Goal: Task Accomplishment & Management: Manage account settings

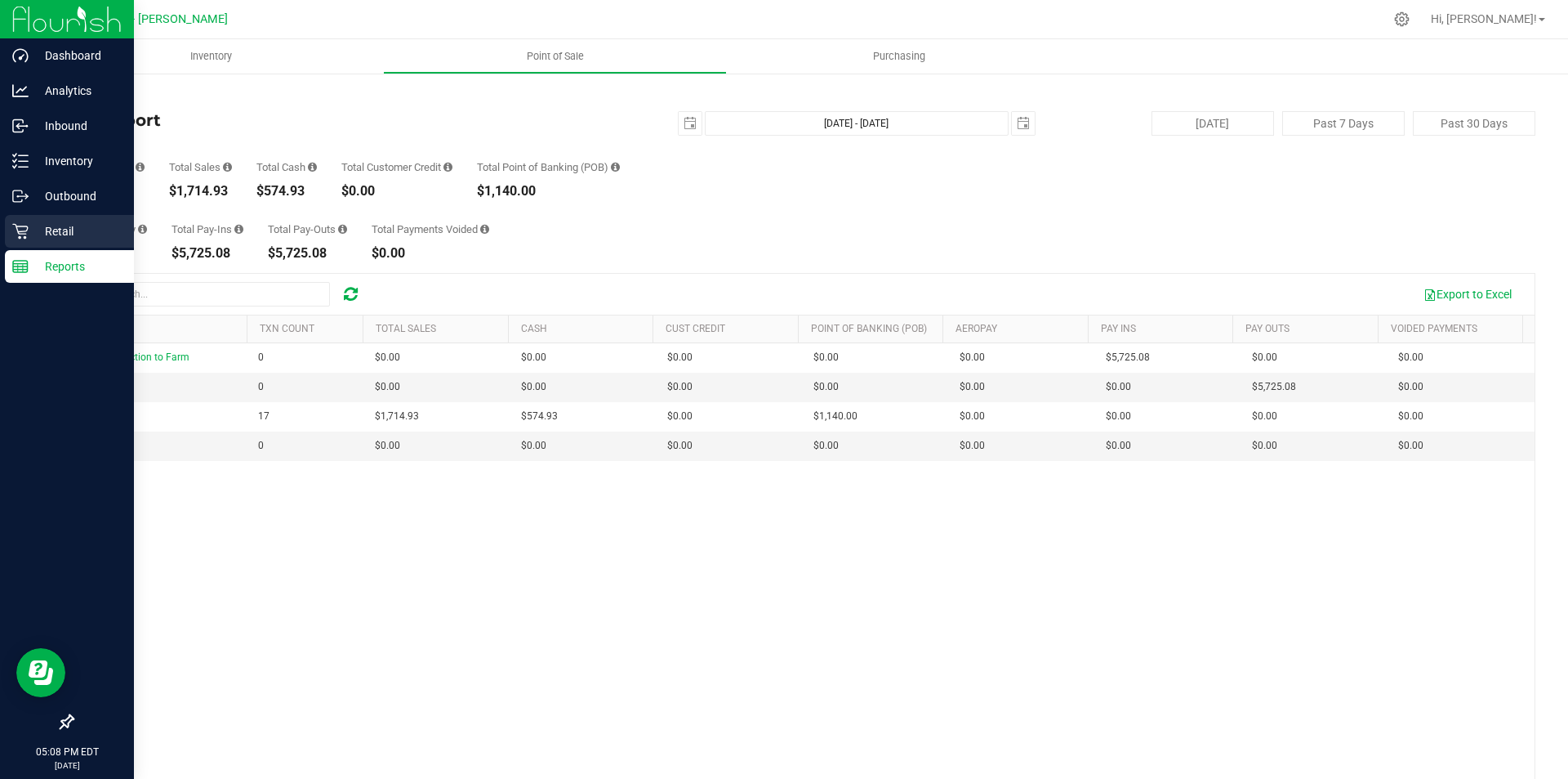
click at [77, 233] on p "Retail" at bounding box center [78, 232] width 98 height 20
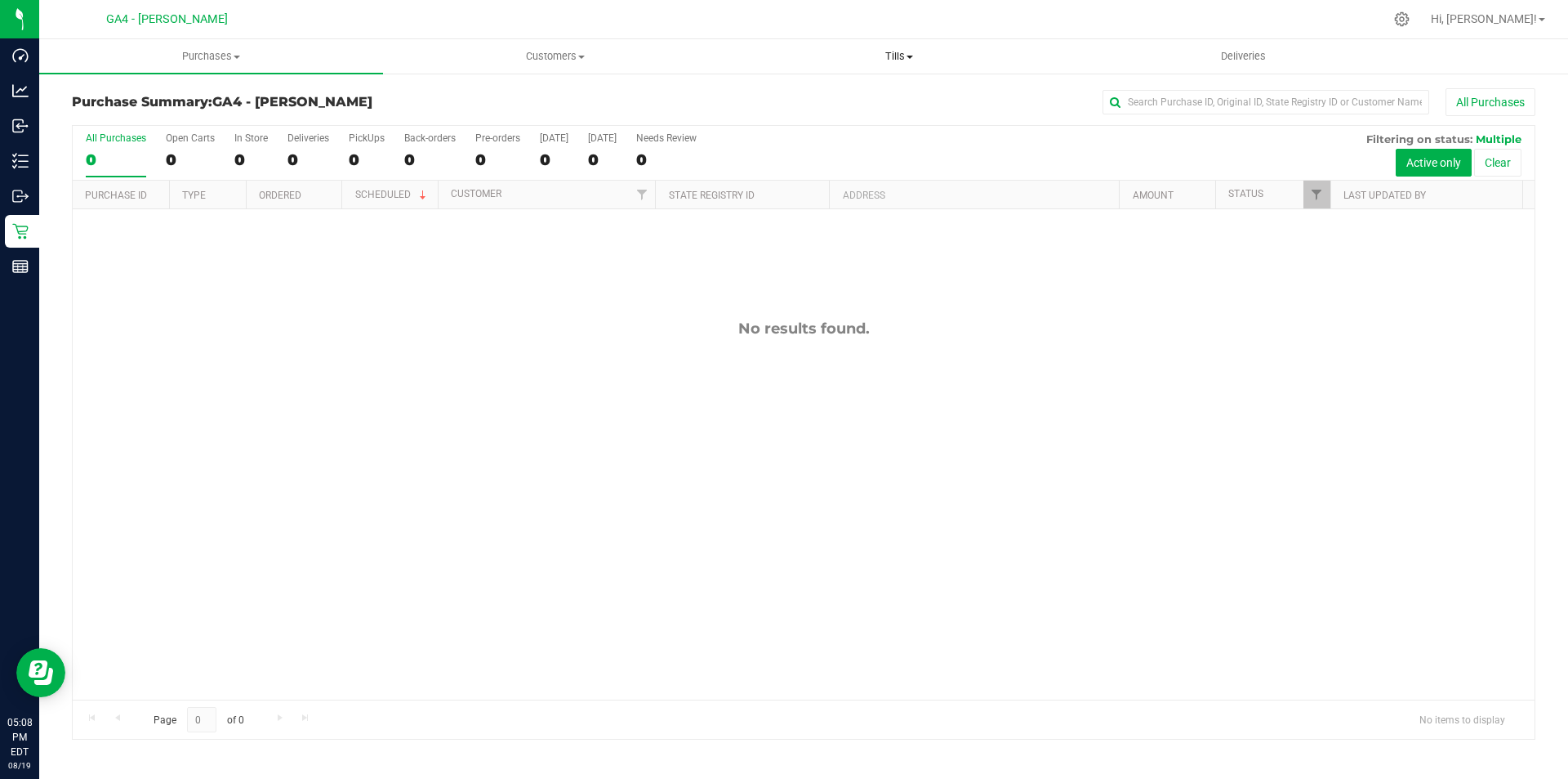
click at [886, 53] on span "Tills" at bounding box center [899, 57] width 343 height 15
click at [823, 96] on span "Manage tills" at bounding box center [782, 98] width 110 height 14
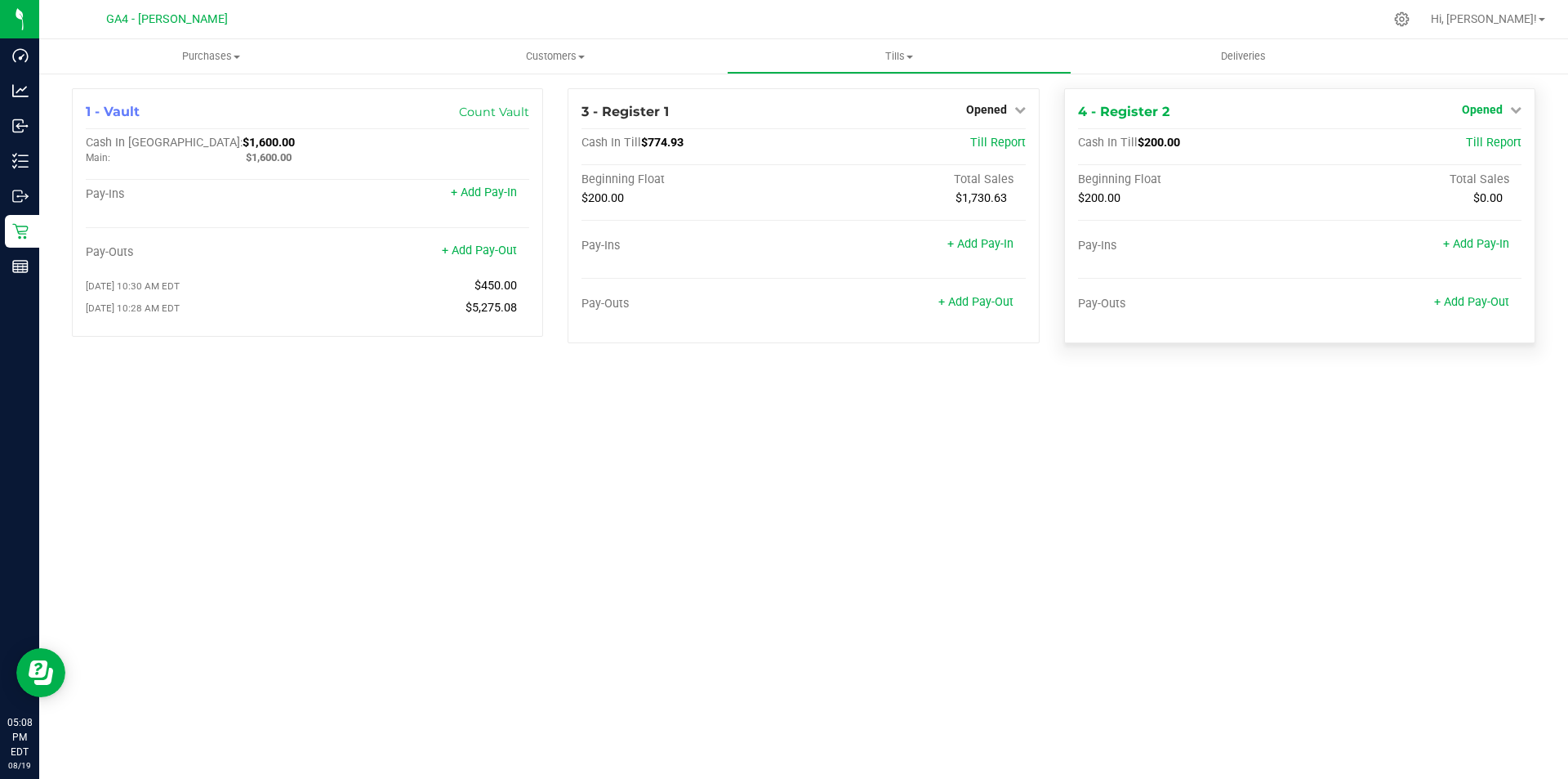
click at [1485, 114] on span "Opened" at bounding box center [1482, 109] width 41 height 13
click at [1485, 143] on link "Close Till" at bounding box center [1484, 144] width 44 height 13
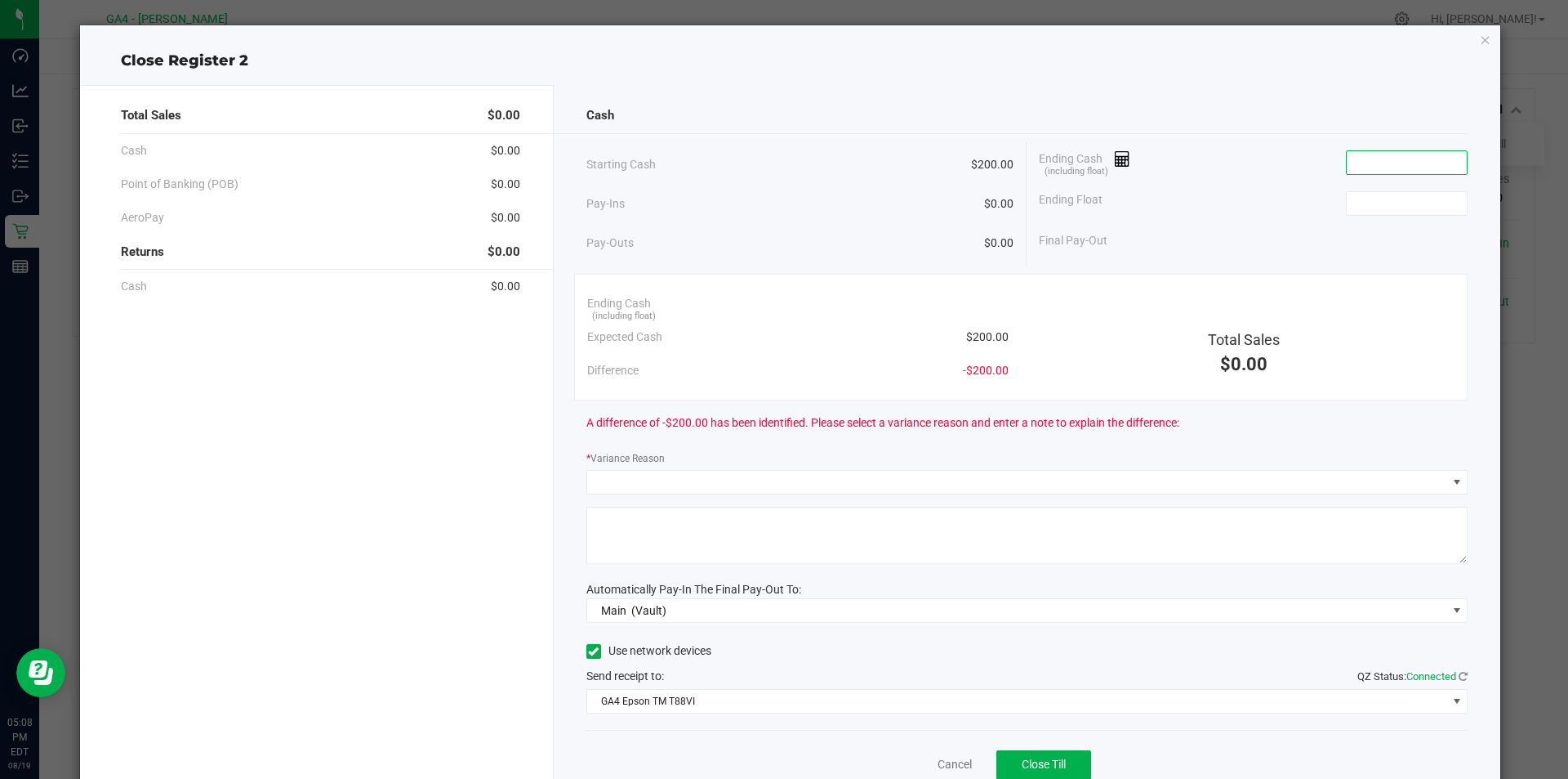
click at [1411, 158] on input at bounding box center [1407, 162] width 120 height 23
type input "$200.00"
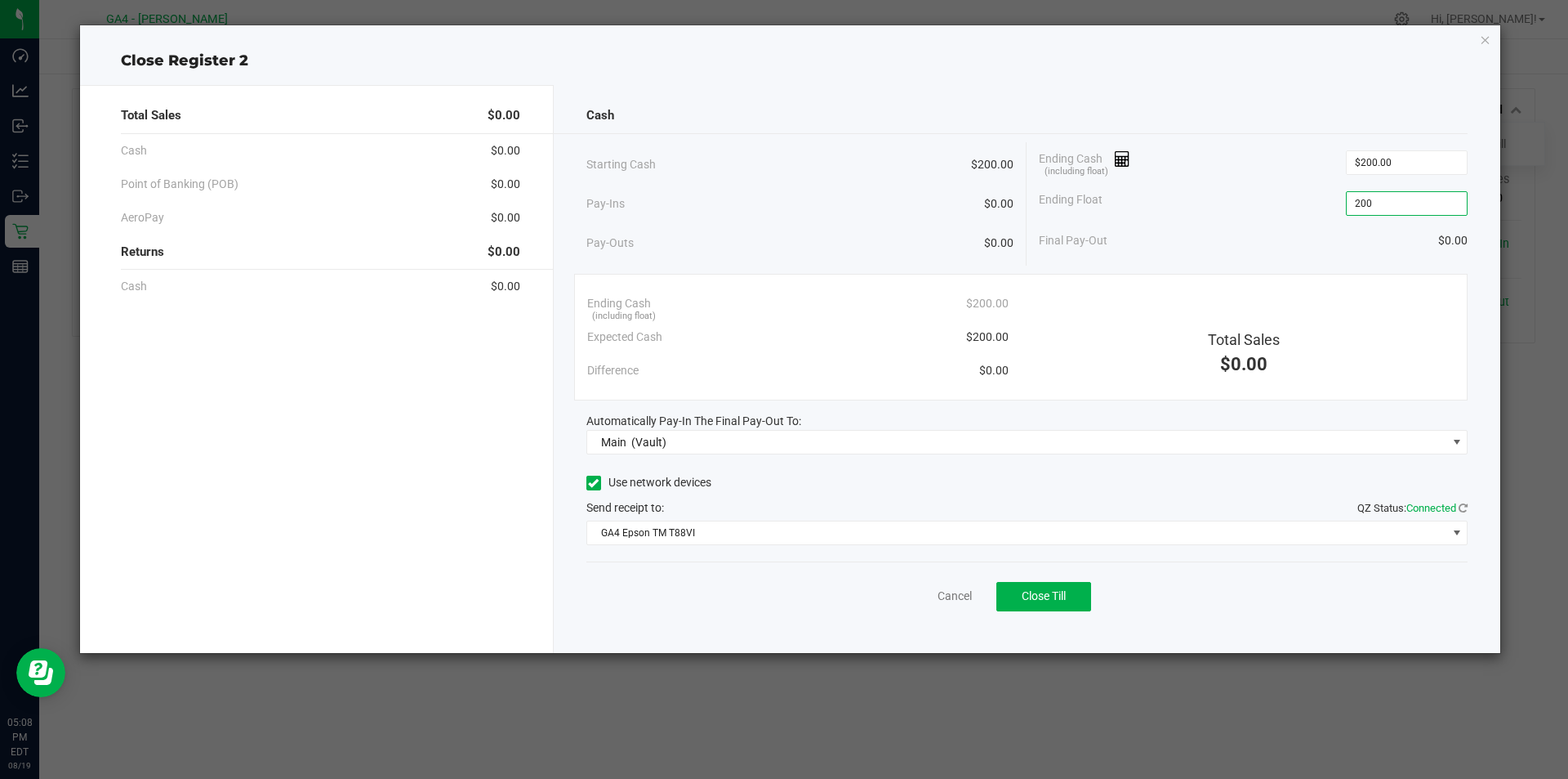
type input "$200.00"
click at [597, 483] on icon at bounding box center [594, 483] width 11 height 0
click at [0, 0] on input "Use network devices" at bounding box center [0, 0] width 0 height 0
click at [1053, 595] on span "Close Till" at bounding box center [1044, 596] width 44 height 13
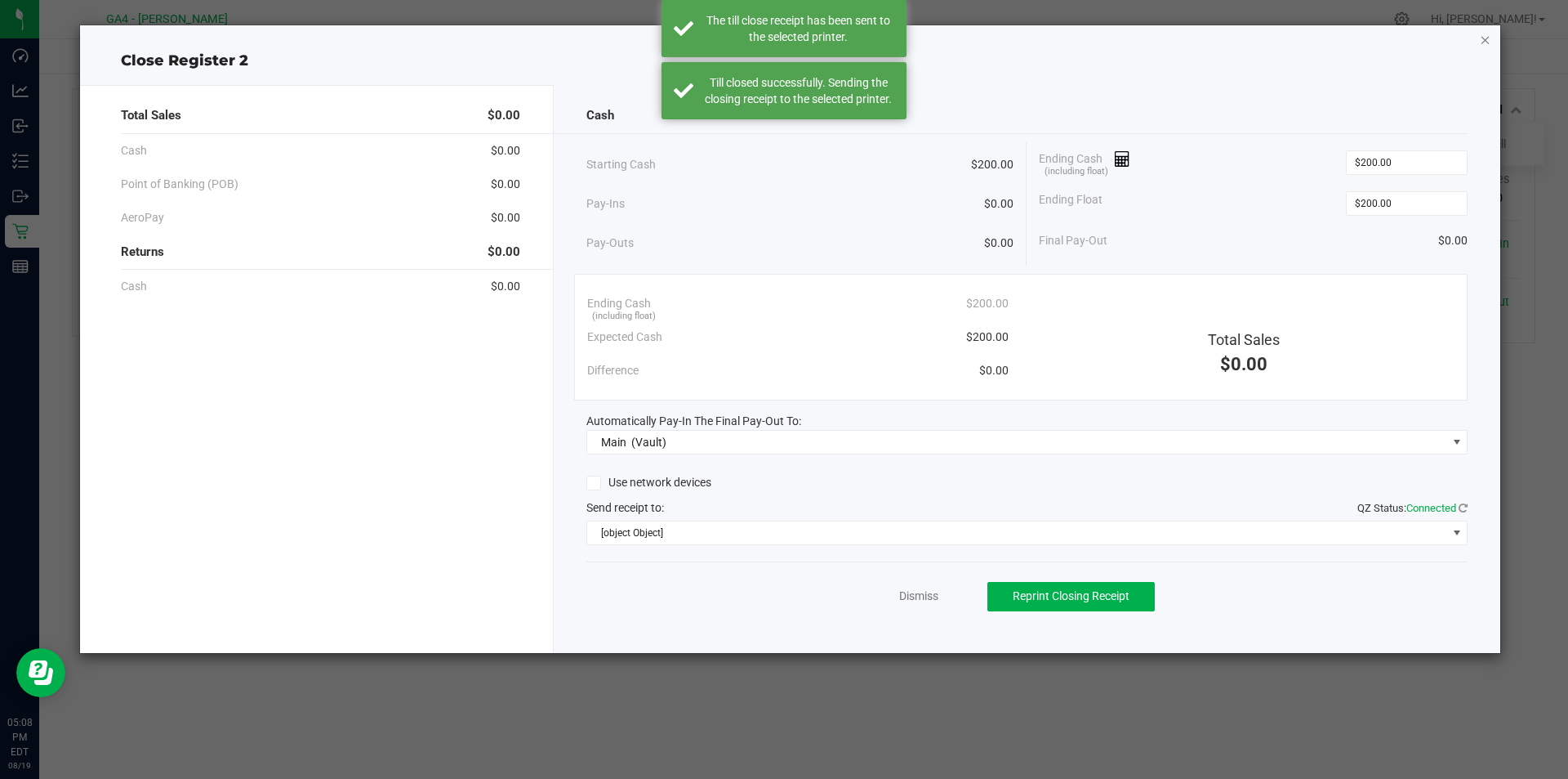
click at [1488, 39] on icon "button" at bounding box center [1486, 39] width 12 height 20
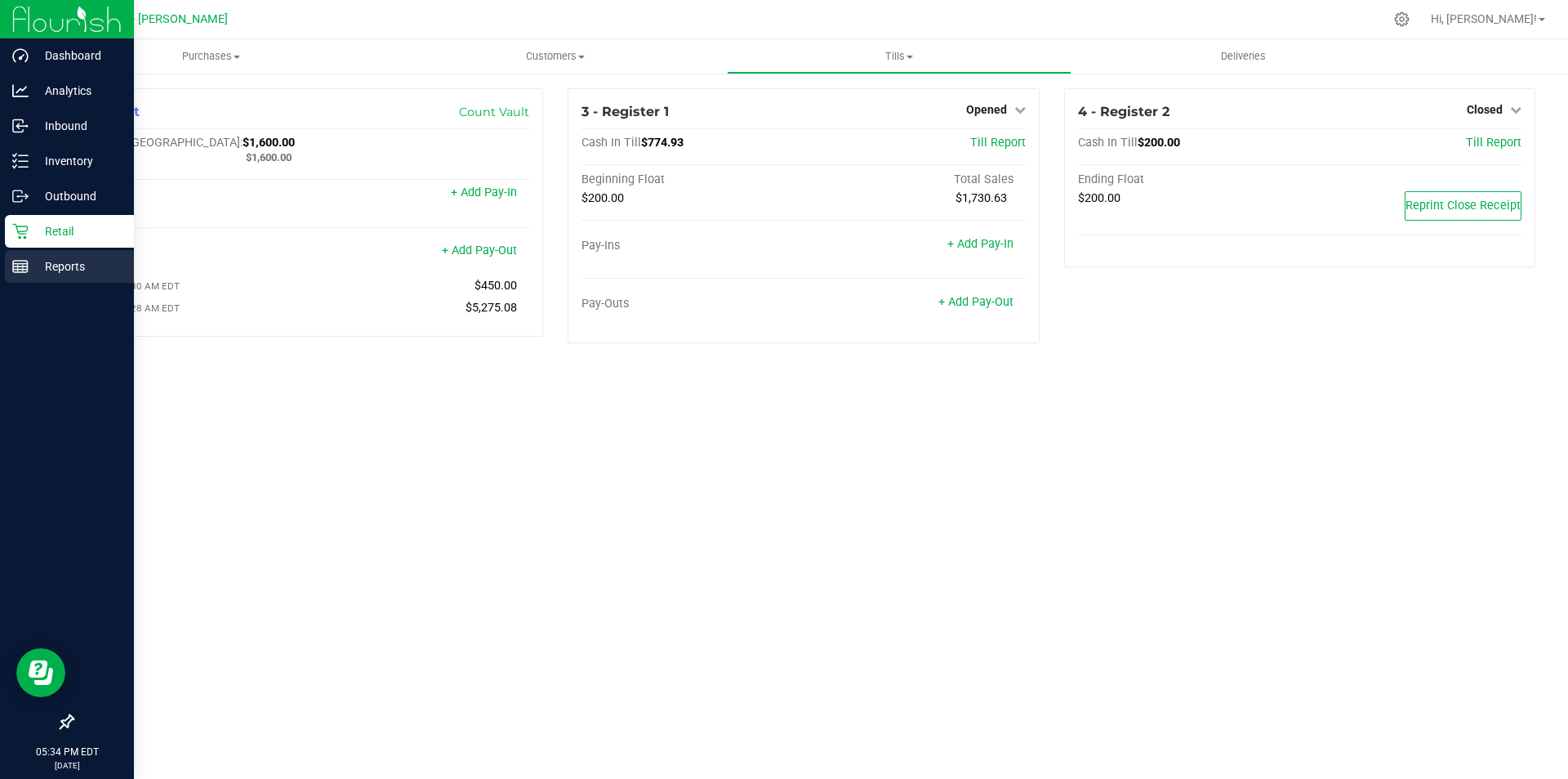
click at [52, 264] on p "Reports" at bounding box center [78, 267] width 98 height 20
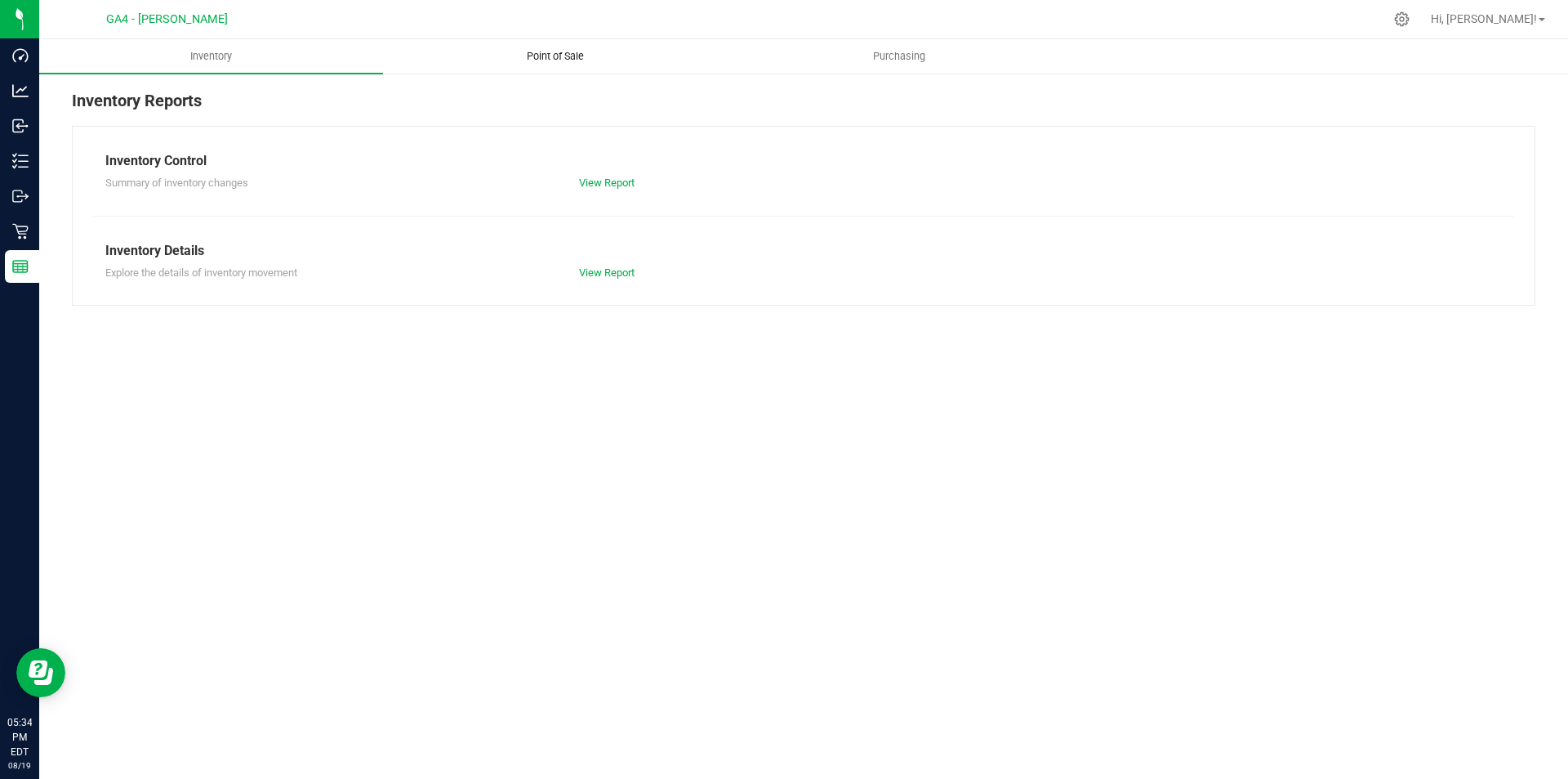
click at [554, 56] on span "Point of Sale" at bounding box center [556, 57] width 102 height 15
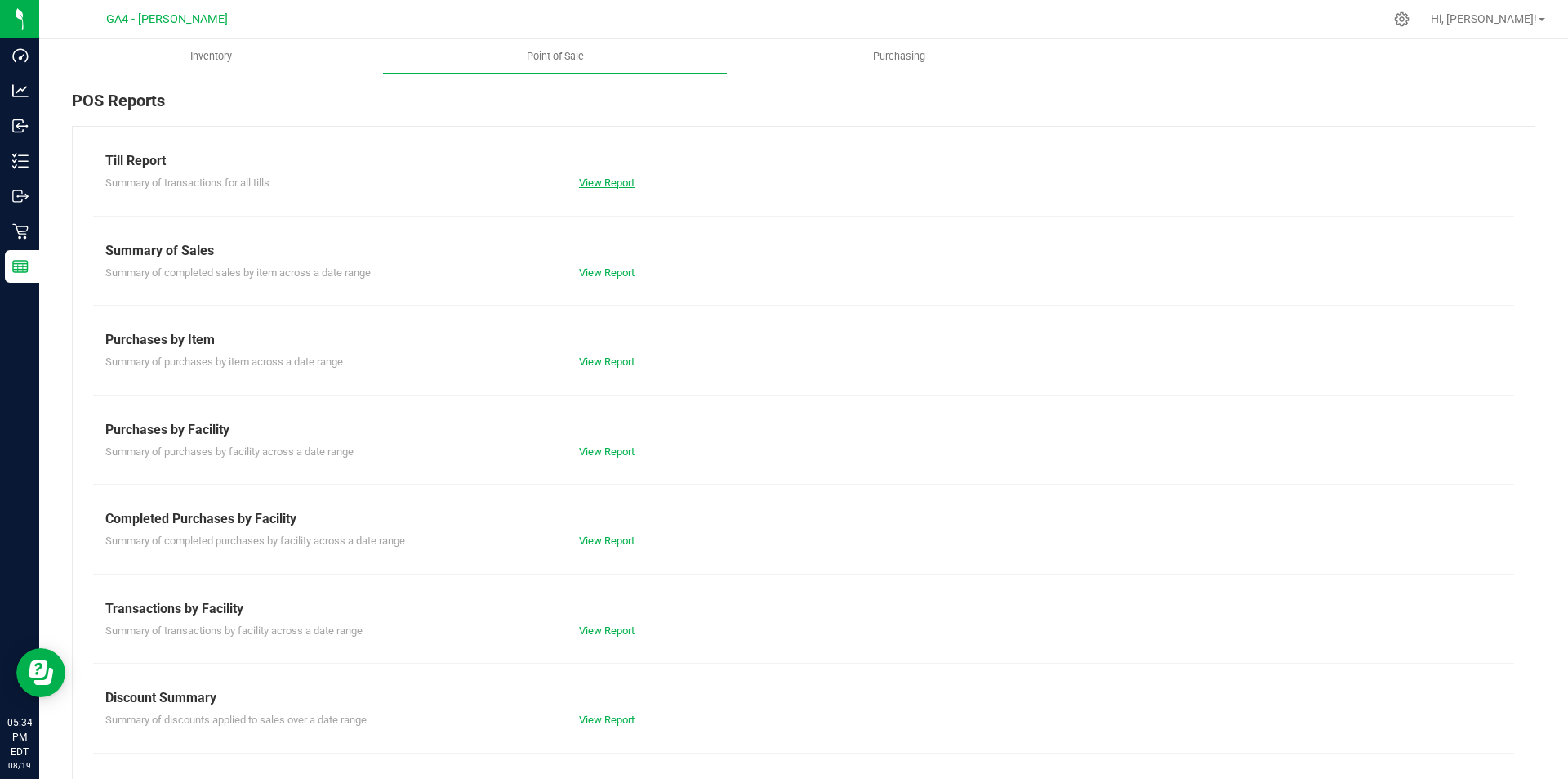
click at [614, 183] on link "View Report" at bounding box center [607, 183] width 56 height 13
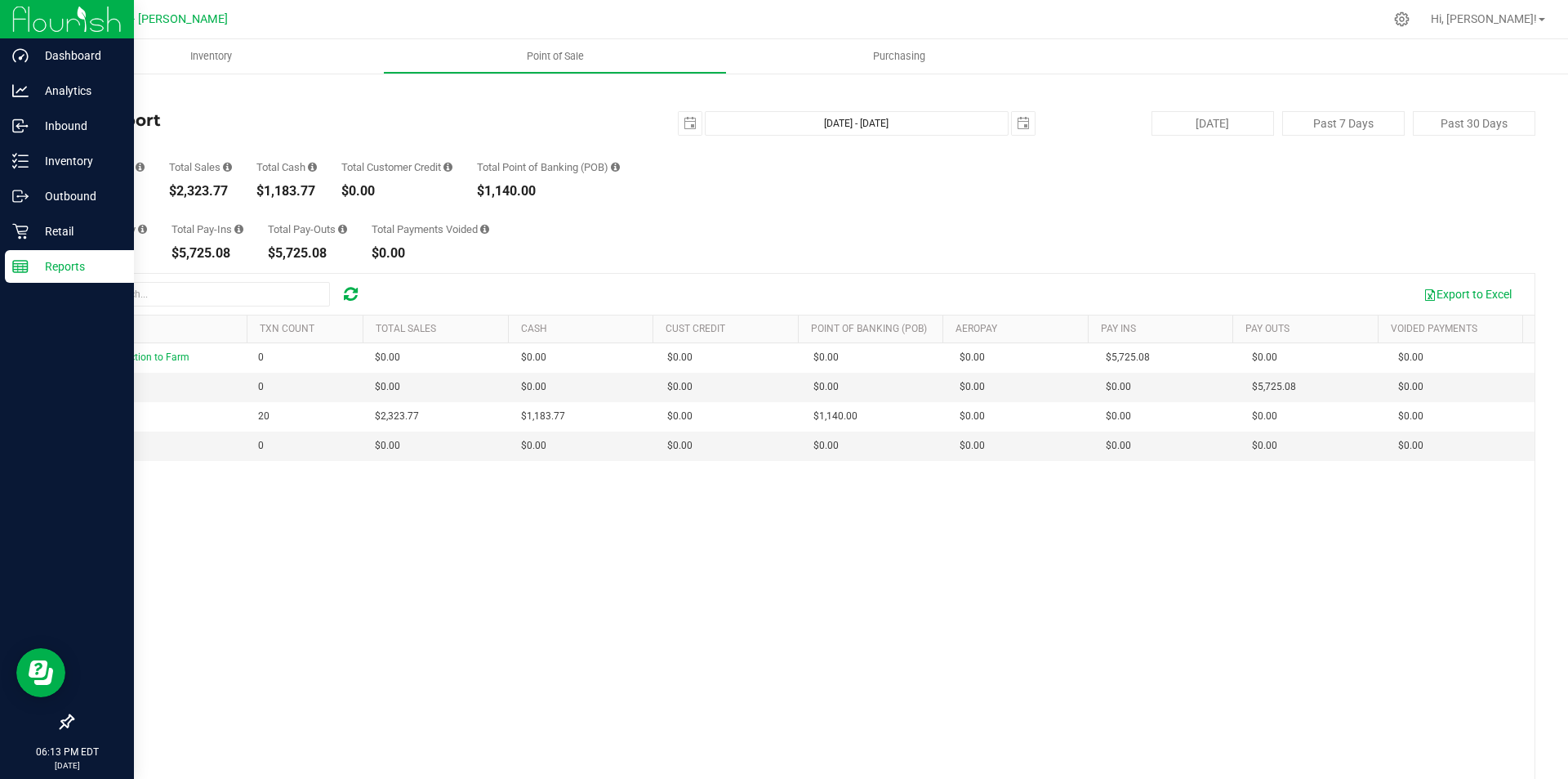
click at [74, 266] on p "Reports" at bounding box center [78, 267] width 98 height 20
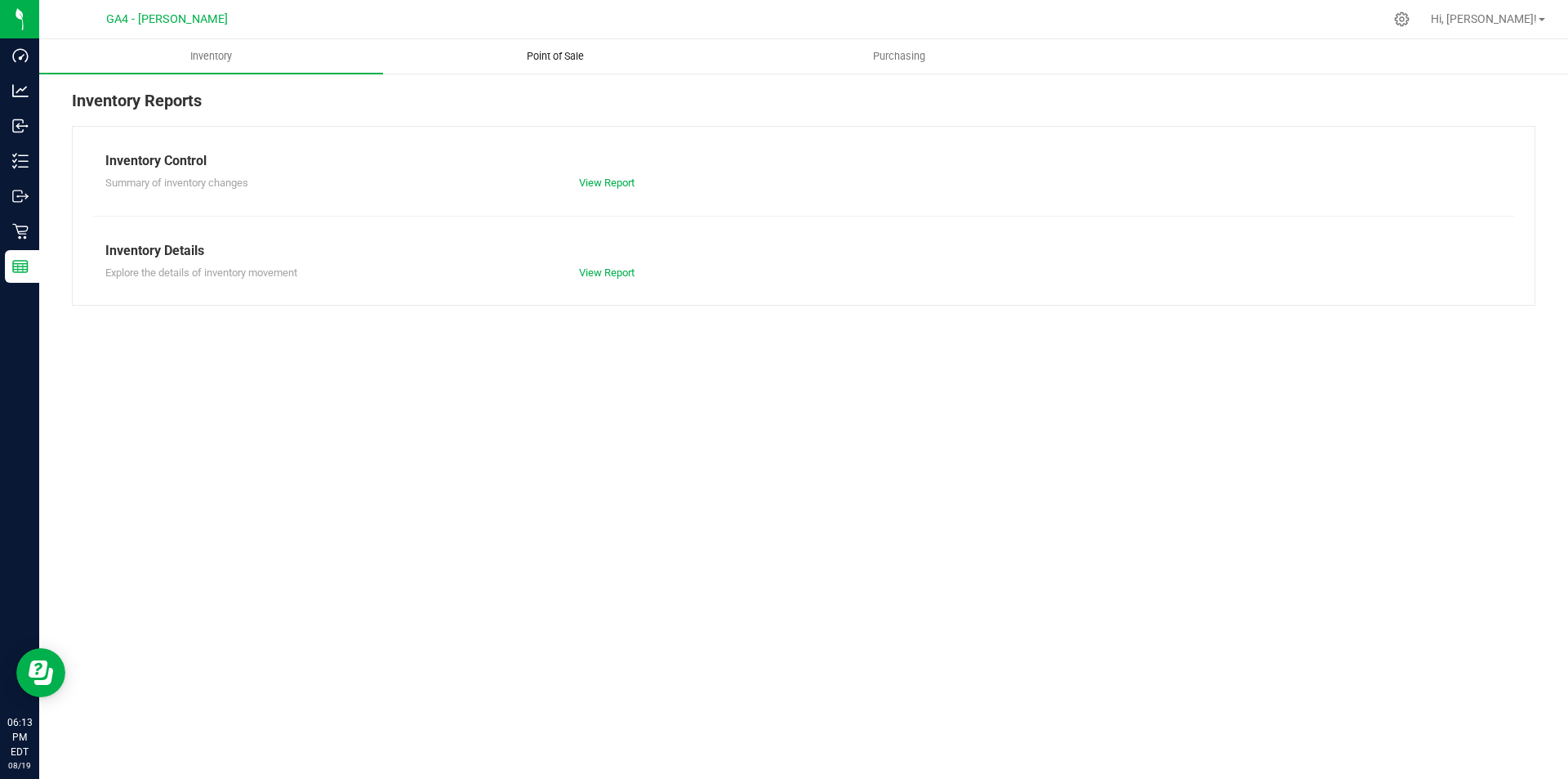
click at [540, 50] on span "Point of Sale" at bounding box center [556, 57] width 102 height 15
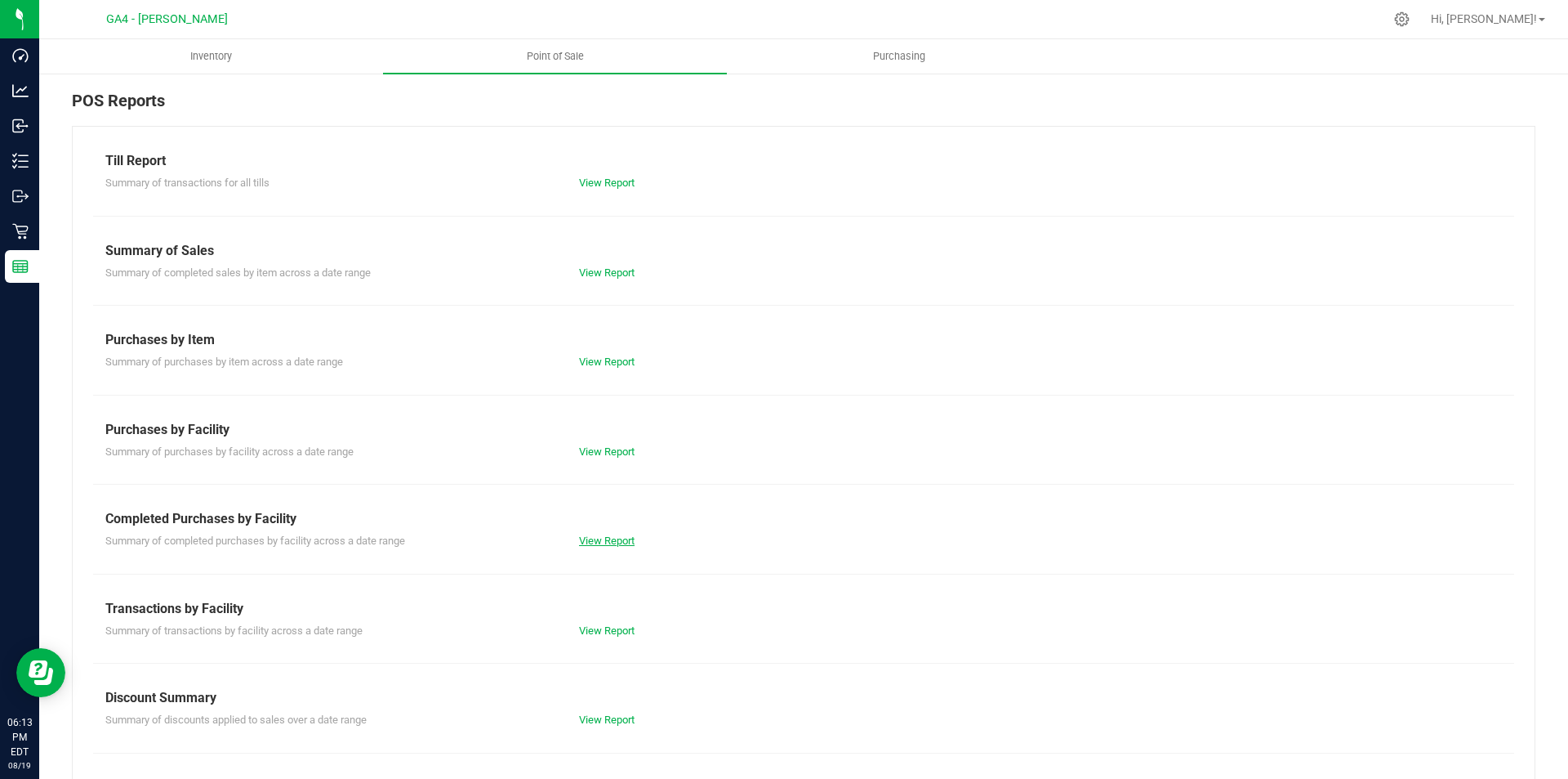
click at [609, 535] on link "View Report" at bounding box center [607, 540] width 56 height 13
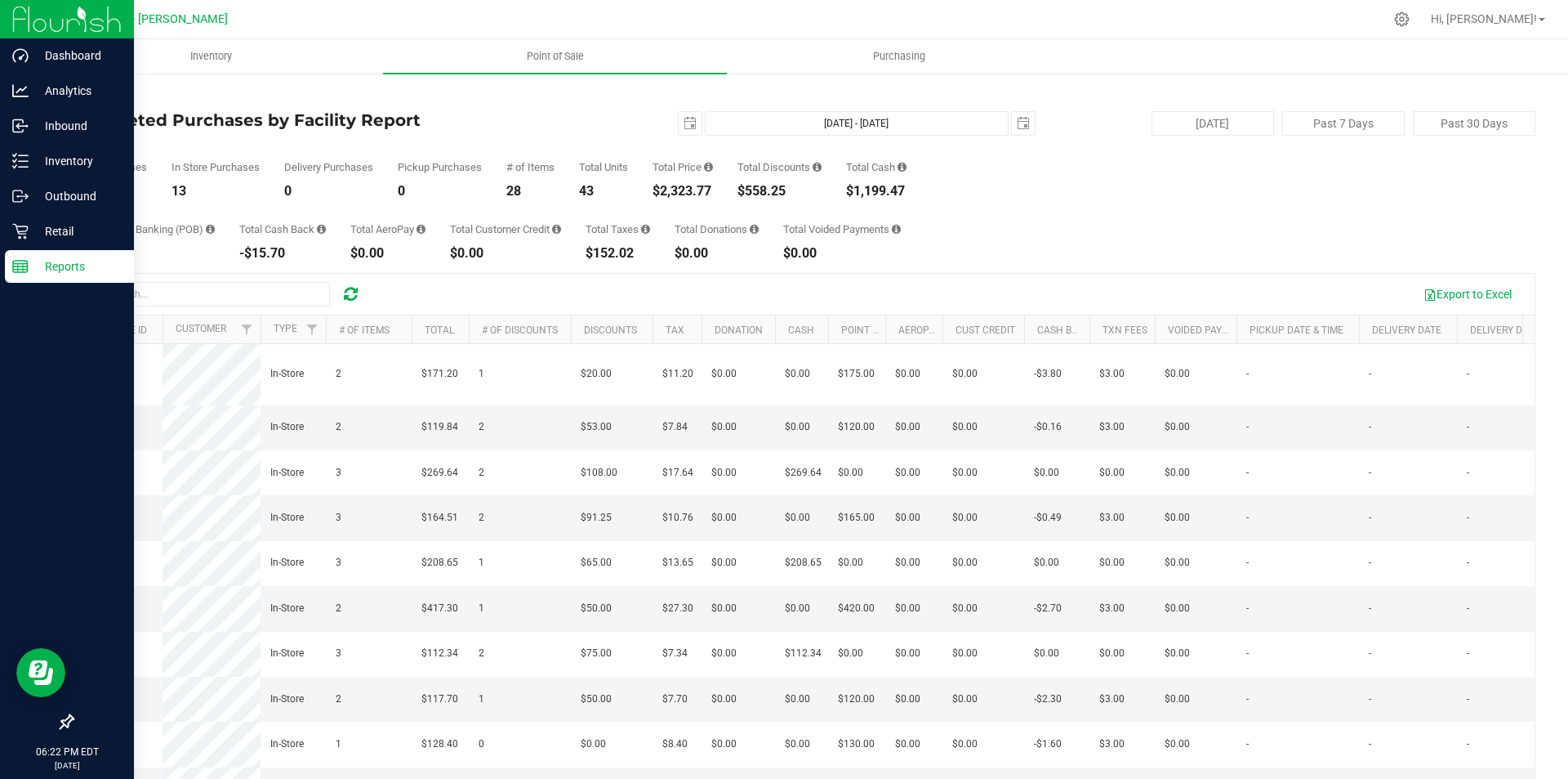
click at [63, 257] on p "Reports" at bounding box center [78, 267] width 98 height 20
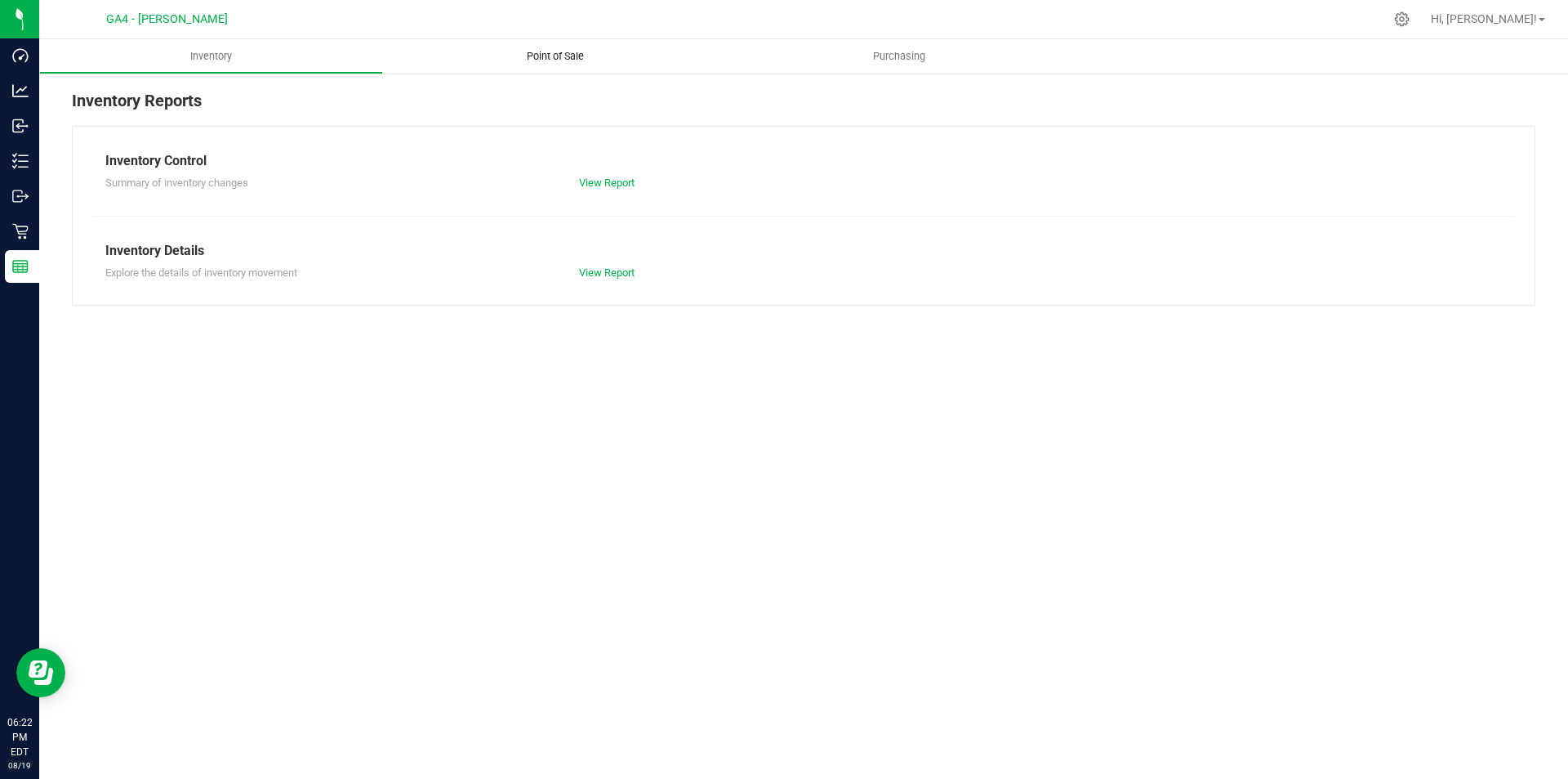
click at [564, 50] on span "Point of Sale" at bounding box center [556, 57] width 102 height 15
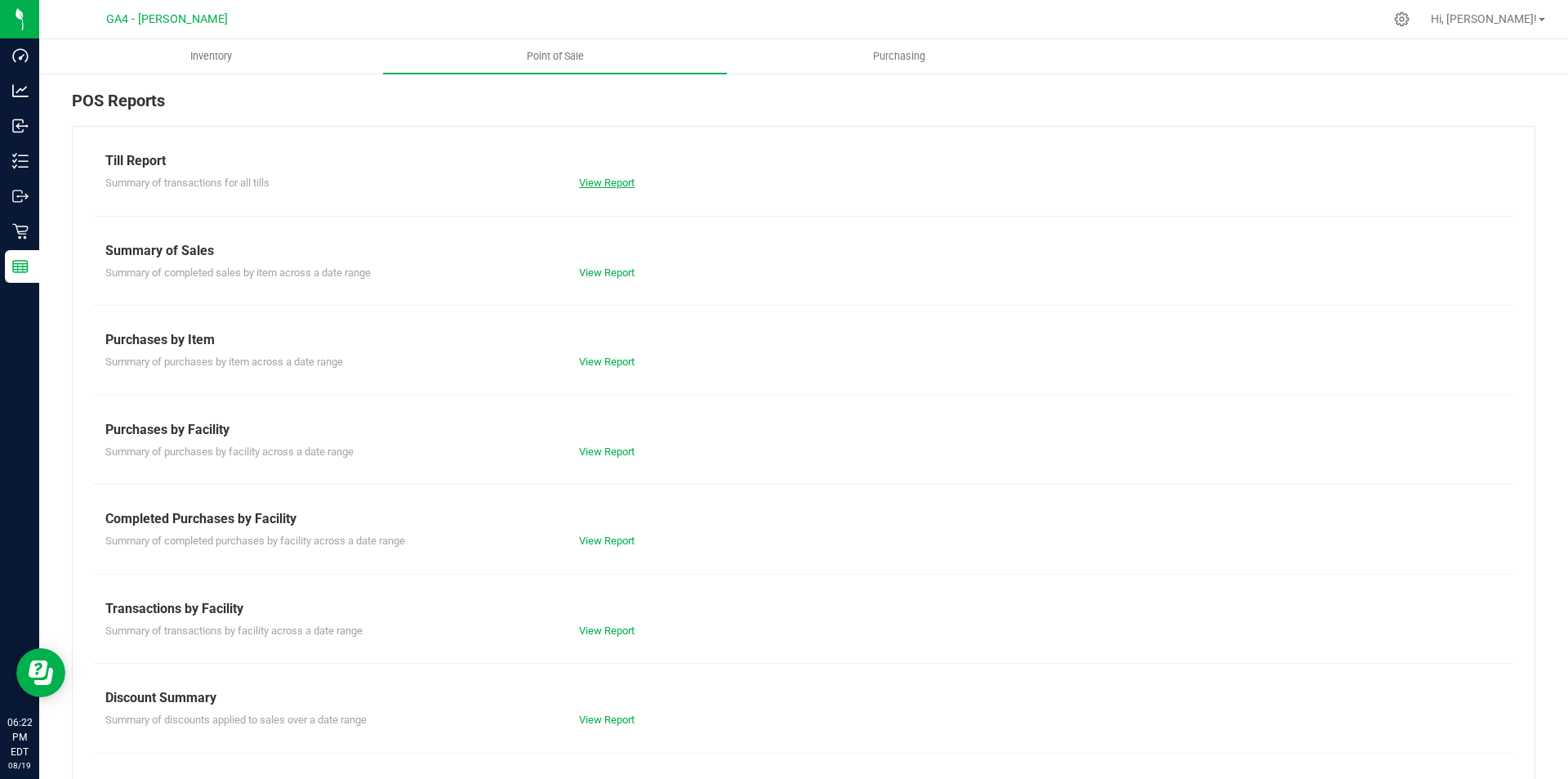
click at [601, 187] on link "View Report" at bounding box center [607, 183] width 56 height 13
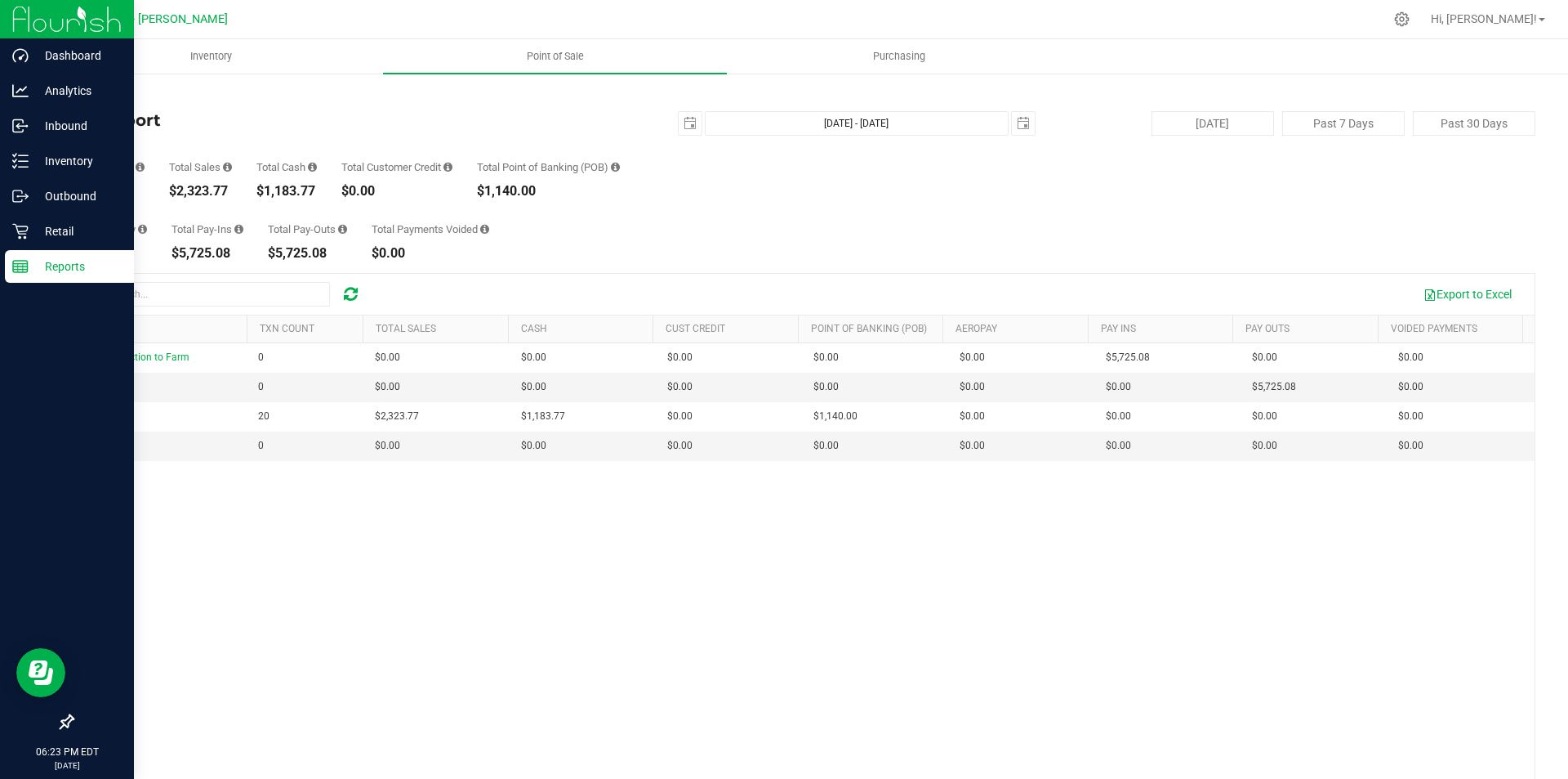
click at [67, 268] on p "Reports" at bounding box center [78, 267] width 98 height 20
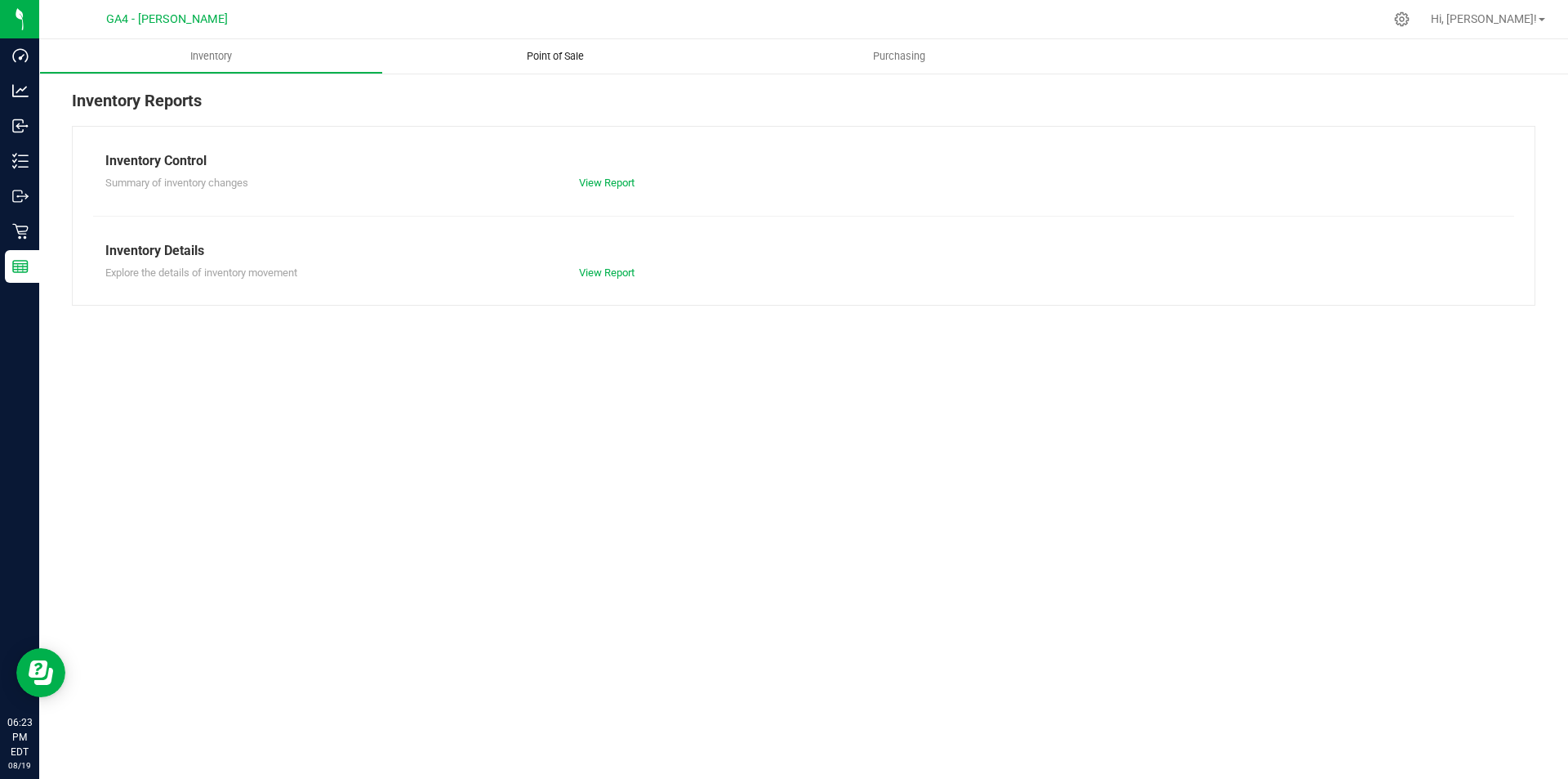
click at [542, 58] on span "Point of Sale" at bounding box center [556, 57] width 102 height 15
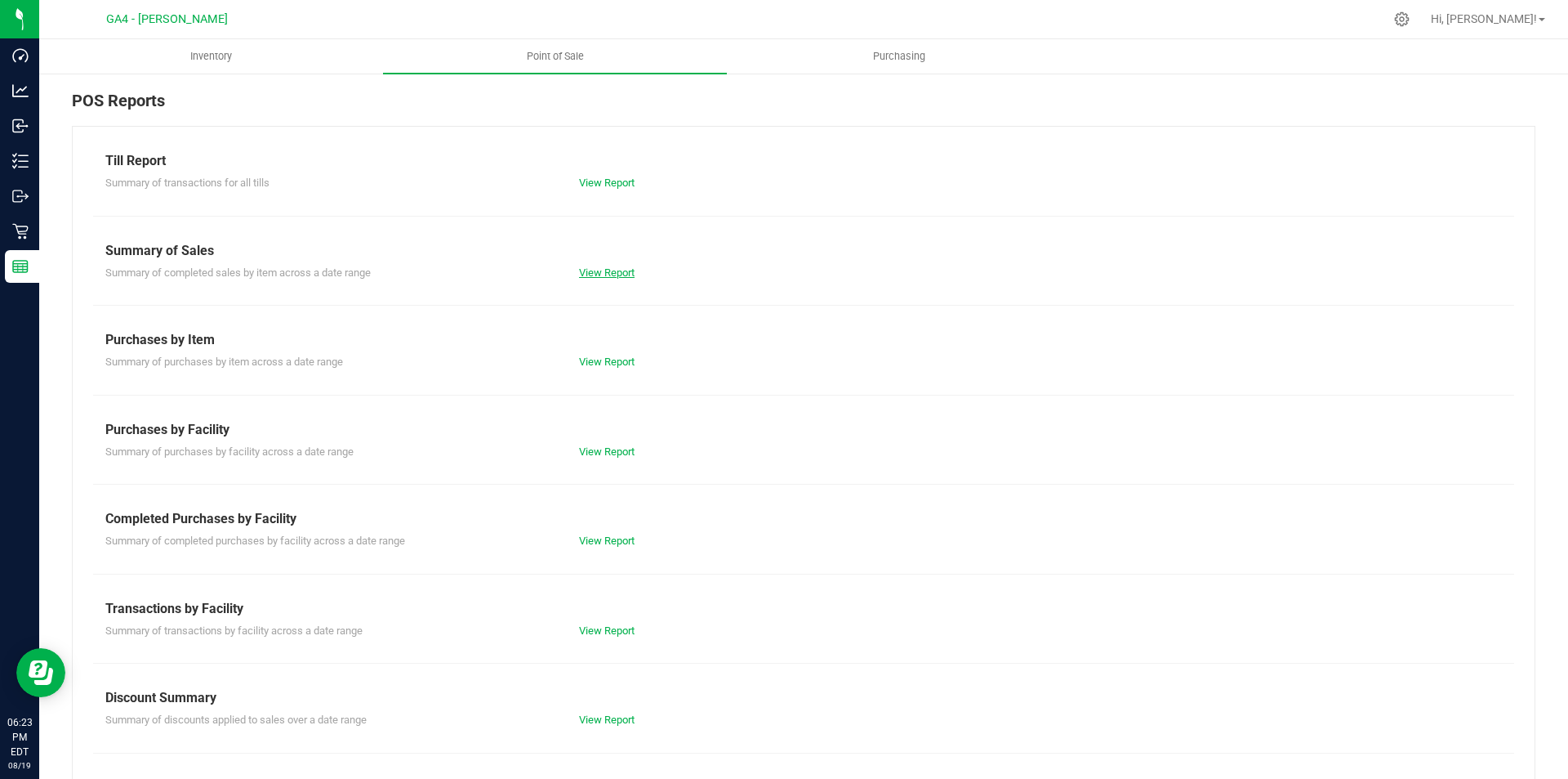
click at [594, 269] on link "View Report" at bounding box center [607, 272] width 56 height 13
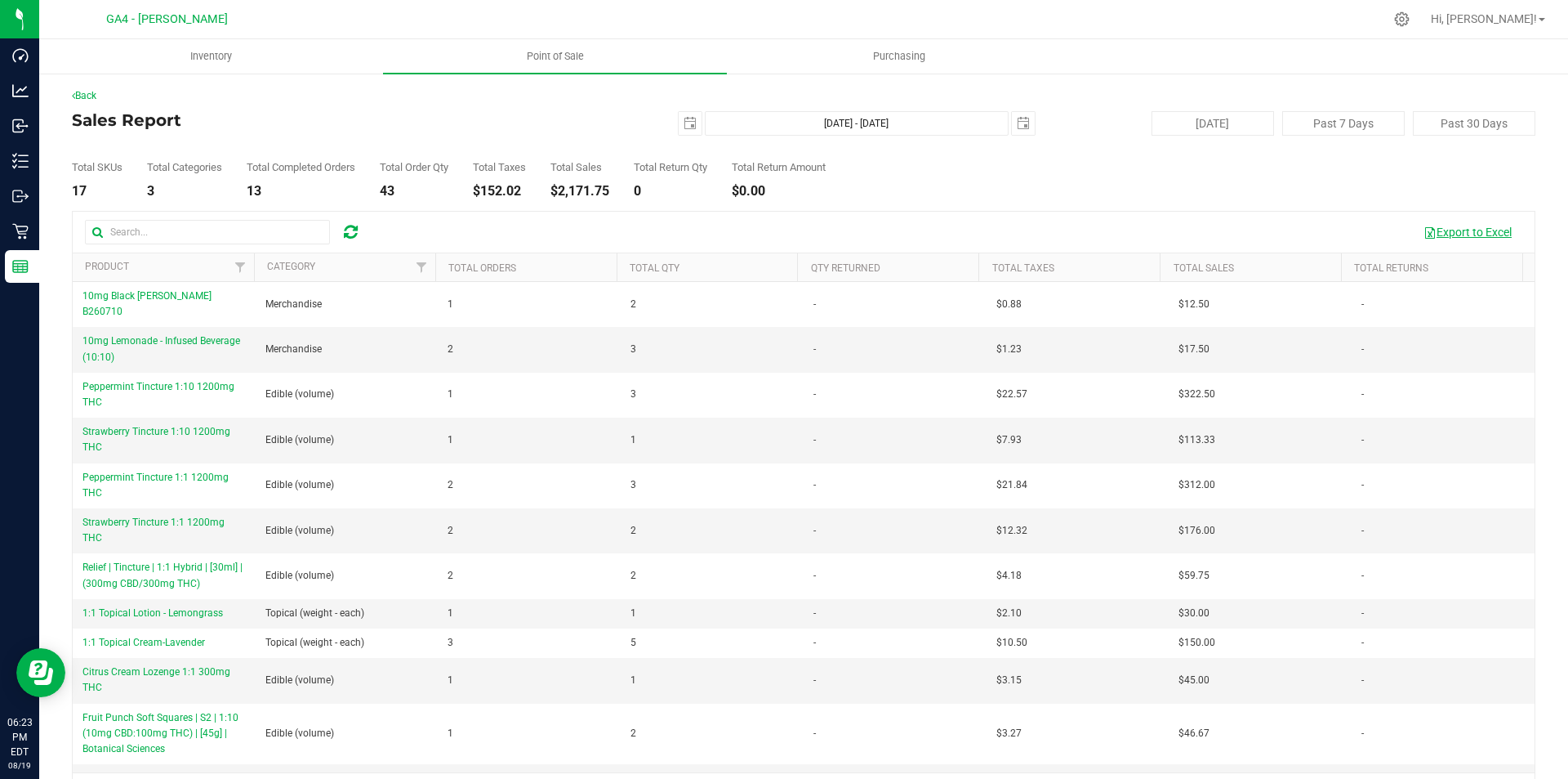
click at [1458, 228] on button "Export to Excel" at bounding box center [1467, 232] width 109 height 28
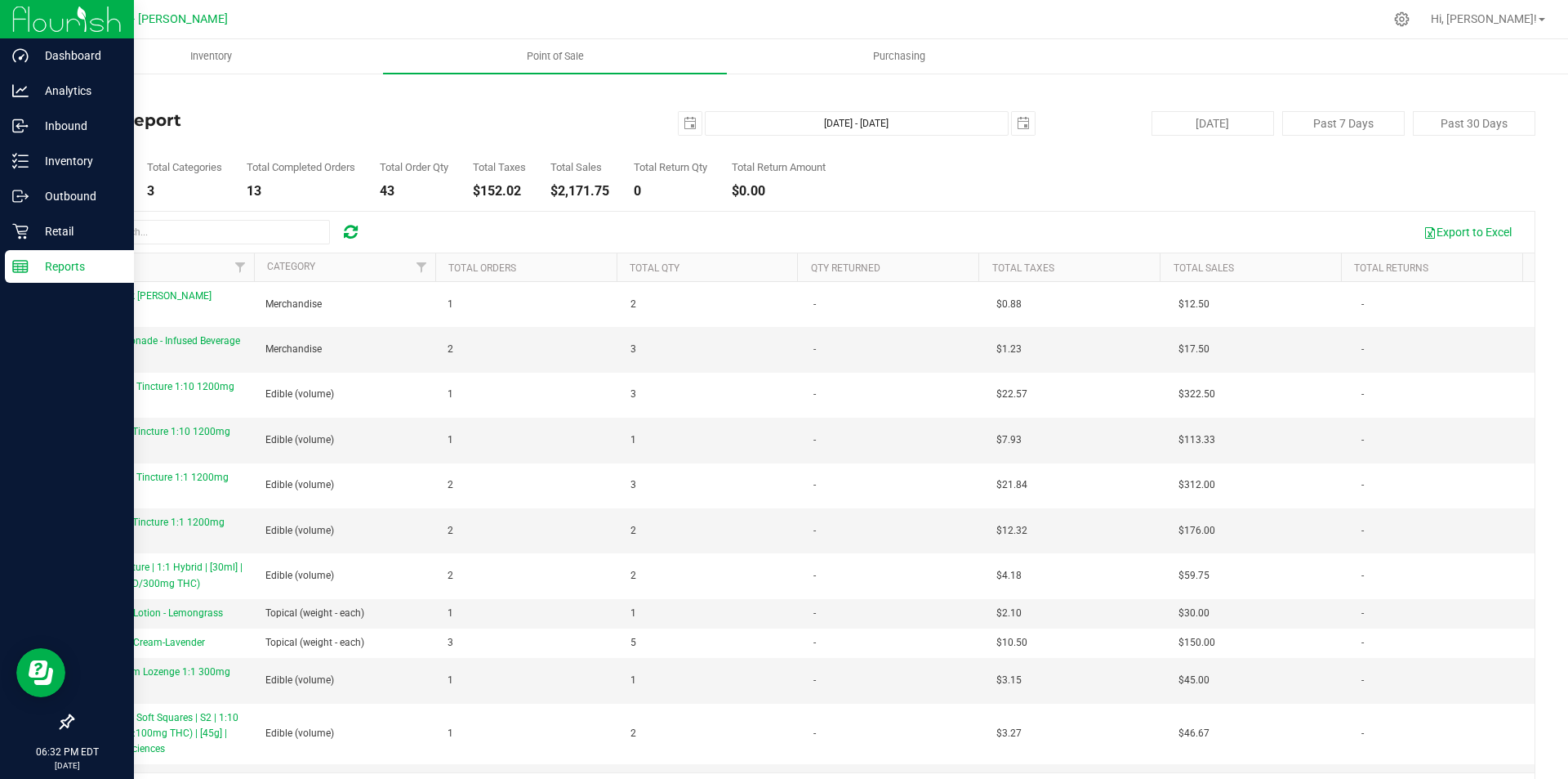
click at [86, 266] on p "Reports" at bounding box center [78, 267] width 98 height 20
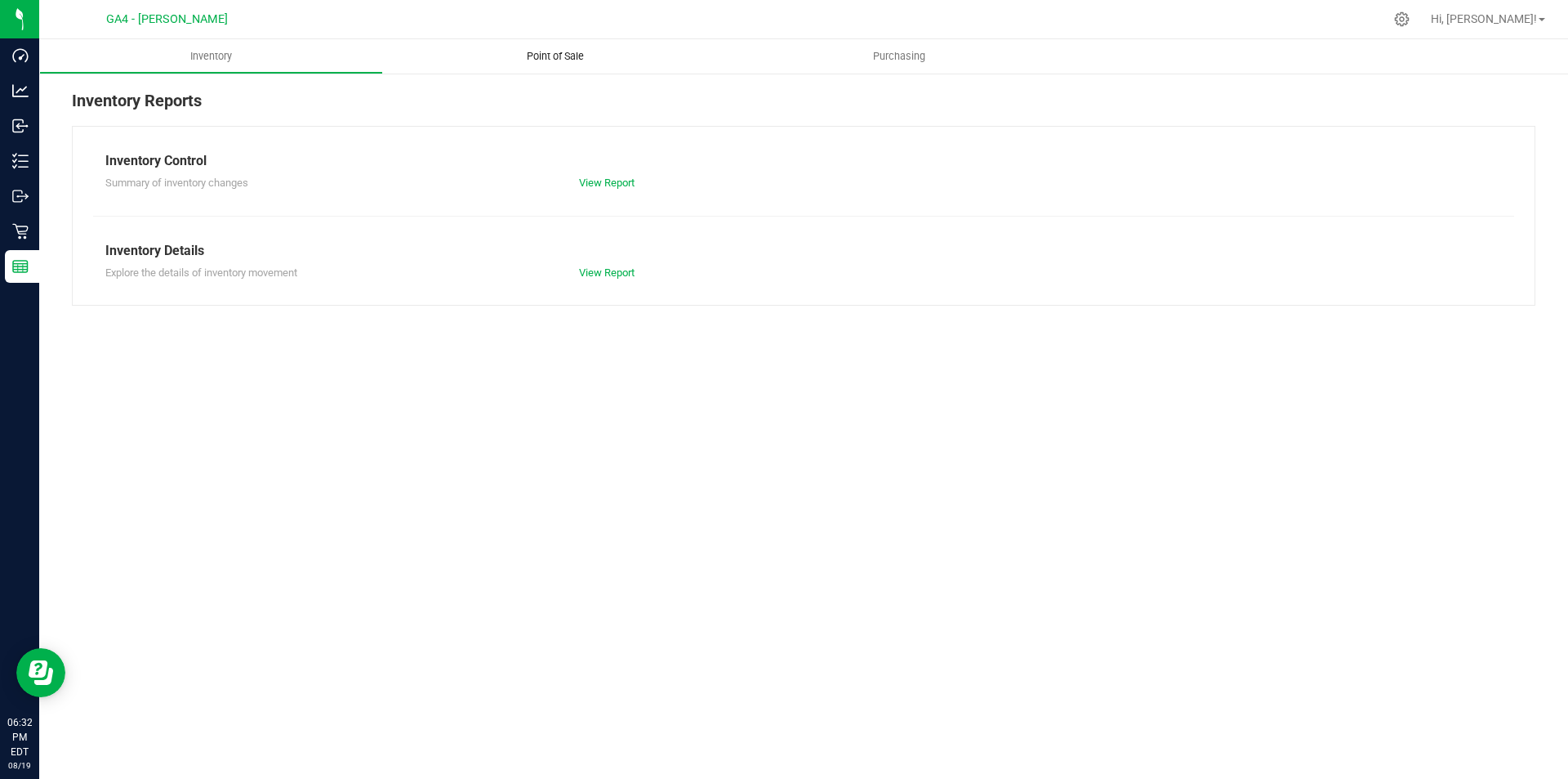
click at [562, 59] on span "Point of Sale" at bounding box center [556, 57] width 102 height 15
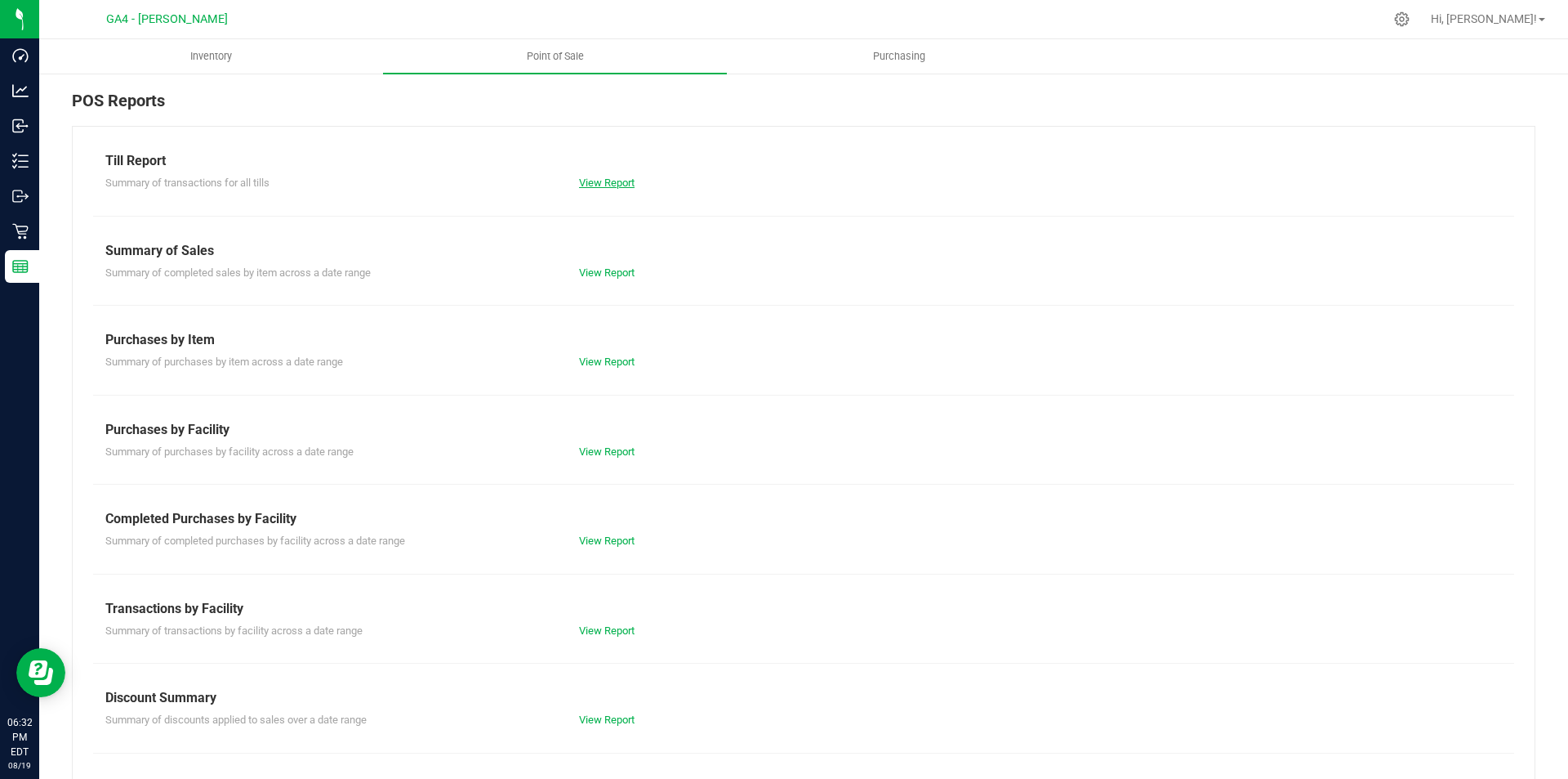
click at [580, 183] on link "View Report" at bounding box center [607, 183] width 56 height 13
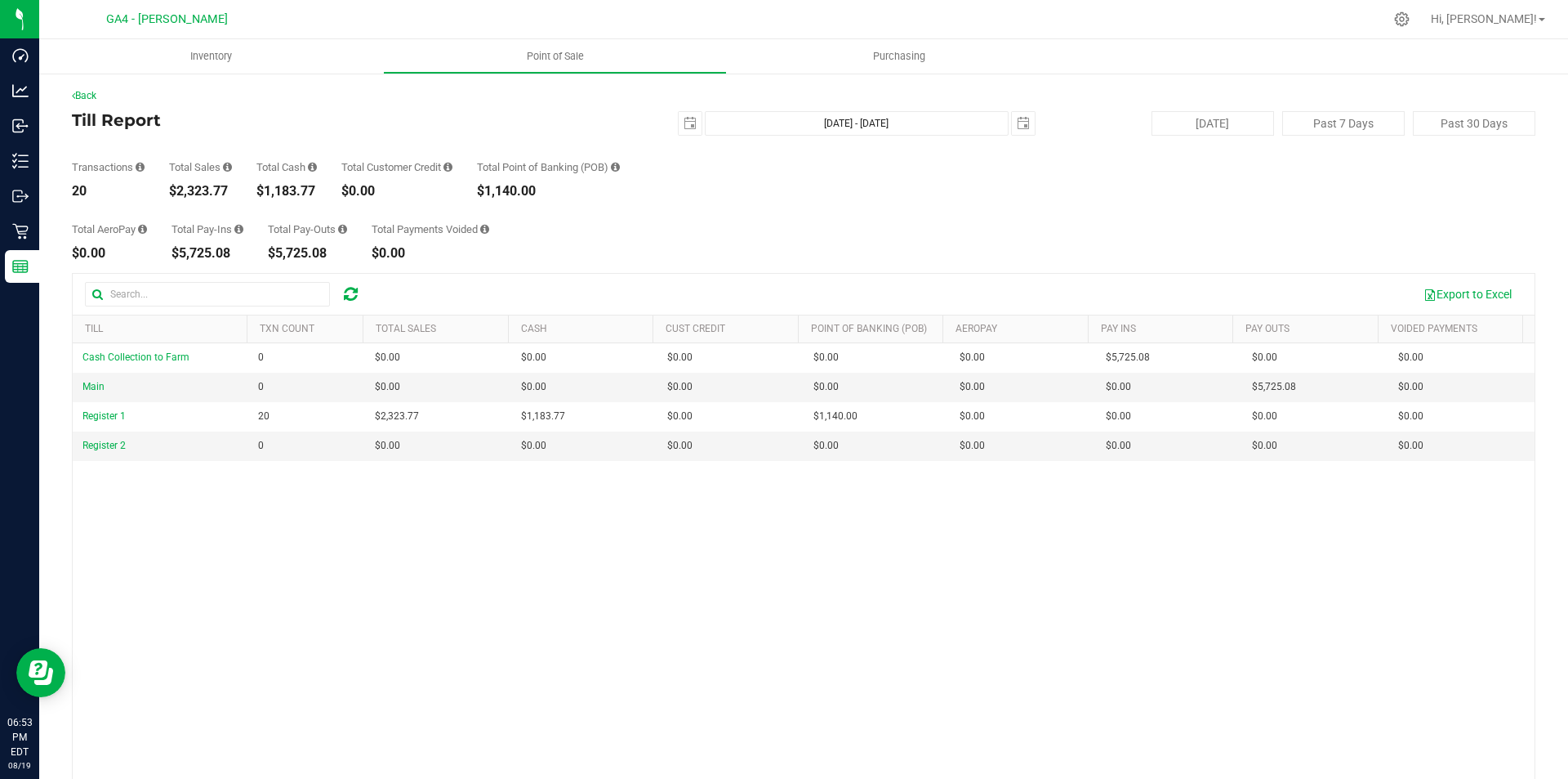
click at [138, 169] on icon at bounding box center [140, 167] width 9 height 11
click at [140, 165] on icon at bounding box center [140, 167] width 9 height 11
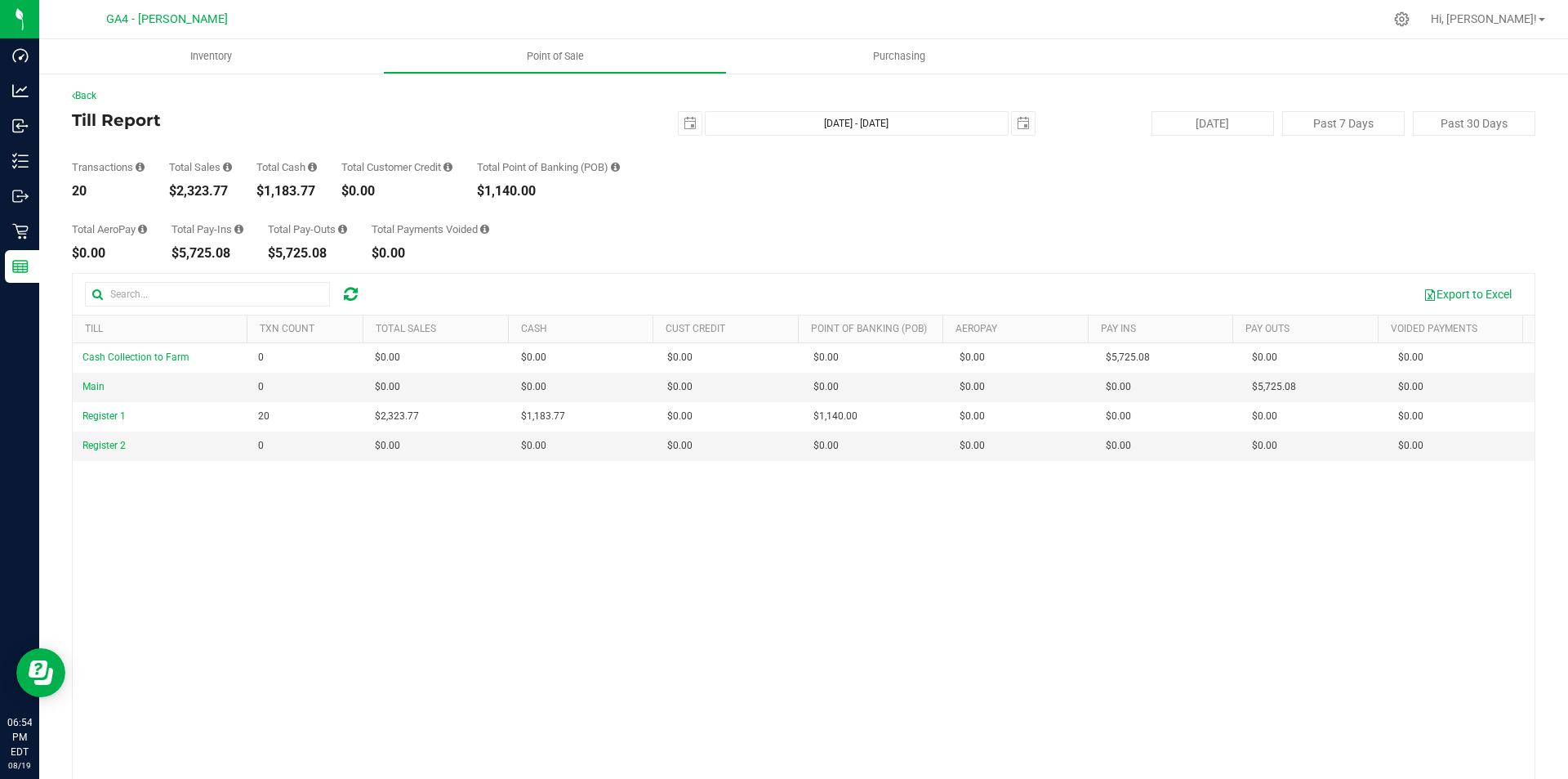
click at [230, 166] on icon at bounding box center [228, 167] width 9 height 11
drag, startPoint x: 138, startPoint y: 165, endPoint x: 126, endPoint y: 175, distance: 15.6
click at [126, 175] on div "Transactions 20" at bounding box center [108, 179] width 73 height 36
click at [141, 168] on icon at bounding box center [140, 167] width 9 height 11
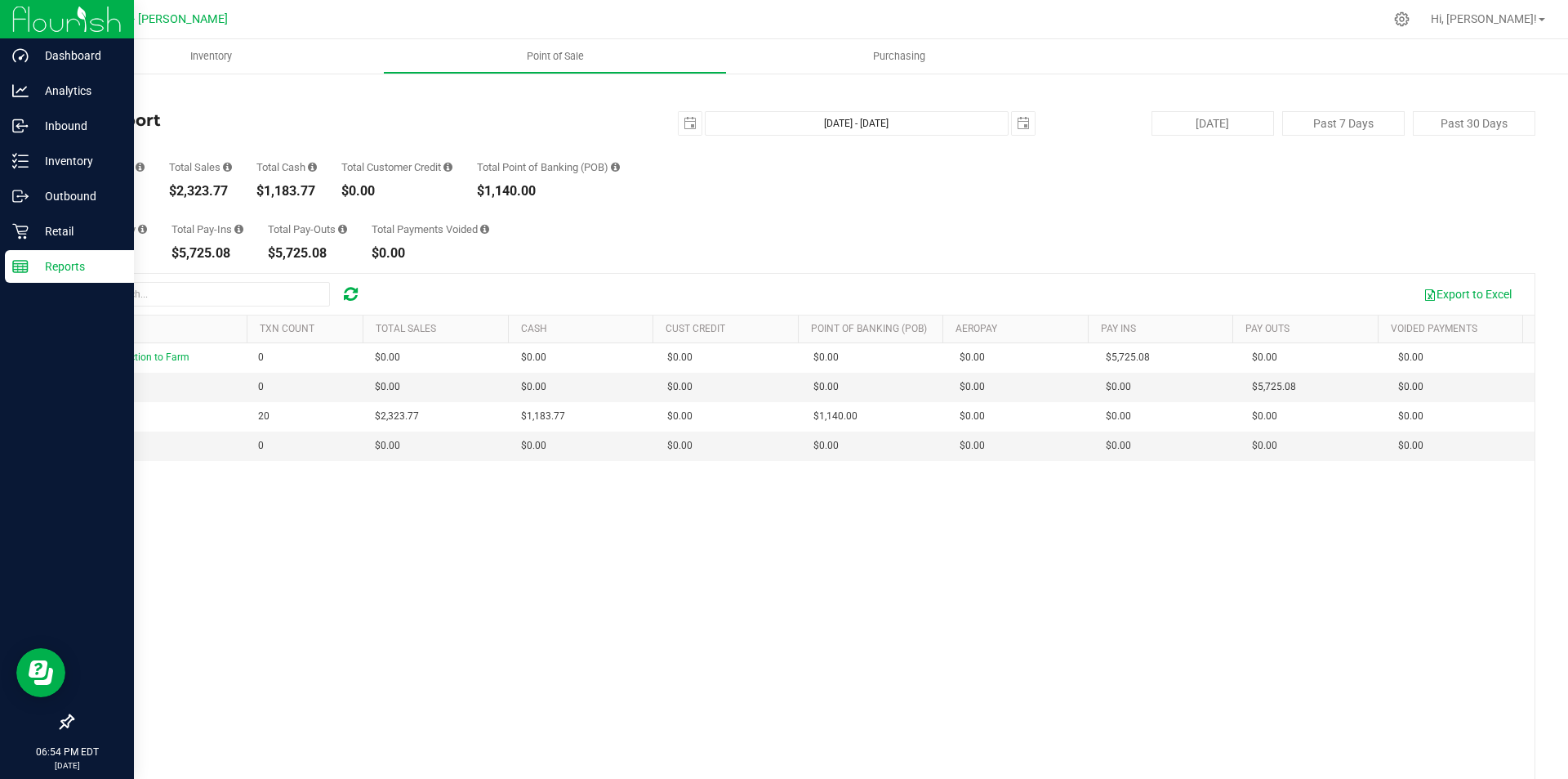
click at [31, 264] on p "Reports" at bounding box center [78, 267] width 98 height 20
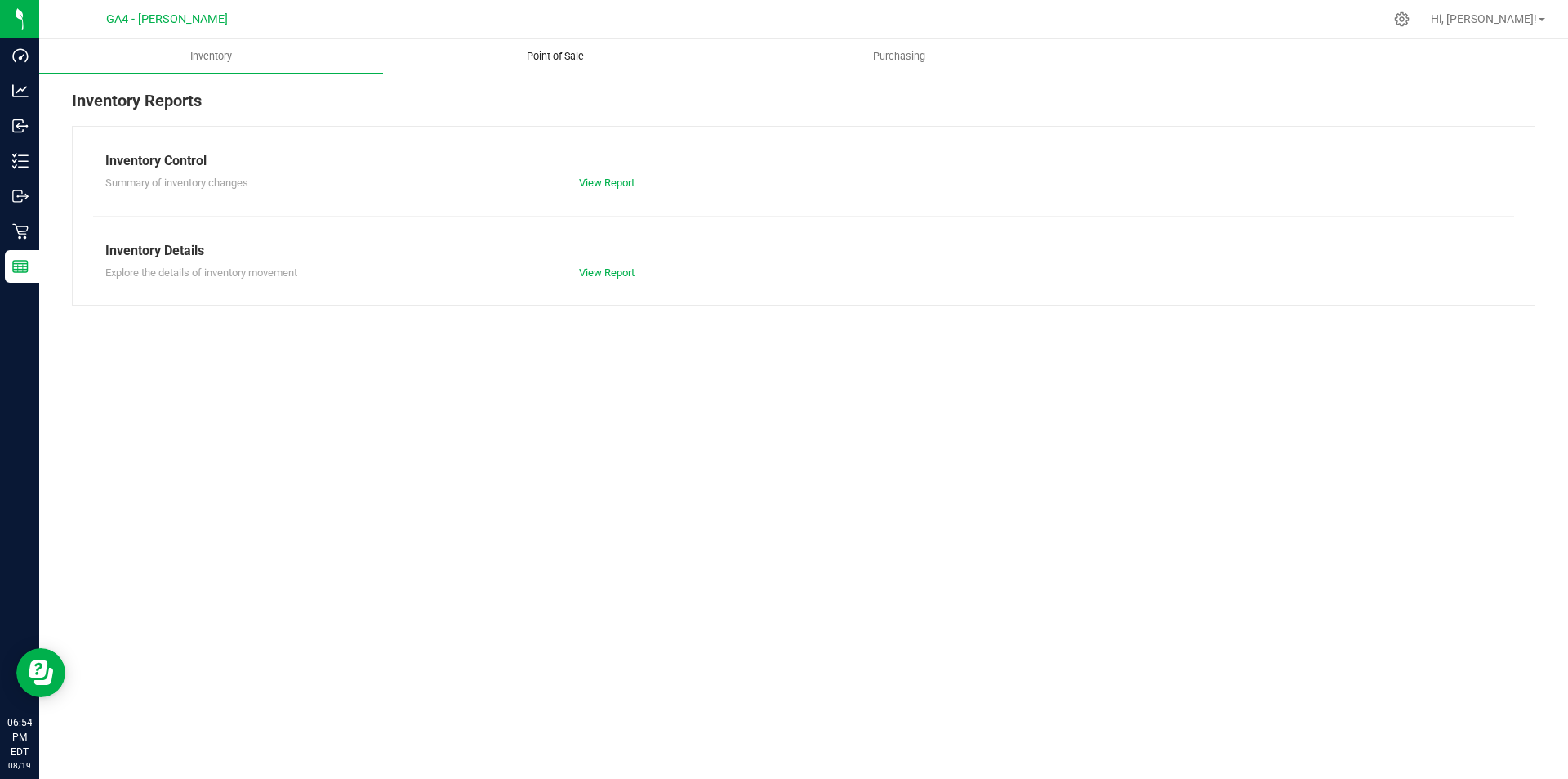
click at [554, 49] on span "Point of Sale" at bounding box center [556, 57] width 102 height 15
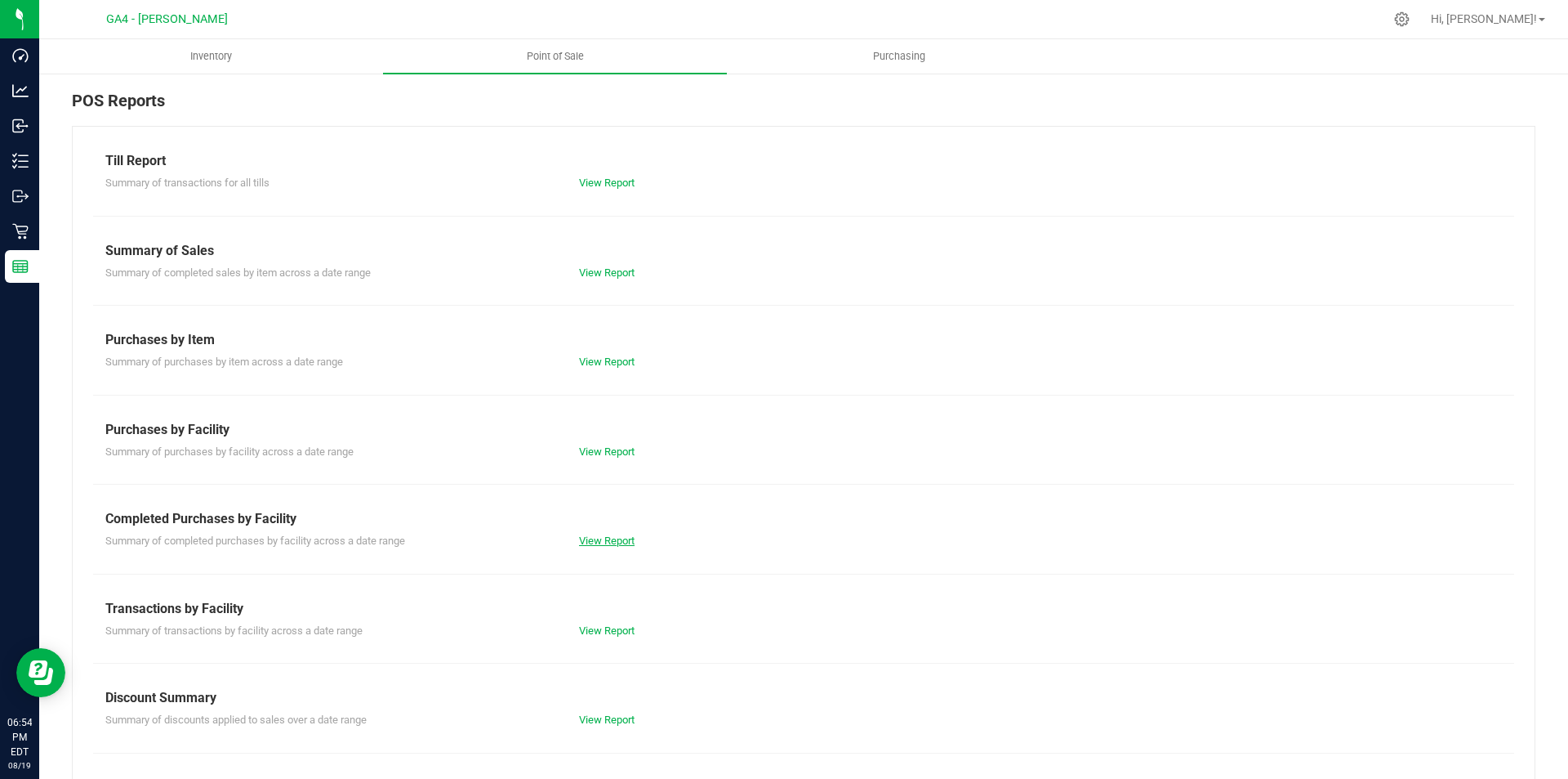
click at [609, 540] on link "View Report" at bounding box center [607, 540] width 56 height 13
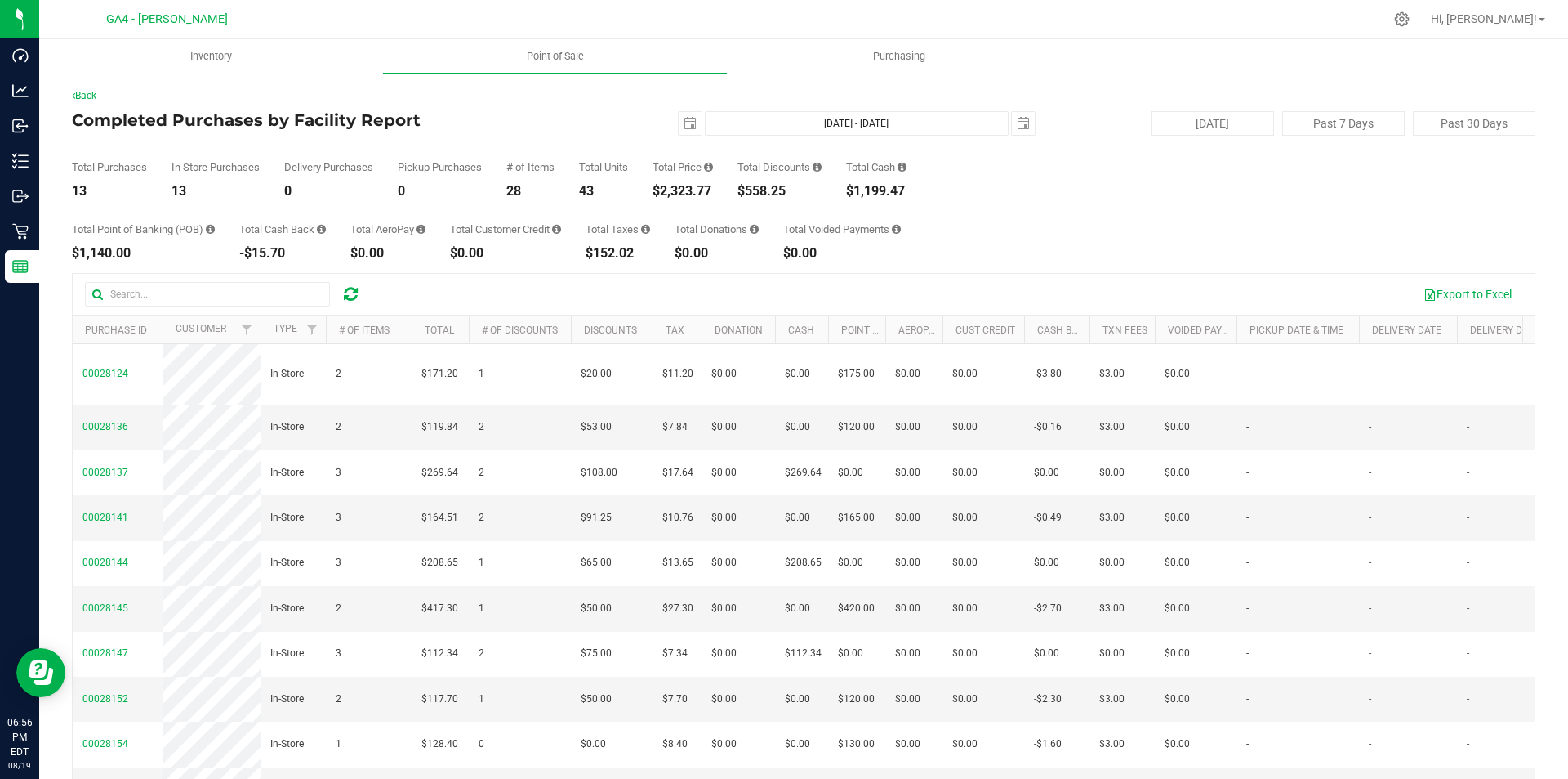
drag, startPoint x: 715, startPoint y: 189, endPoint x: 636, endPoint y: 182, distance: 79.3
click at [636, 182] on div "Total Purchases 13 In Store Purchases 13 Delivery Purchases 0 Pickup Purchases …" at bounding box center [804, 167] width 1464 height 62
click at [662, 202] on div "Total Point of Banking (POB) $1,140.00 Total Cash Back -$15.70 Total AeroPay $0…" at bounding box center [804, 229] width 1464 height 62
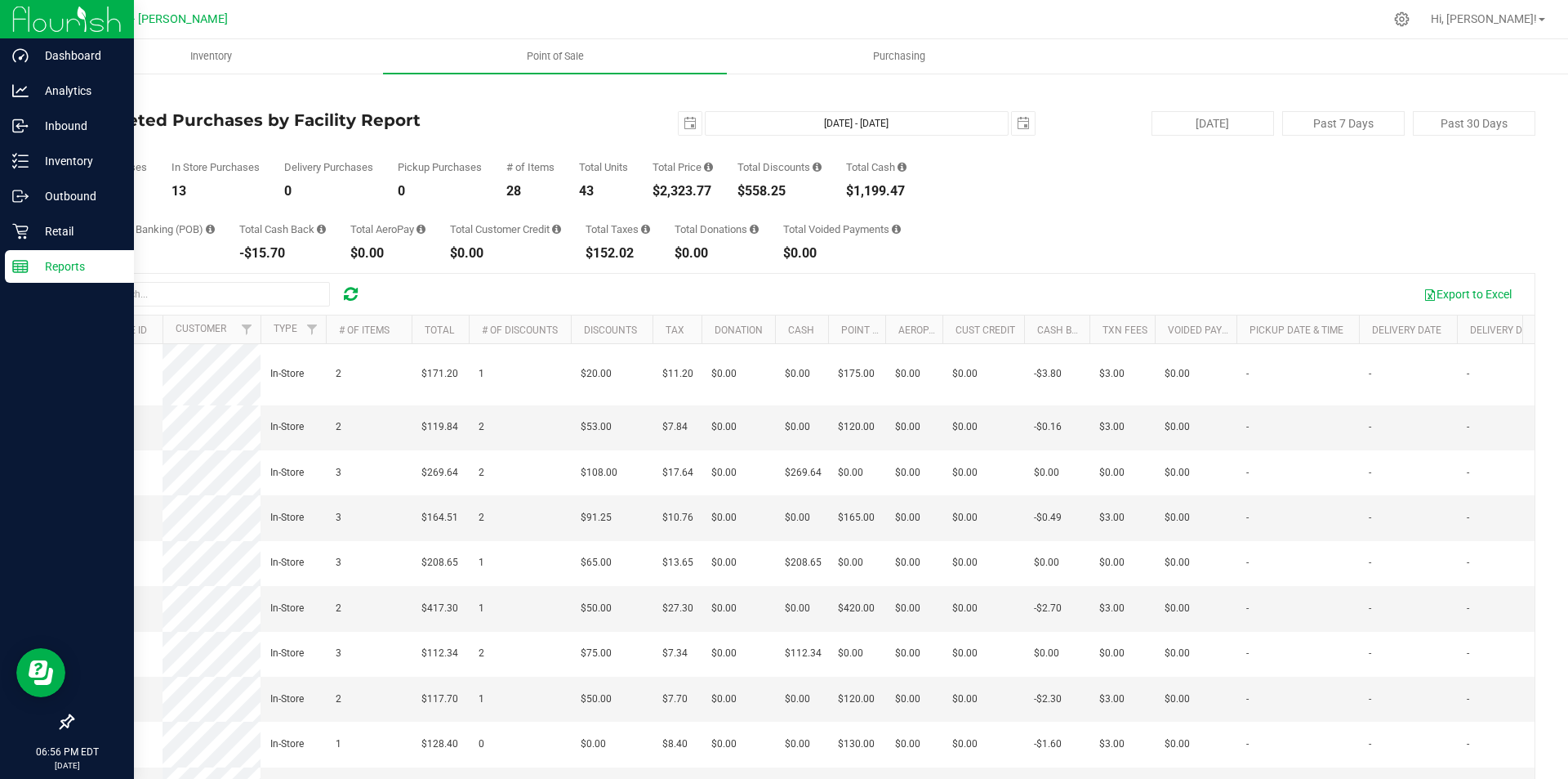
click at [51, 264] on p "Reports" at bounding box center [78, 267] width 98 height 20
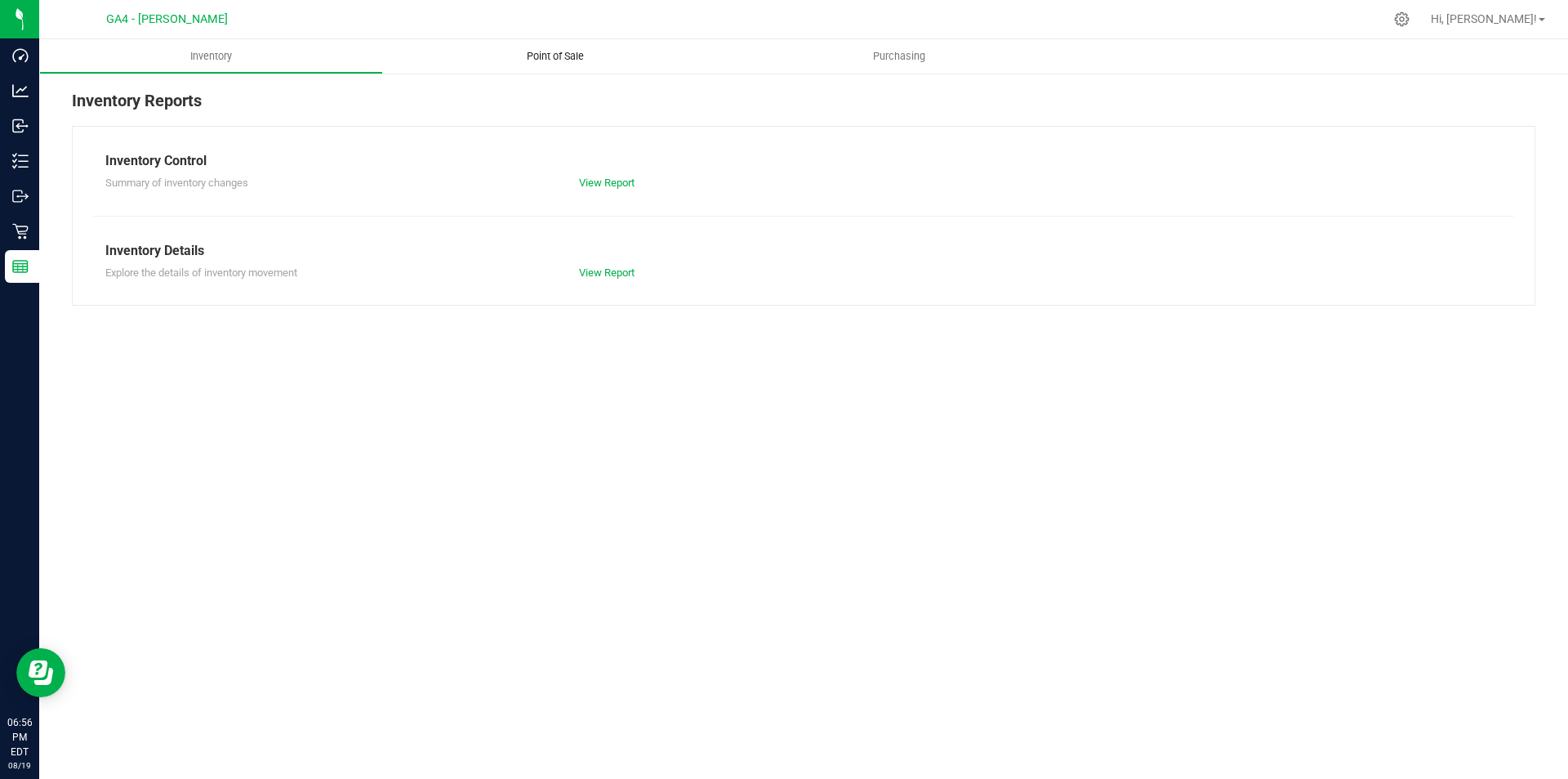
click at [534, 53] on span "Point of Sale" at bounding box center [556, 57] width 102 height 15
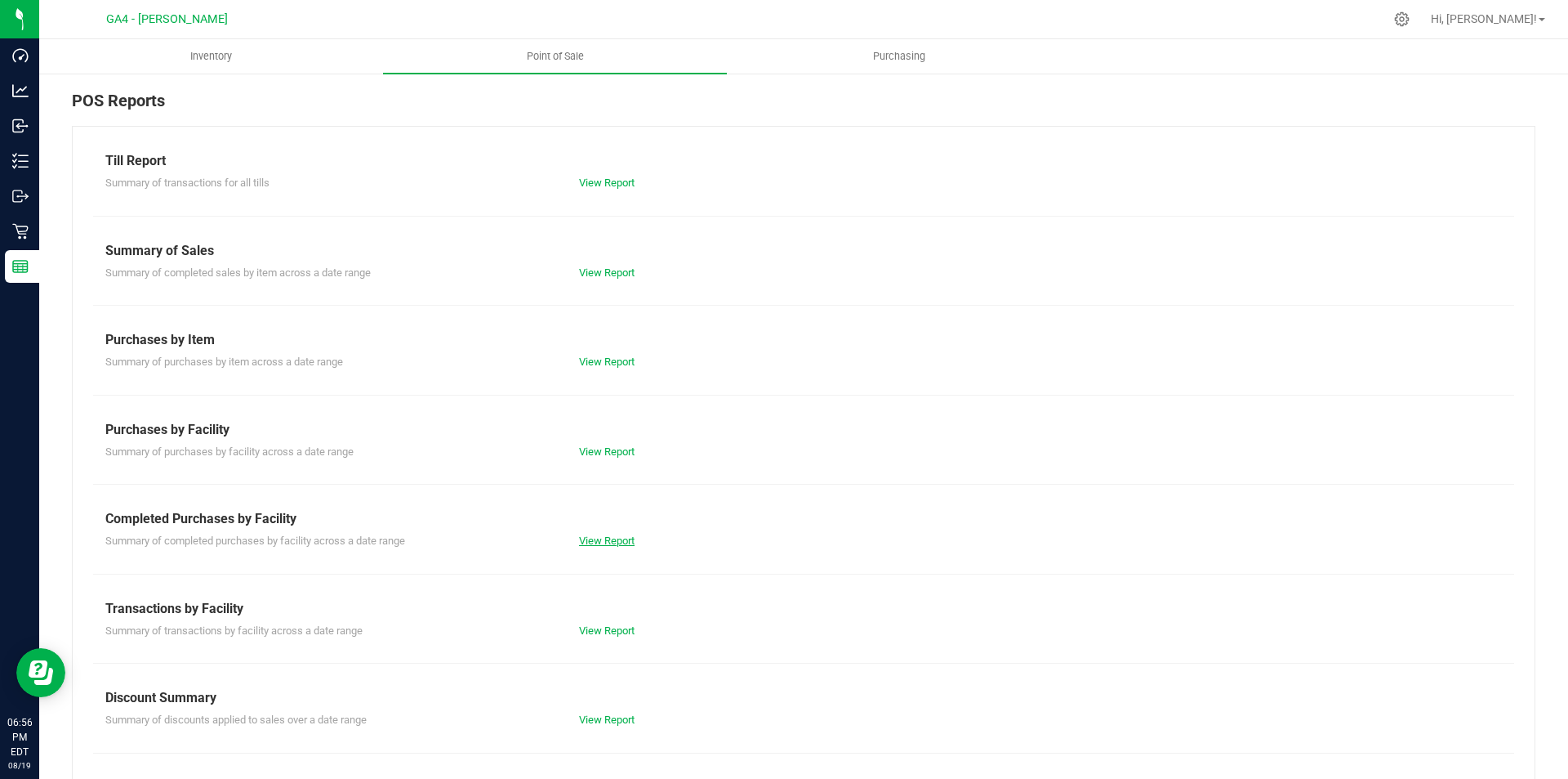
click at [594, 537] on link "View Report" at bounding box center [607, 540] width 56 height 13
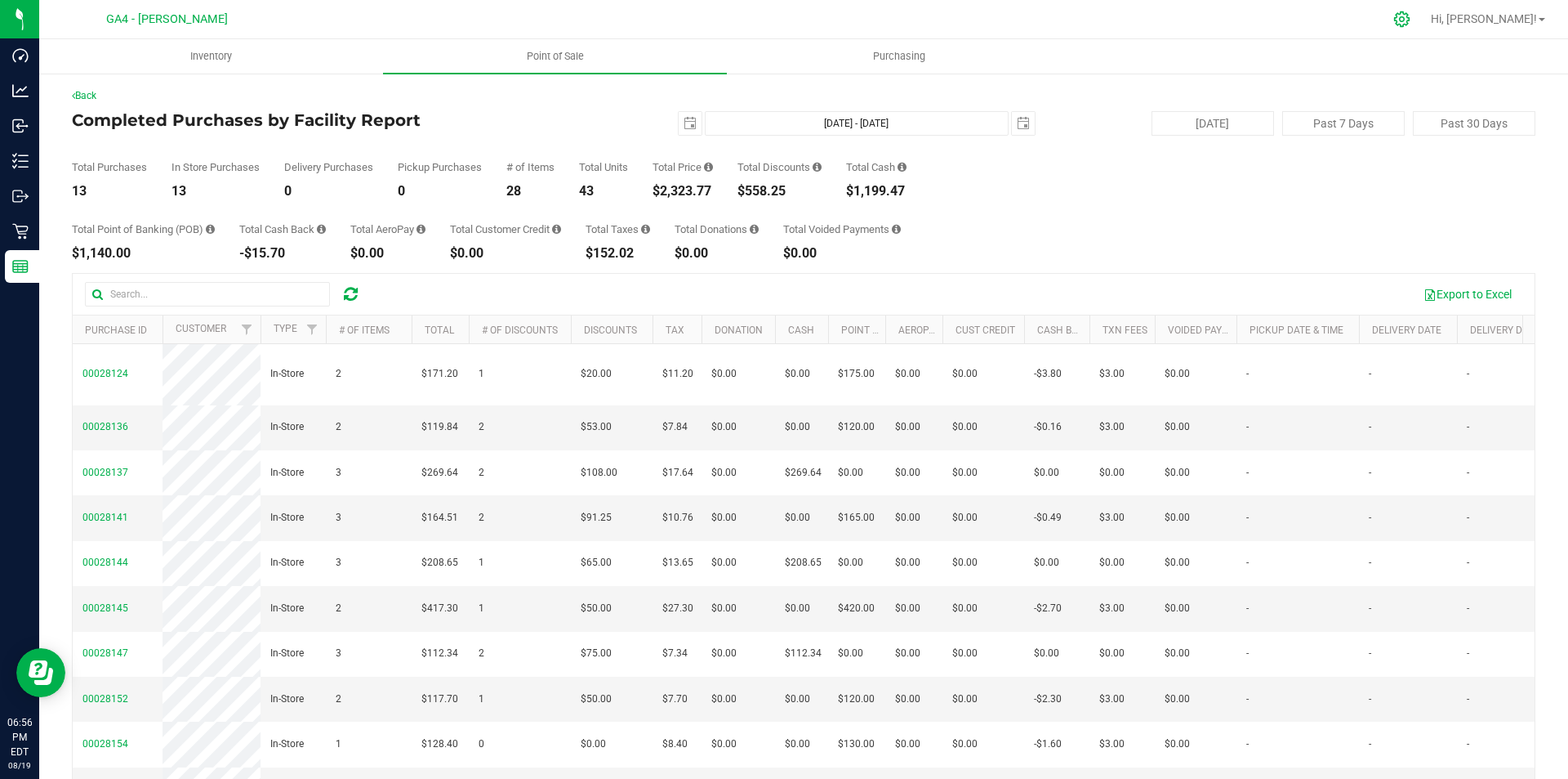
click at [1410, 13] on icon at bounding box center [1402, 19] width 18 height 18
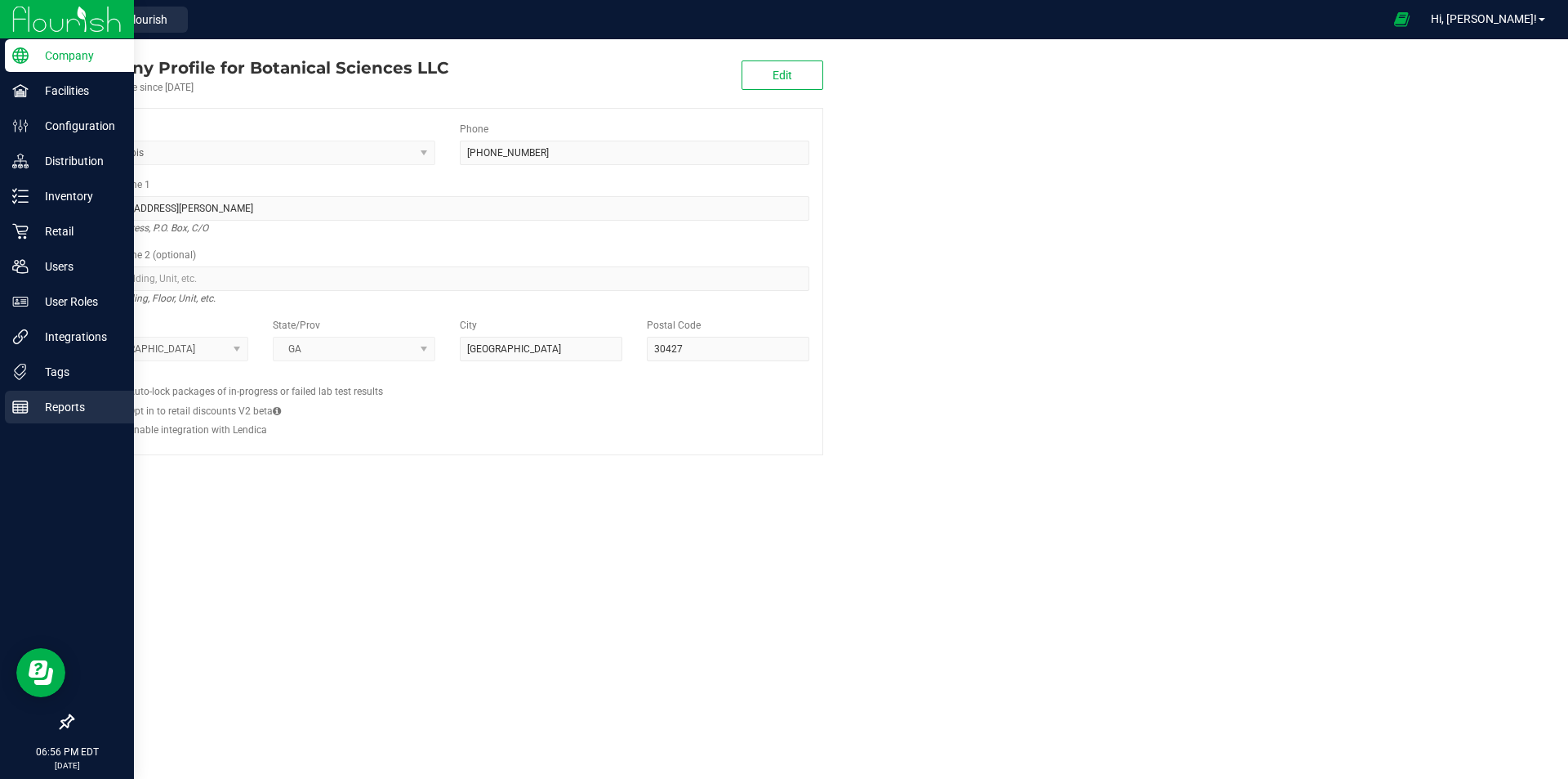
click at [38, 404] on p "Reports" at bounding box center [78, 407] width 98 height 20
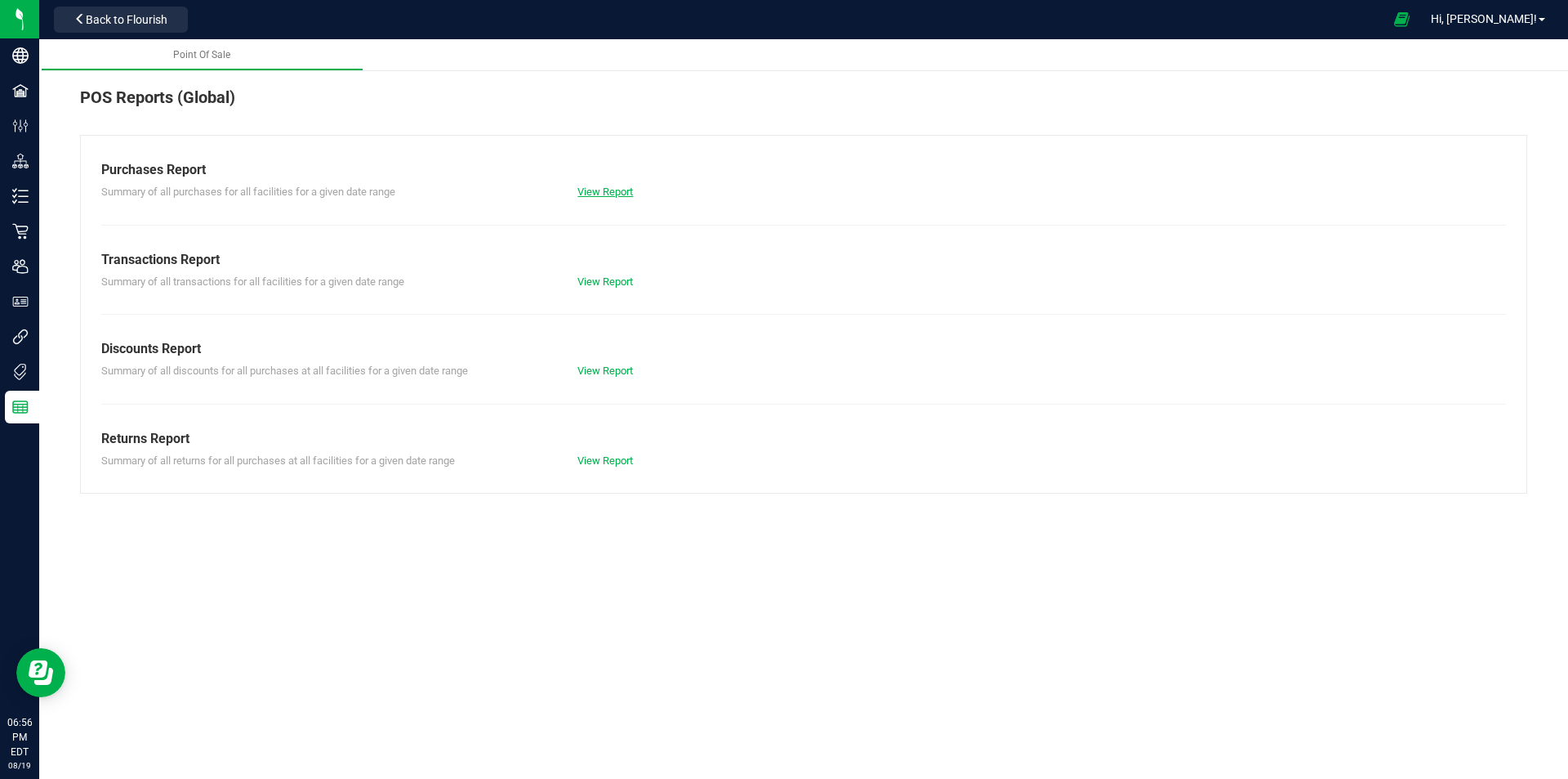
click at [627, 190] on link "View Report" at bounding box center [605, 191] width 56 height 13
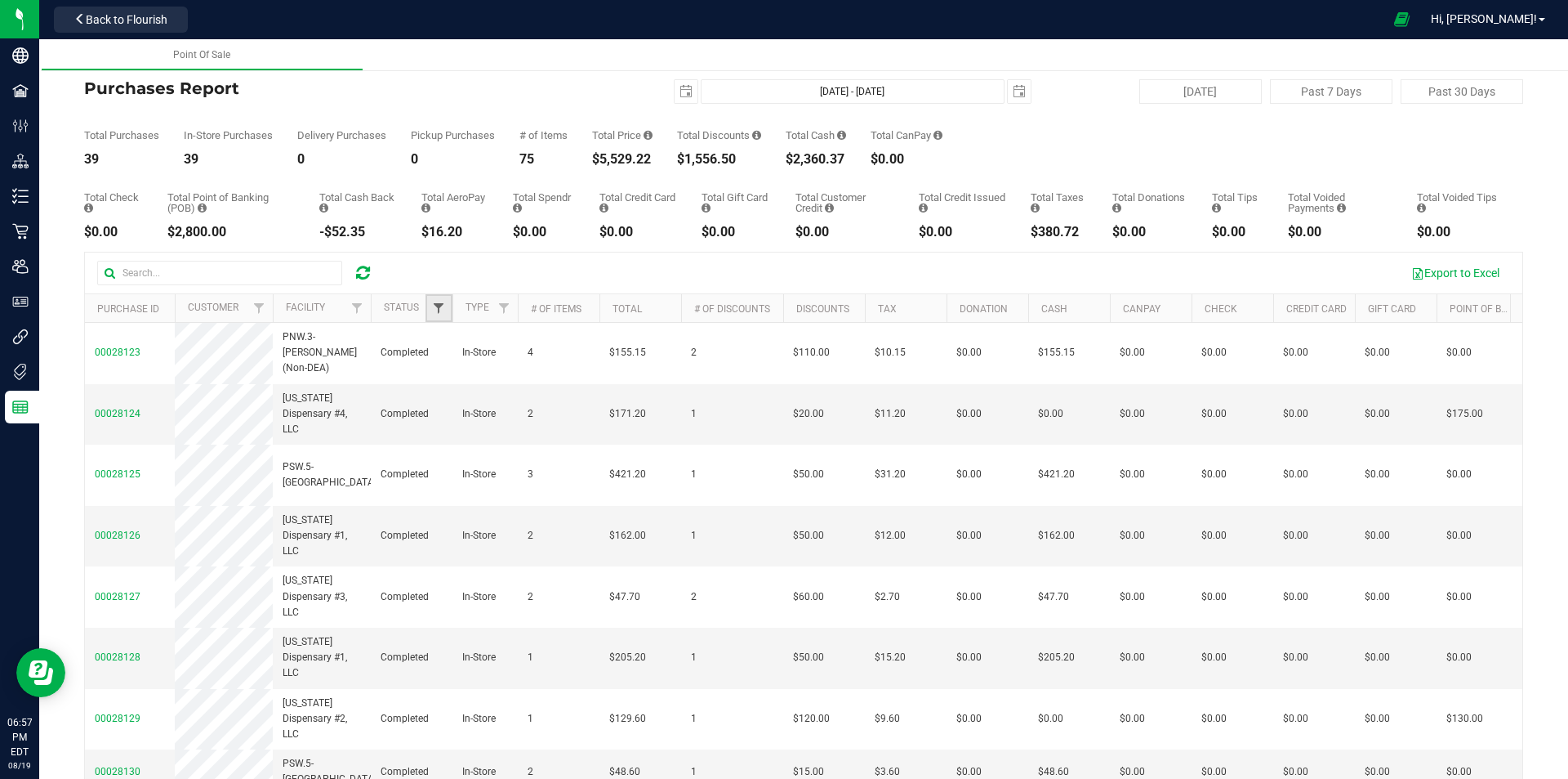
click at [440, 304] on span "Filter" at bounding box center [438, 309] width 13 height 13
click at [446, 424] on input "Completed" at bounding box center [447, 422] width 11 height 11
checkbox input "true"
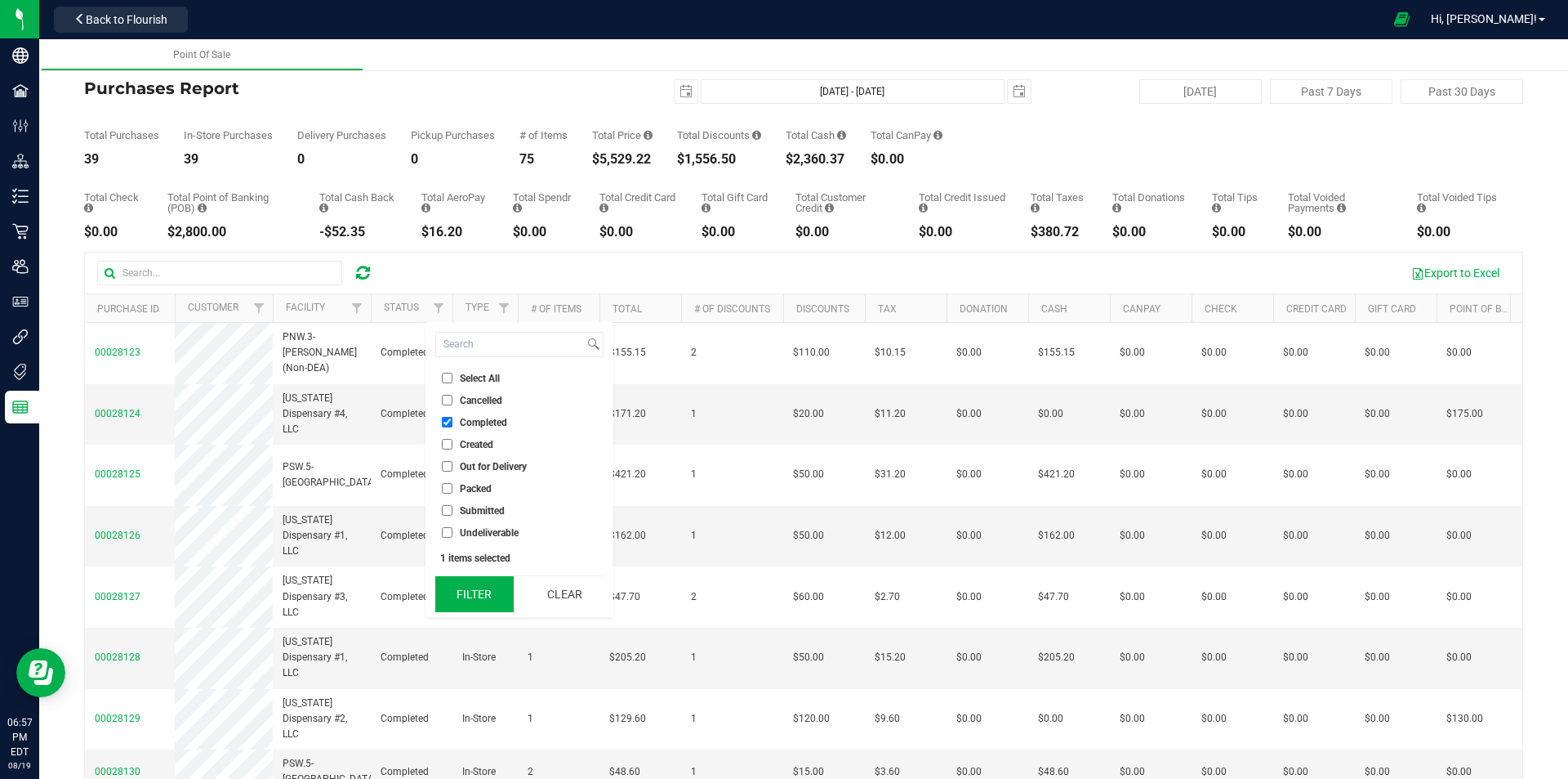
click at [462, 587] on button "Filter" at bounding box center [474, 594] width 78 height 36
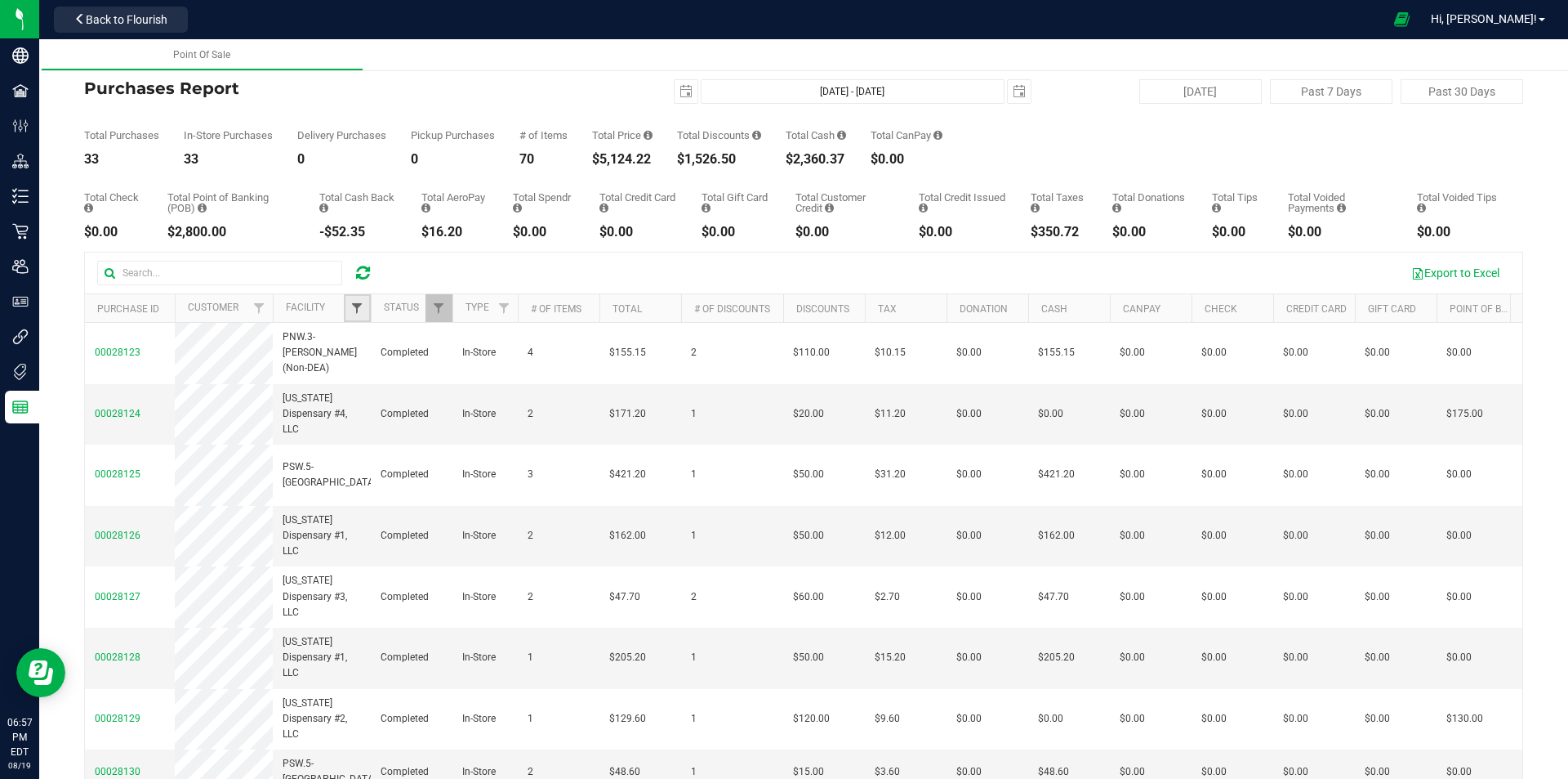
click at [358, 307] on span "Filter" at bounding box center [357, 309] width 13 height 13
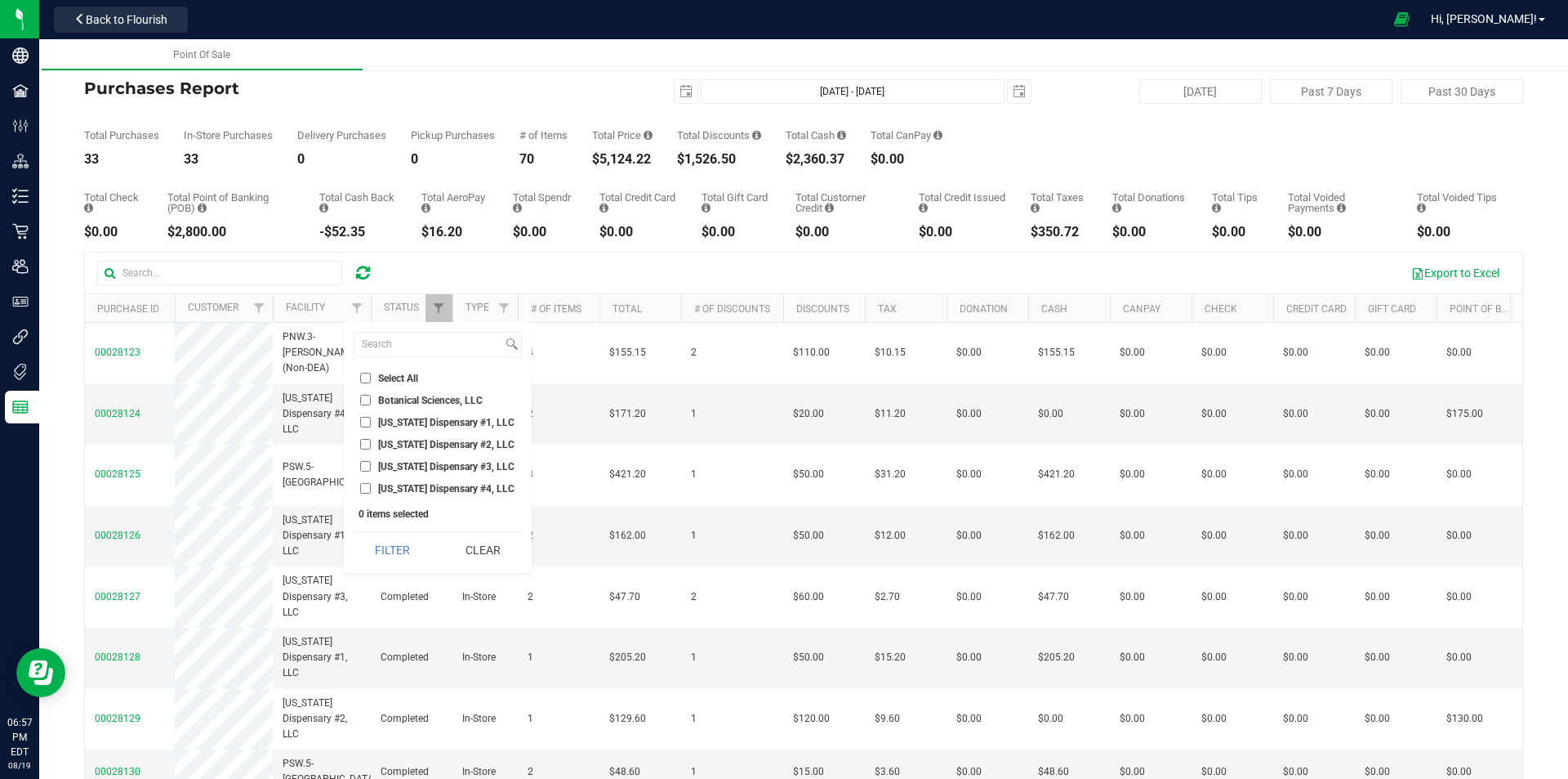
click at [368, 489] on input "[US_STATE] Dispensary #4, LLC" at bounding box center [365, 488] width 11 height 11
click at [387, 545] on button "Filter" at bounding box center [393, 550] width 78 height 36
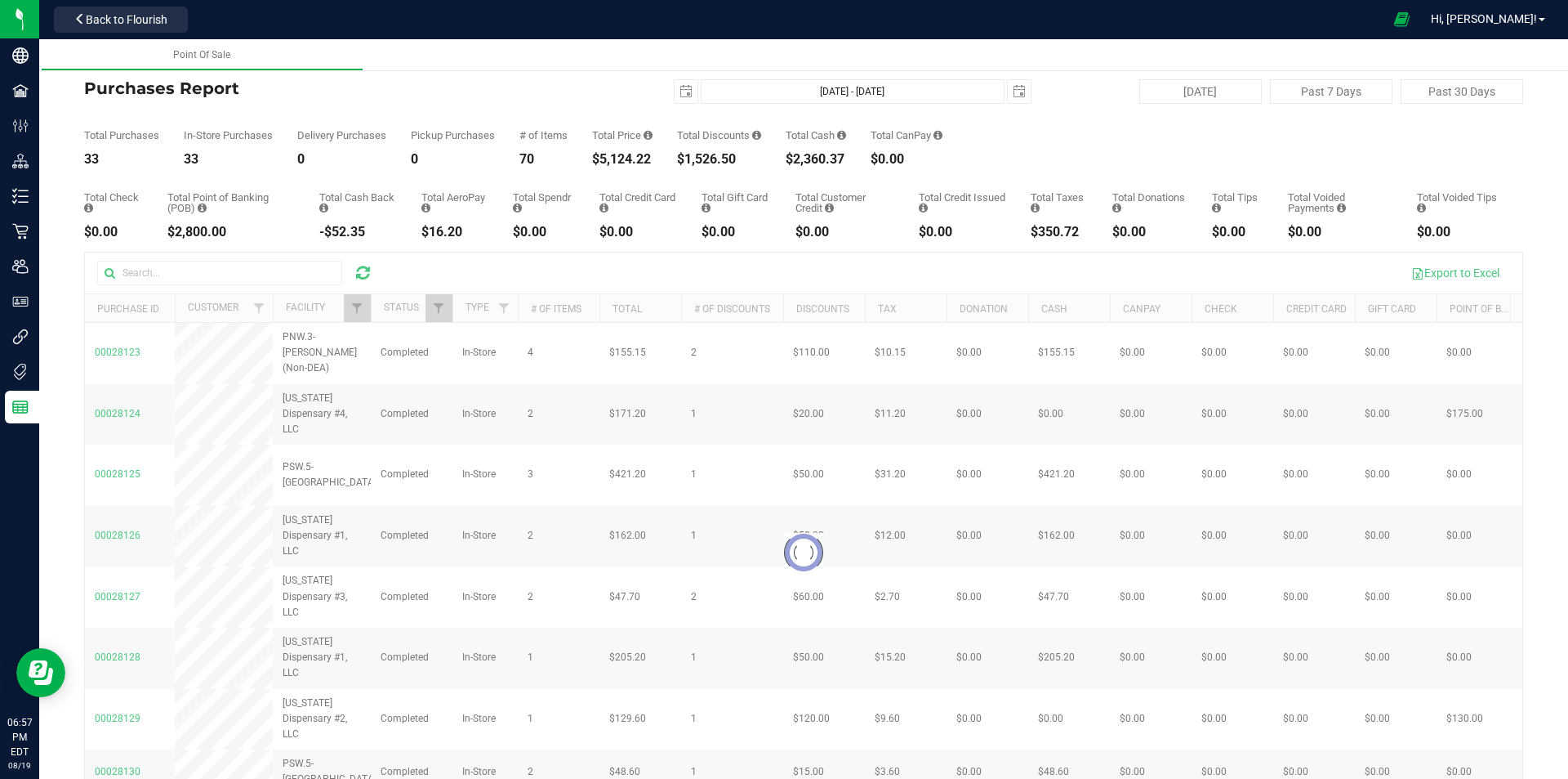
checkbox input "true"
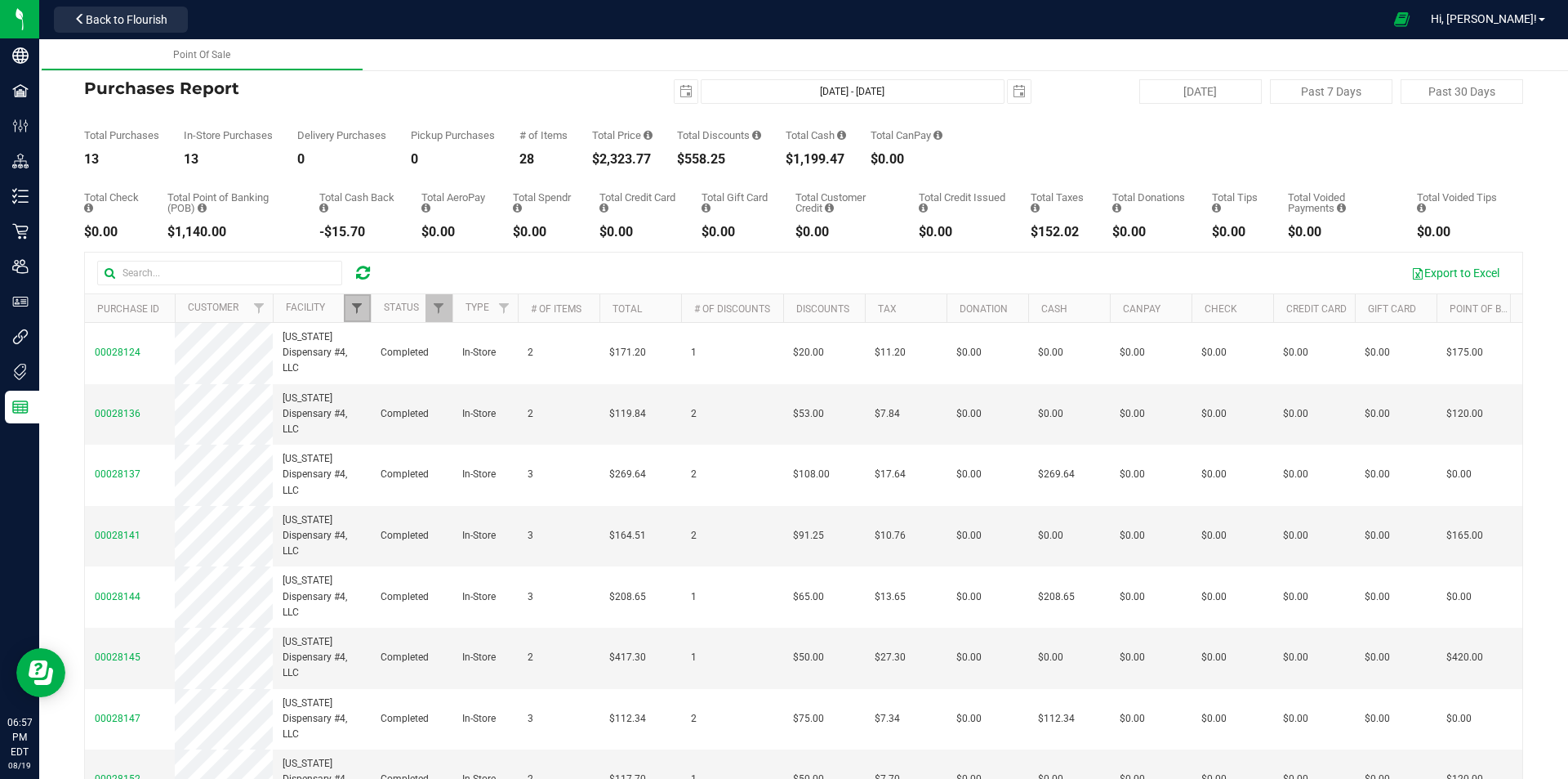
click at [352, 314] on span "Filter" at bounding box center [357, 309] width 13 height 13
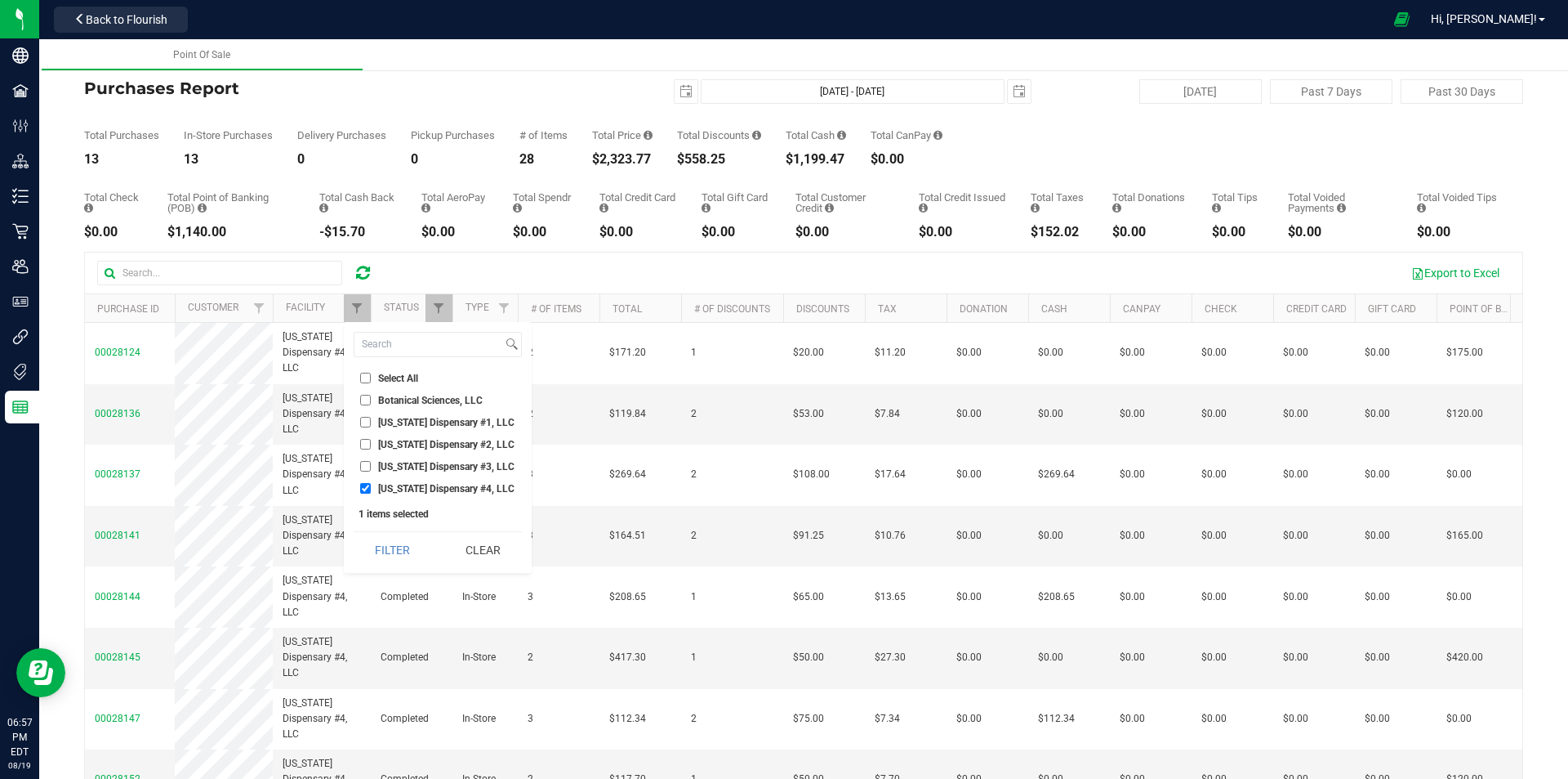
drag, startPoint x: 370, startPoint y: 468, endPoint x: 365, endPoint y: 480, distance: 13.0
click at [369, 468] on input "[US_STATE] Dispensary #3, LLC" at bounding box center [365, 466] width 11 height 11
checkbox input "true"
click at [365, 489] on input "[US_STATE] Dispensary #4, LLC" at bounding box center [365, 488] width 11 height 11
checkbox input "false"
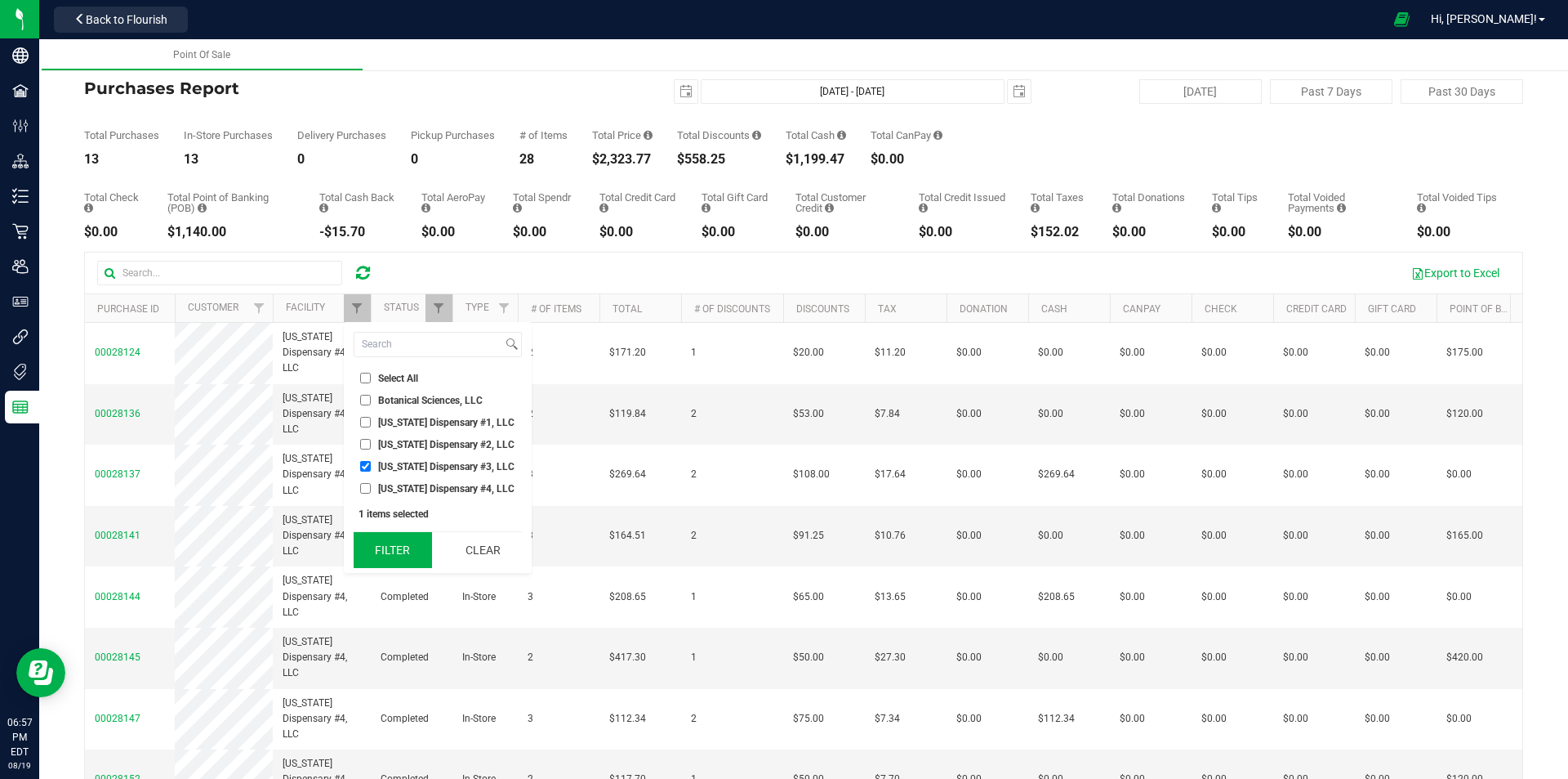
click at [372, 537] on button "Filter" at bounding box center [393, 550] width 78 height 36
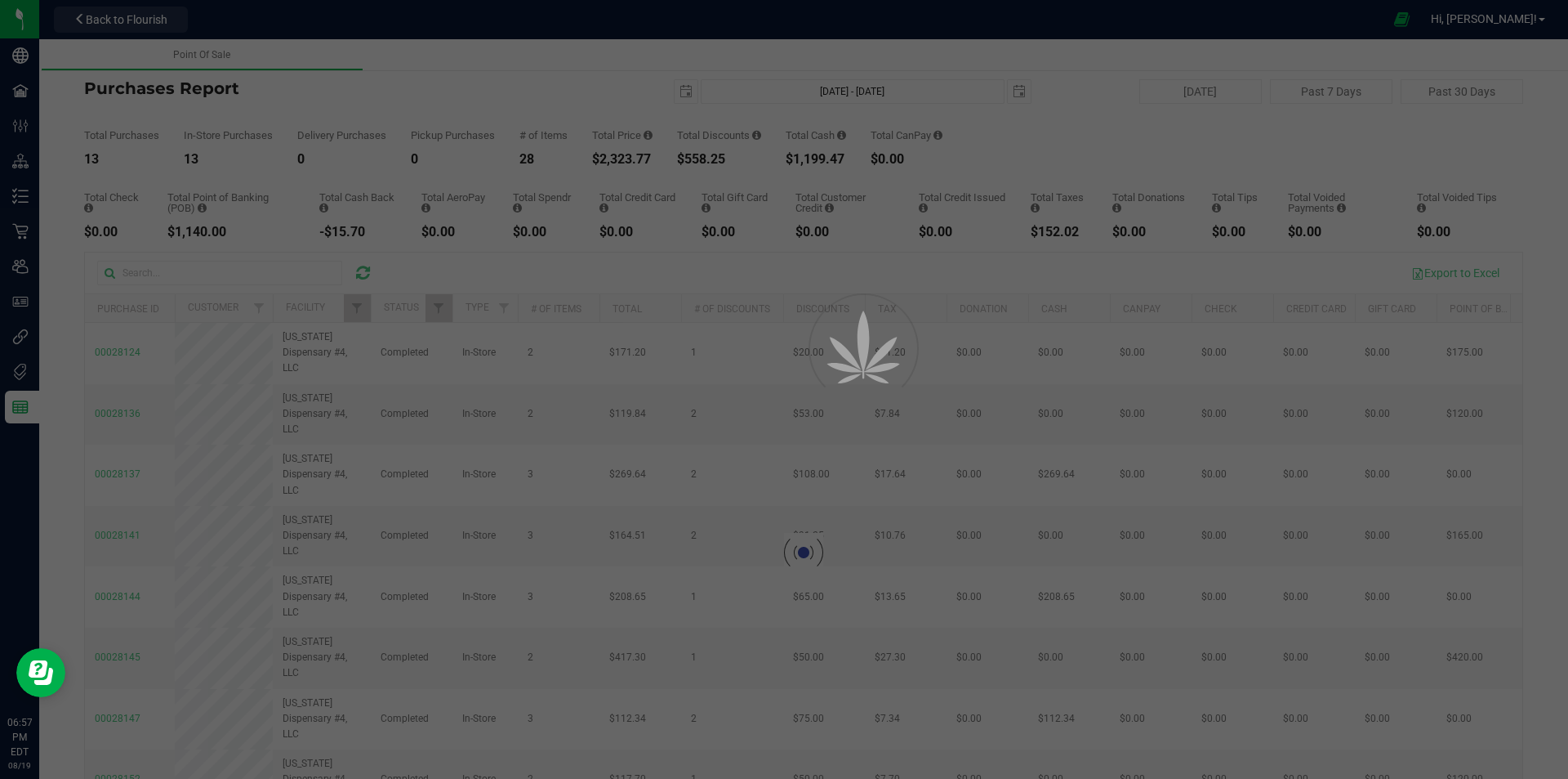
checkbox input "true"
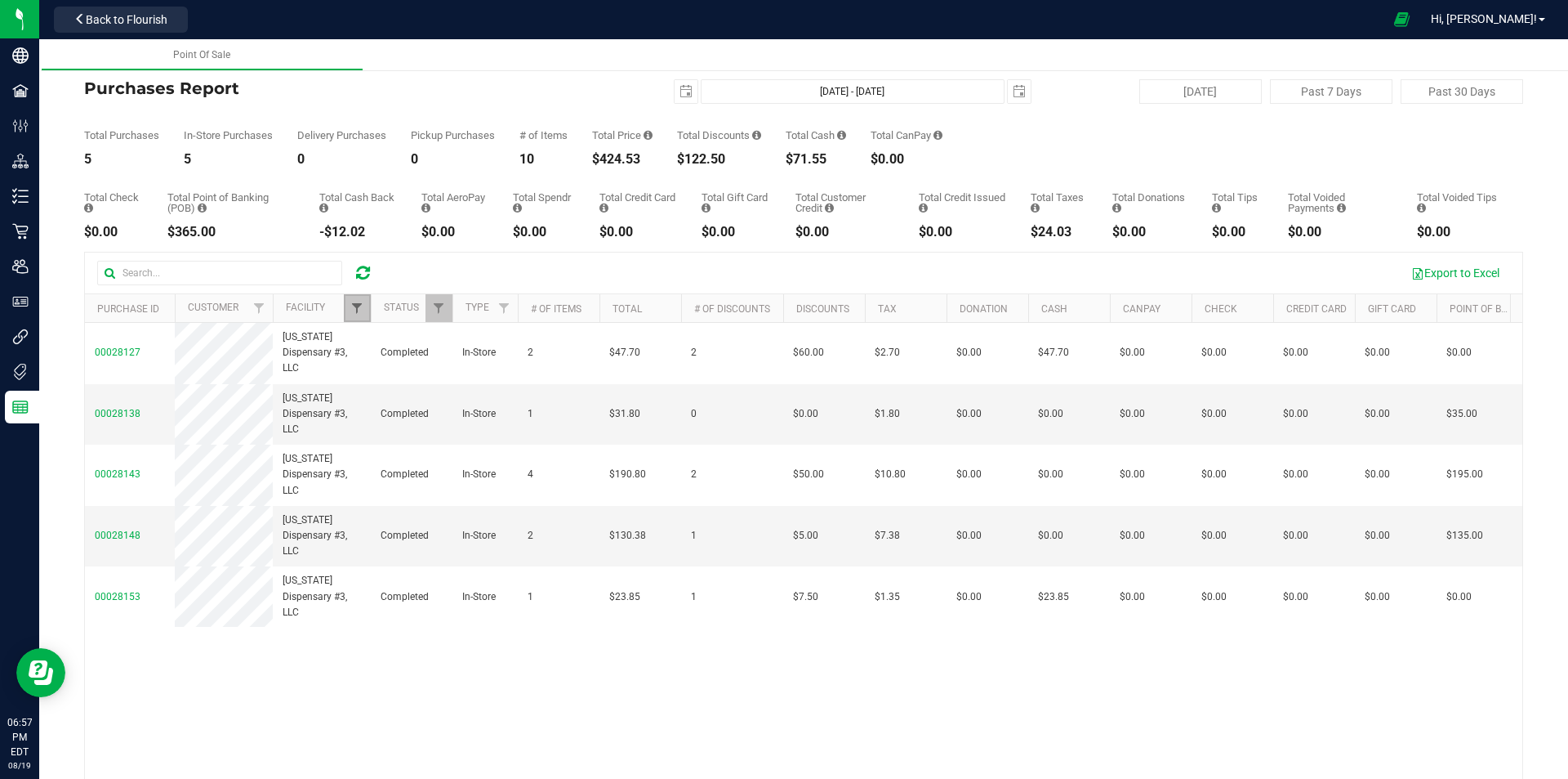
click at [353, 312] on span "Filter" at bounding box center [357, 309] width 13 height 13
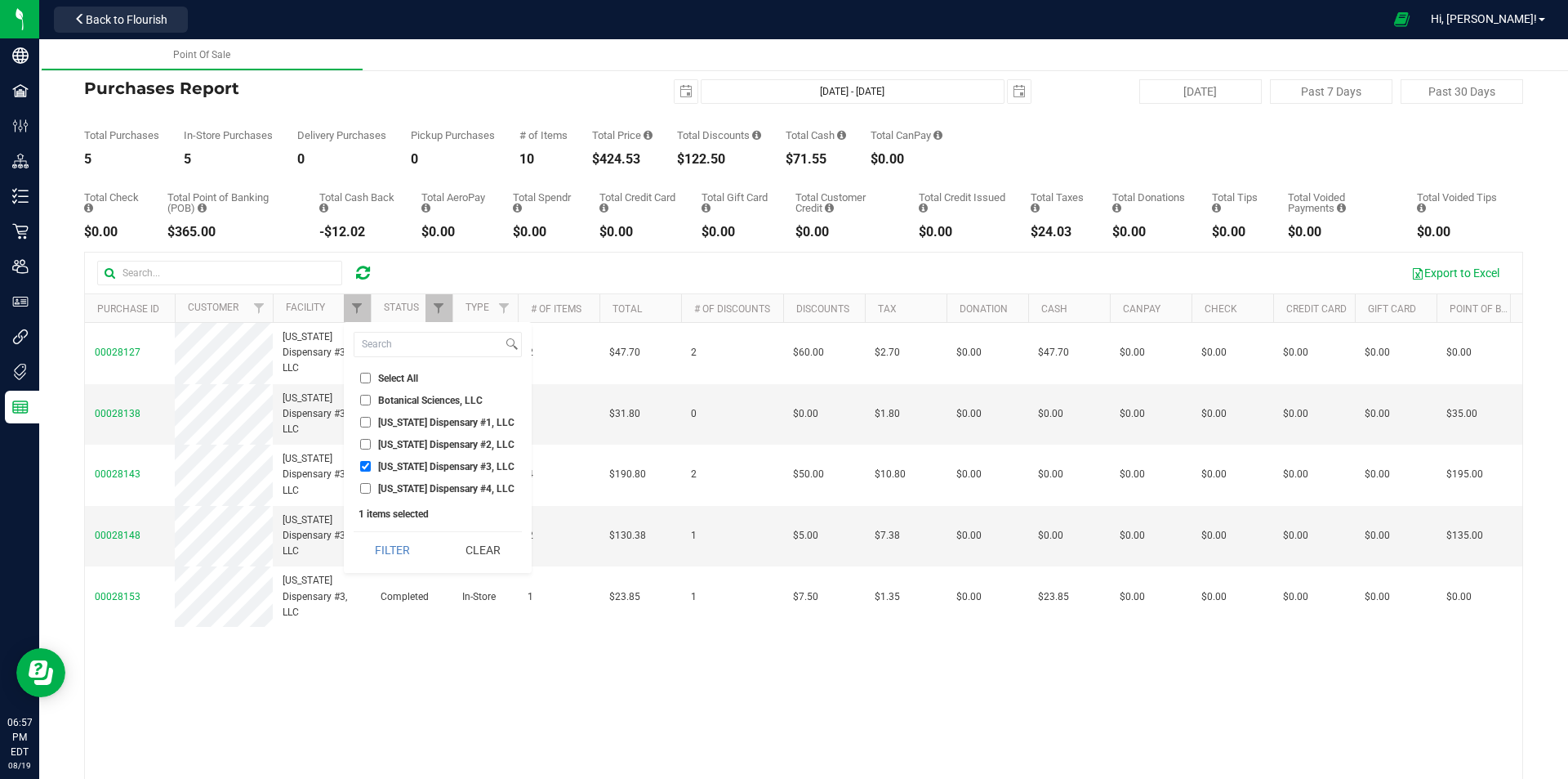
click at [363, 444] on input "[US_STATE] Dispensary #2, LLC" at bounding box center [365, 444] width 11 height 11
checkbox input "true"
click at [363, 468] on input "[US_STATE] Dispensary #3, LLC" at bounding box center [365, 466] width 11 height 11
checkbox input "false"
click at [392, 555] on button "Filter" at bounding box center [393, 550] width 78 height 36
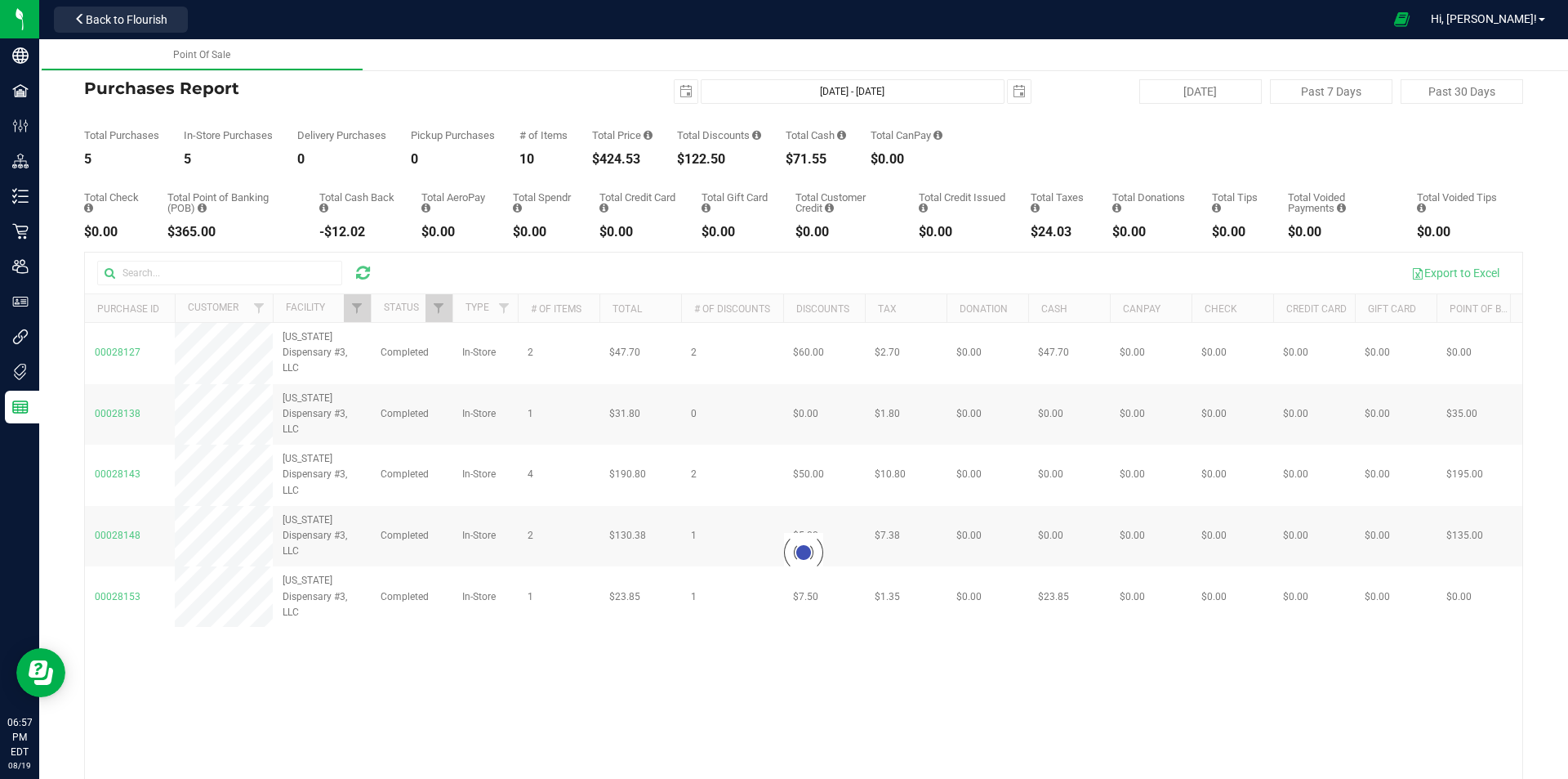
checkbox input "true"
click at [346, 304] on link "Filter" at bounding box center [358, 308] width 27 height 28
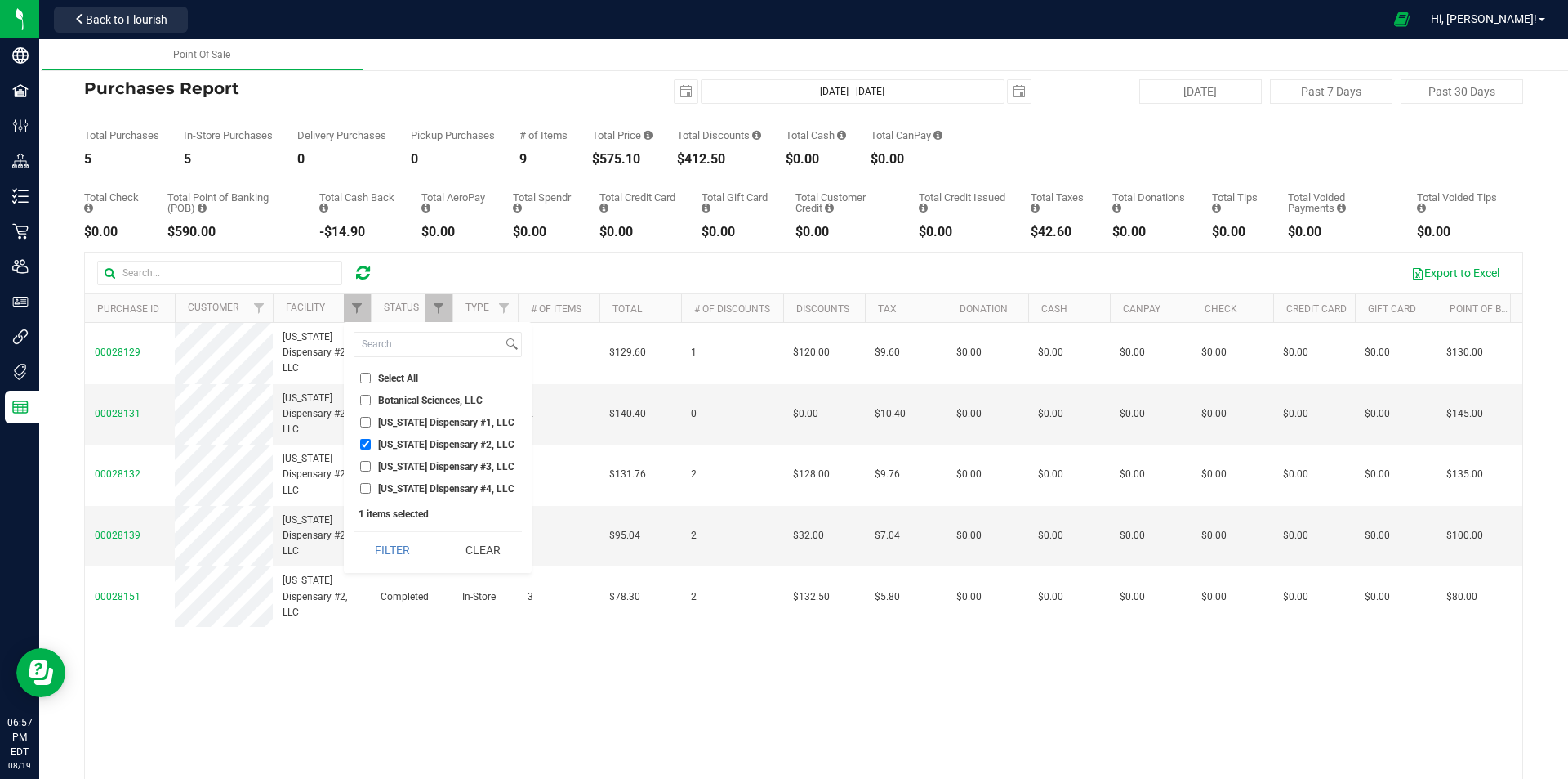
click at [366, 421] on input "[US_STATE] Dispensary #1, LLC" at bounding box center [365, 422] width 11 height 11
checkbox input "true"
click at [364, 445] on input "[US_STATE] Dispensary #2, LLC" at bounding box center [365, 444] width 11 height 11
checkbox input "false"
drag, startPoint x: 398, startPoint y: 548, endPoint x: 438, endPoint y: 487, distance: 72.9
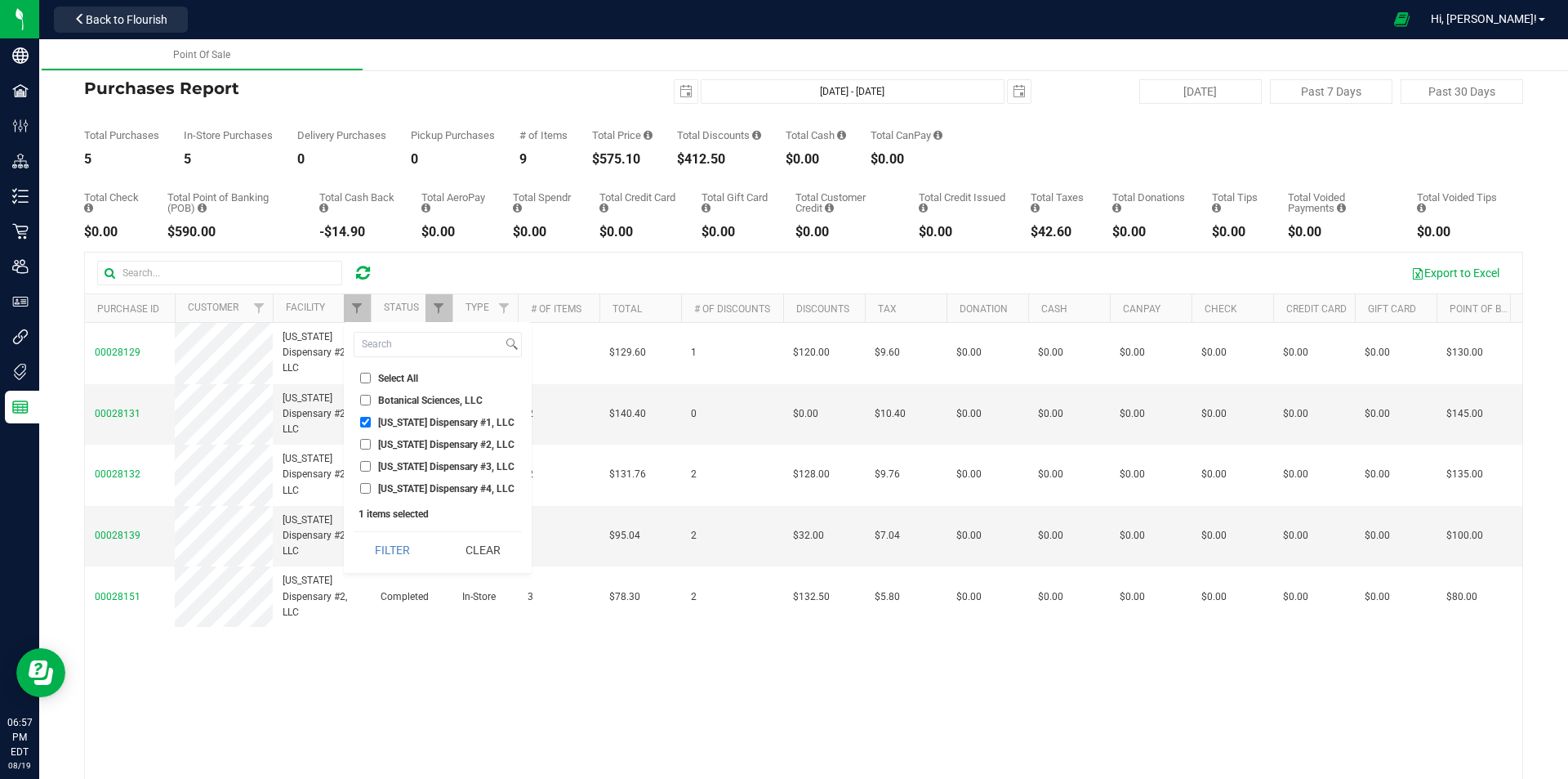
click at [398, 545] on button "Filter" at bounding box center [393, 550] width 78 height 36
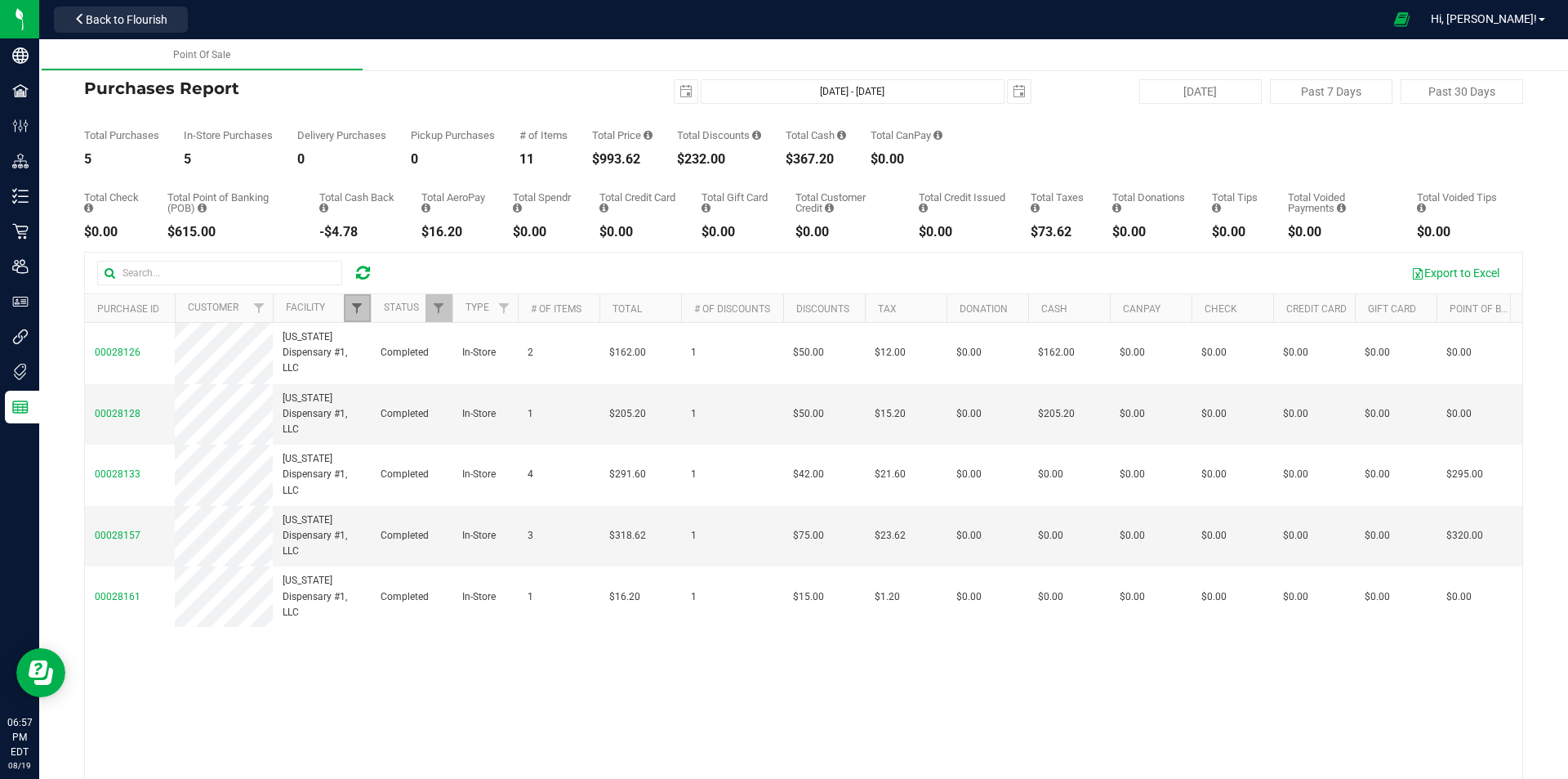
click at [355, 305] on span "Filter" at bounding box center [357, 309] width 13 height 13
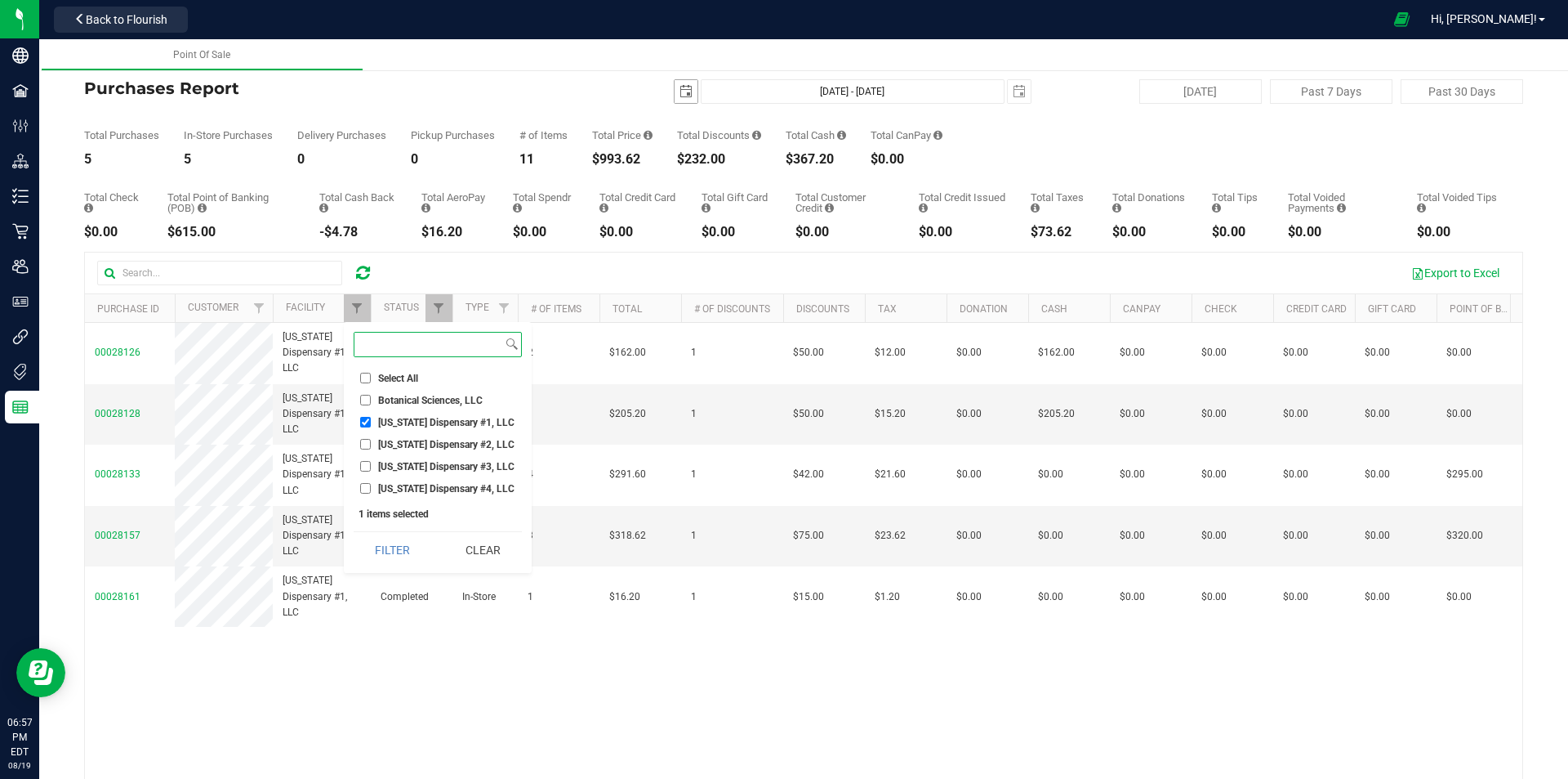
click at [679, 92] on span "select" at bounding box center [686, 92] width 13 height 13
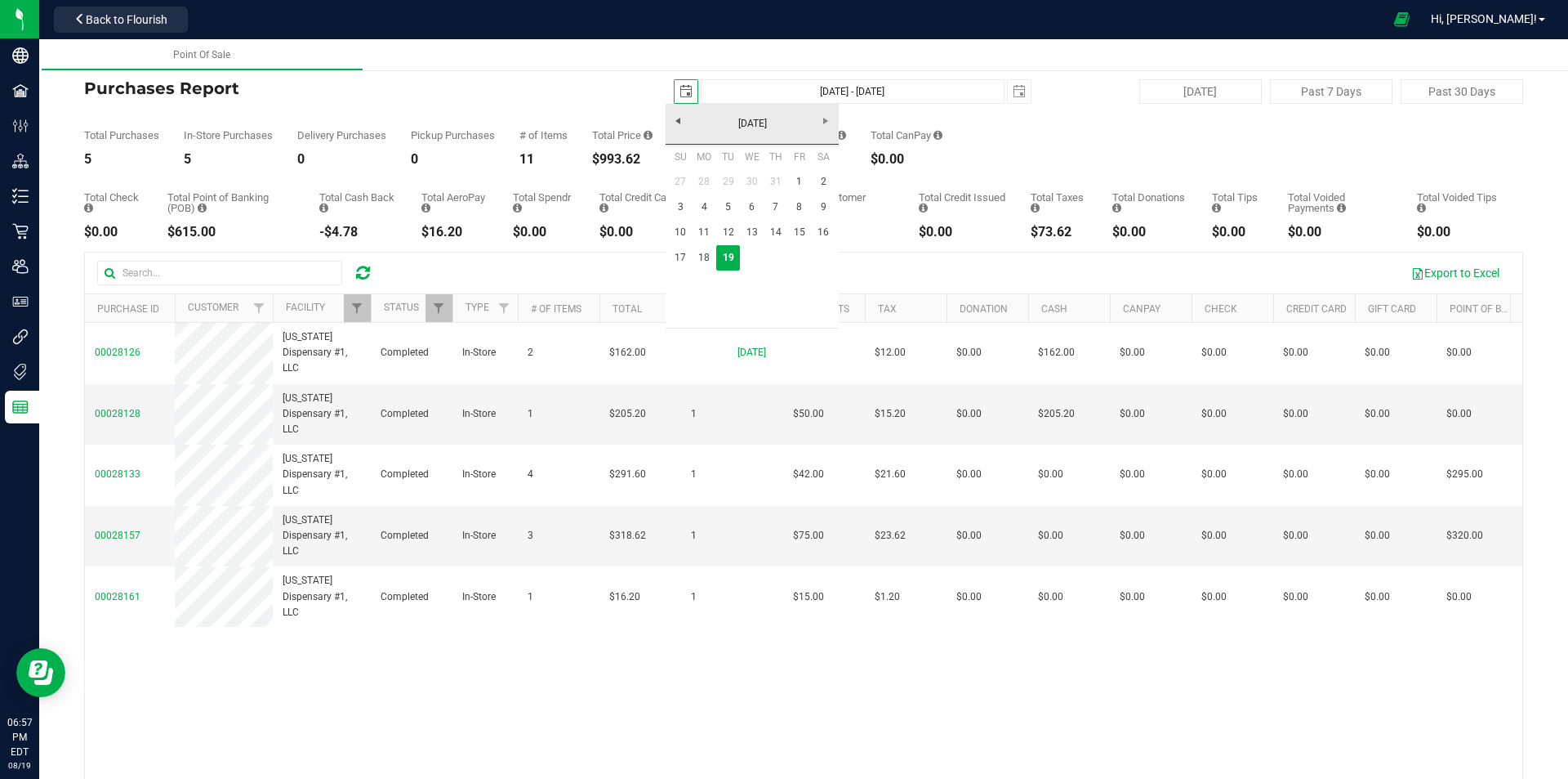
scroll to position [0, 41]
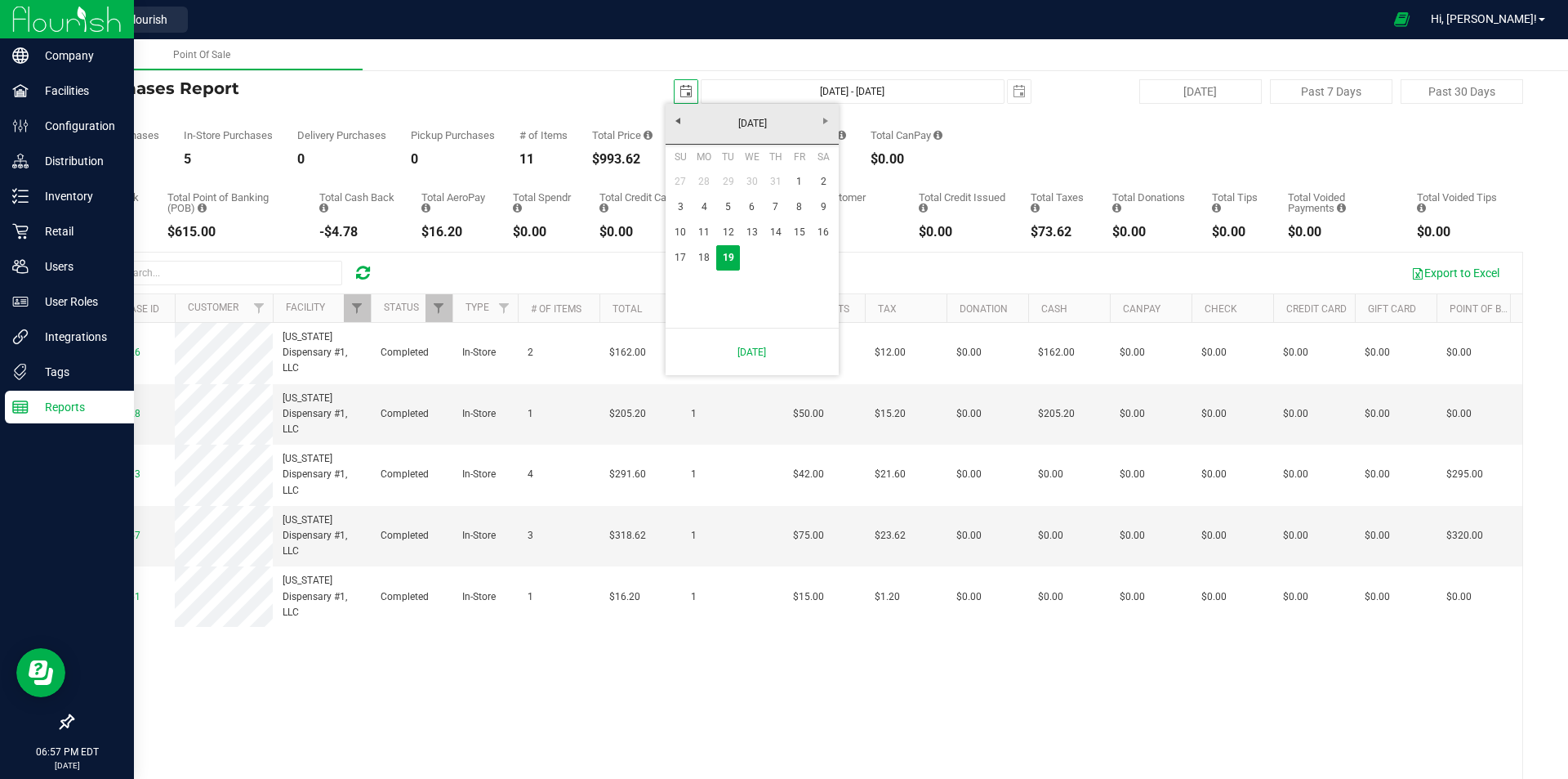
click at [59, 400] on p "Reports" at bounding box center [78, 407] width 98 height 20
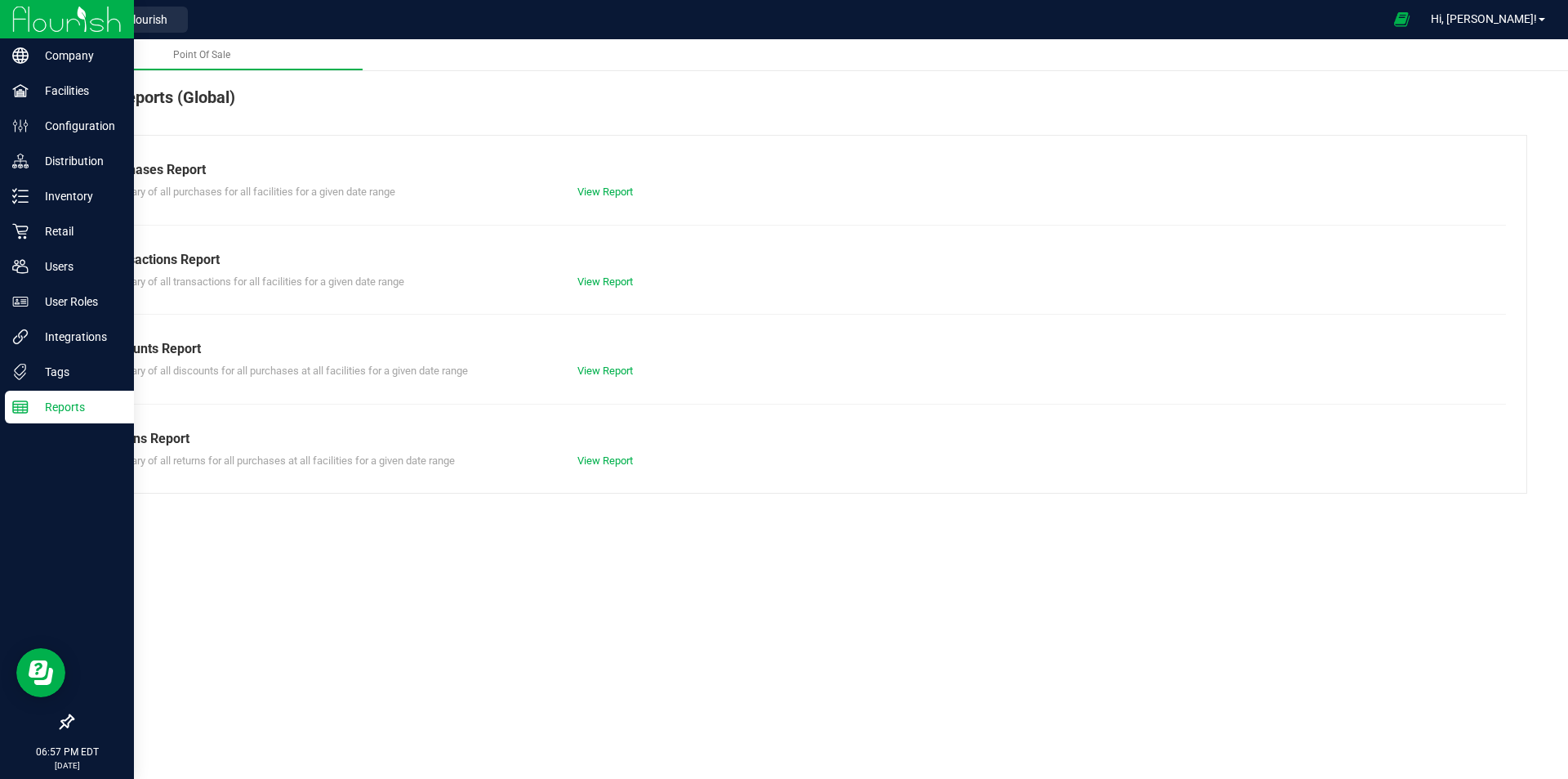
click at [79, 10] on img at bounding box center [67, 19] width 109 height 38
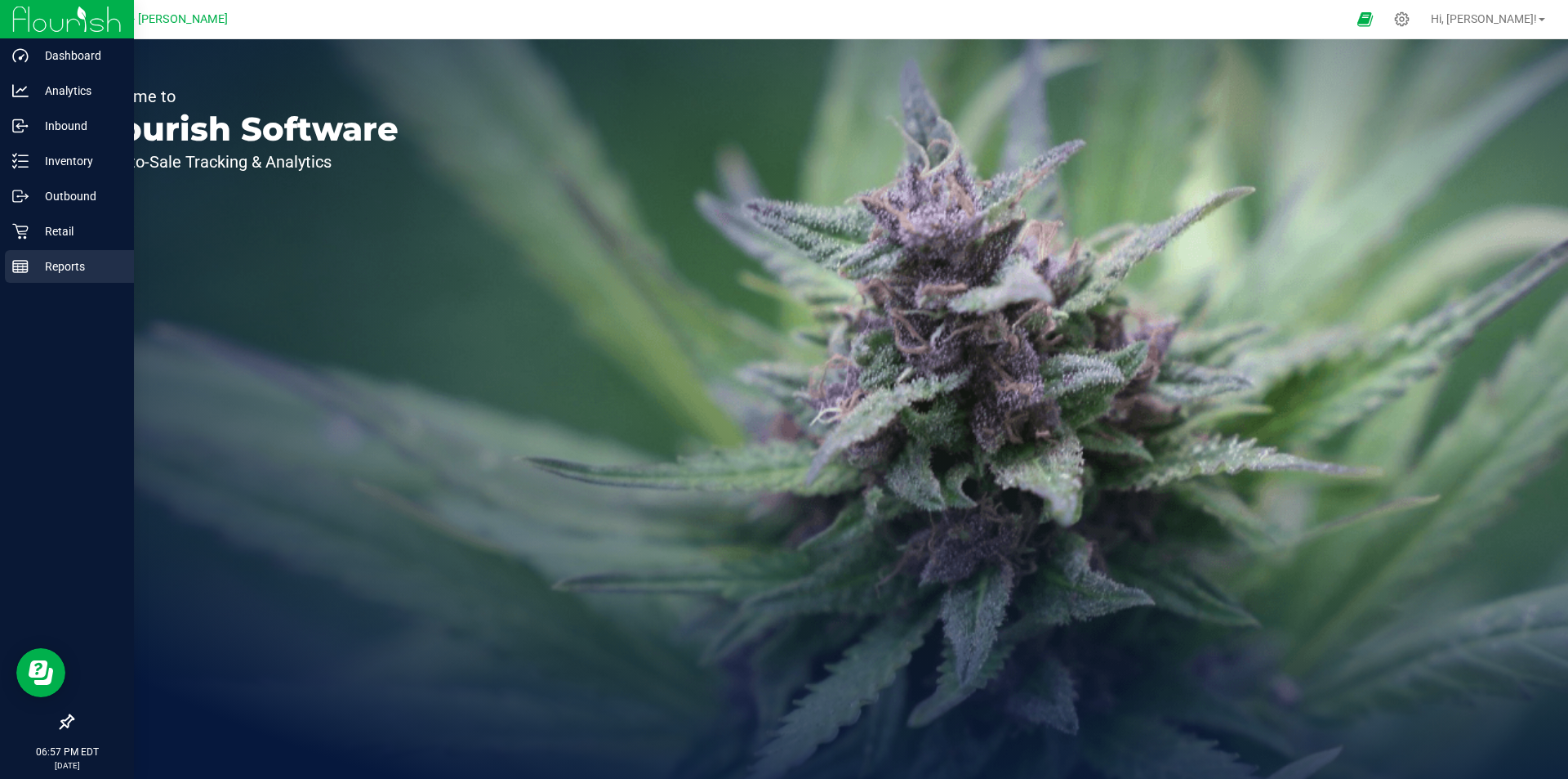
click at [70, 267] on p "Reports" at bounding box center [78, 267] width 98 height 20
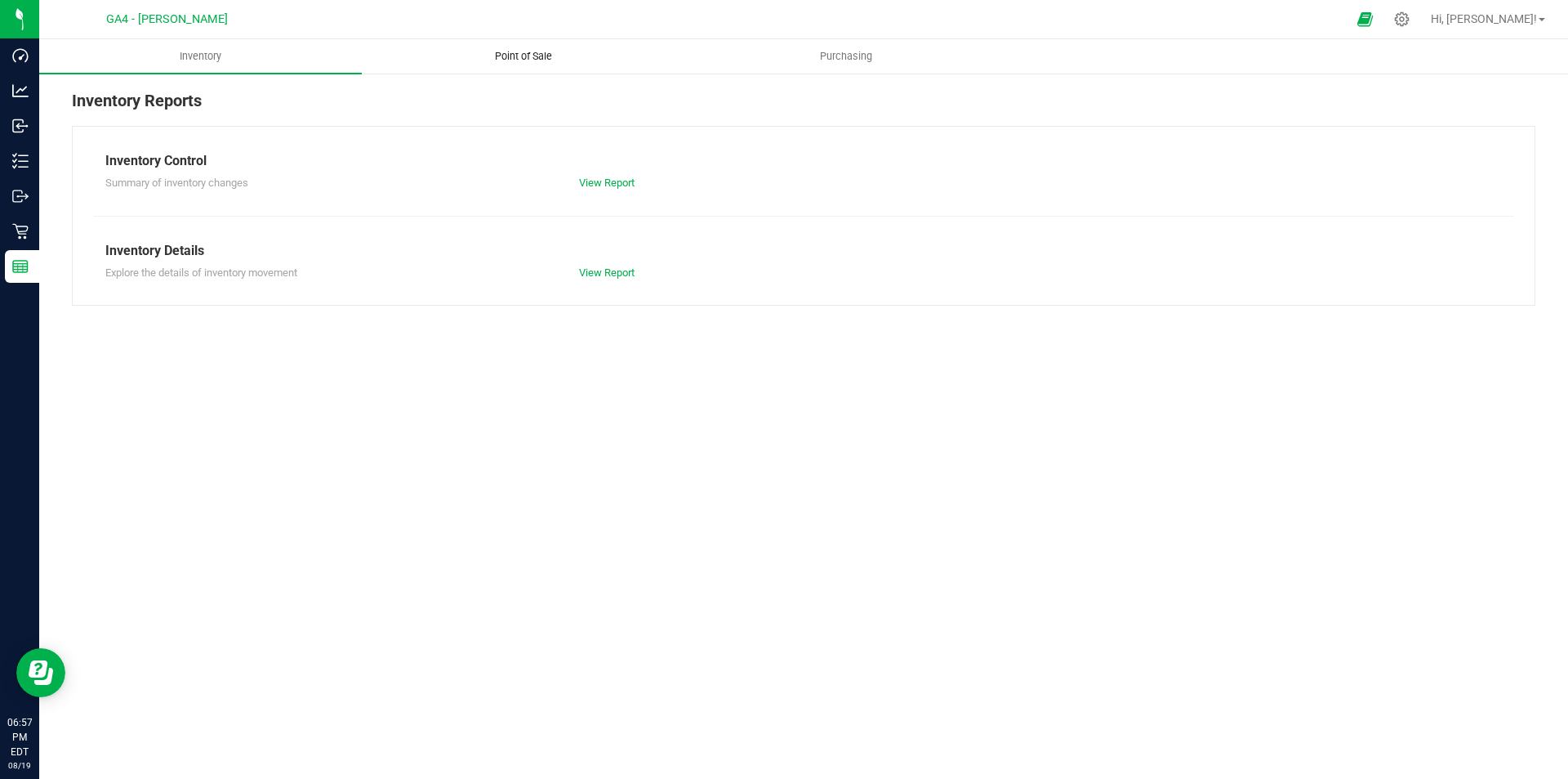
click at [518, 53] on span "Point of Sale" at bounding box center [524, 57] width 102 height 15
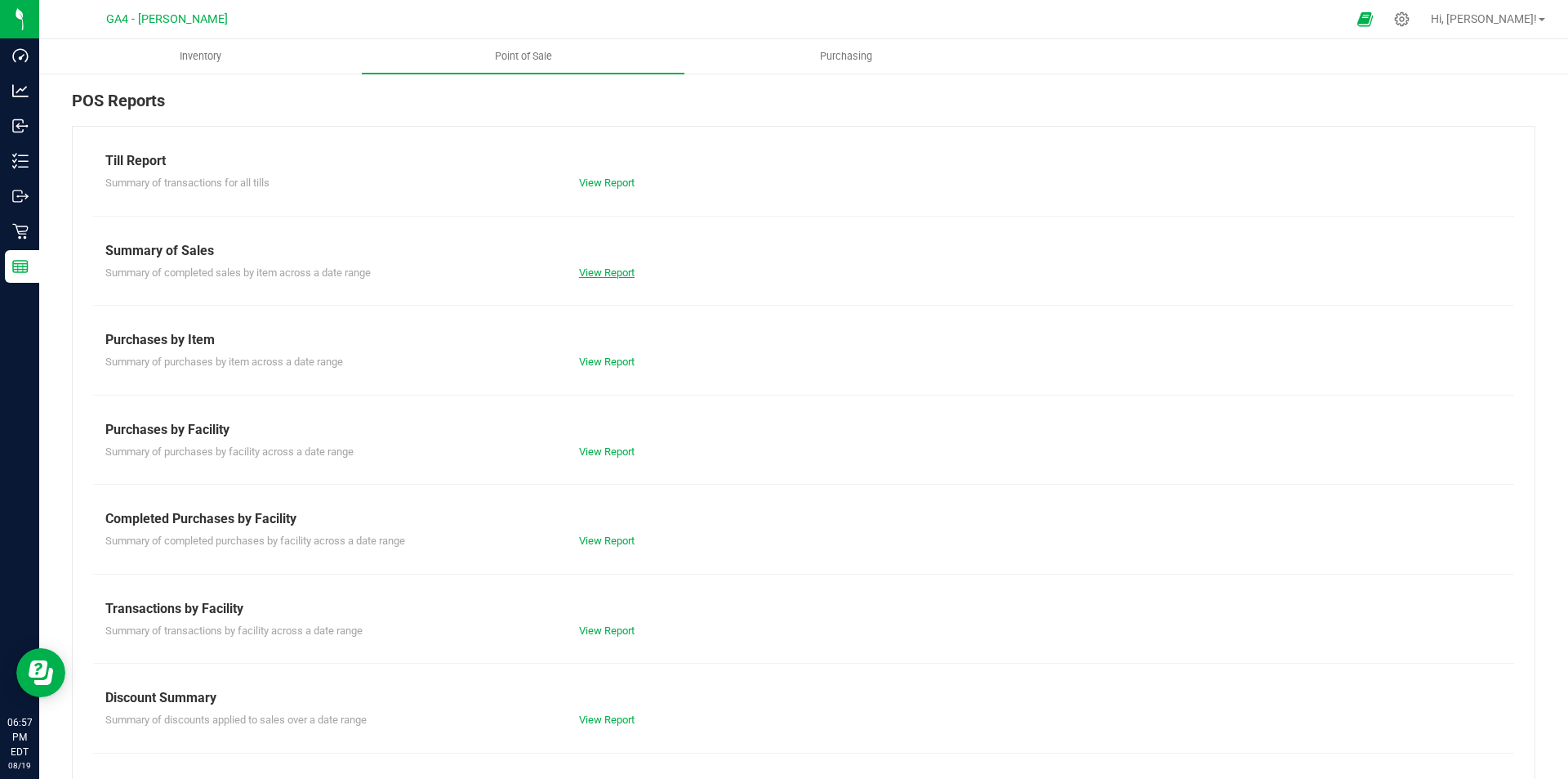
click at [588, 271] on link "View Report" at bounding box center [607, 272] width 56 height 13
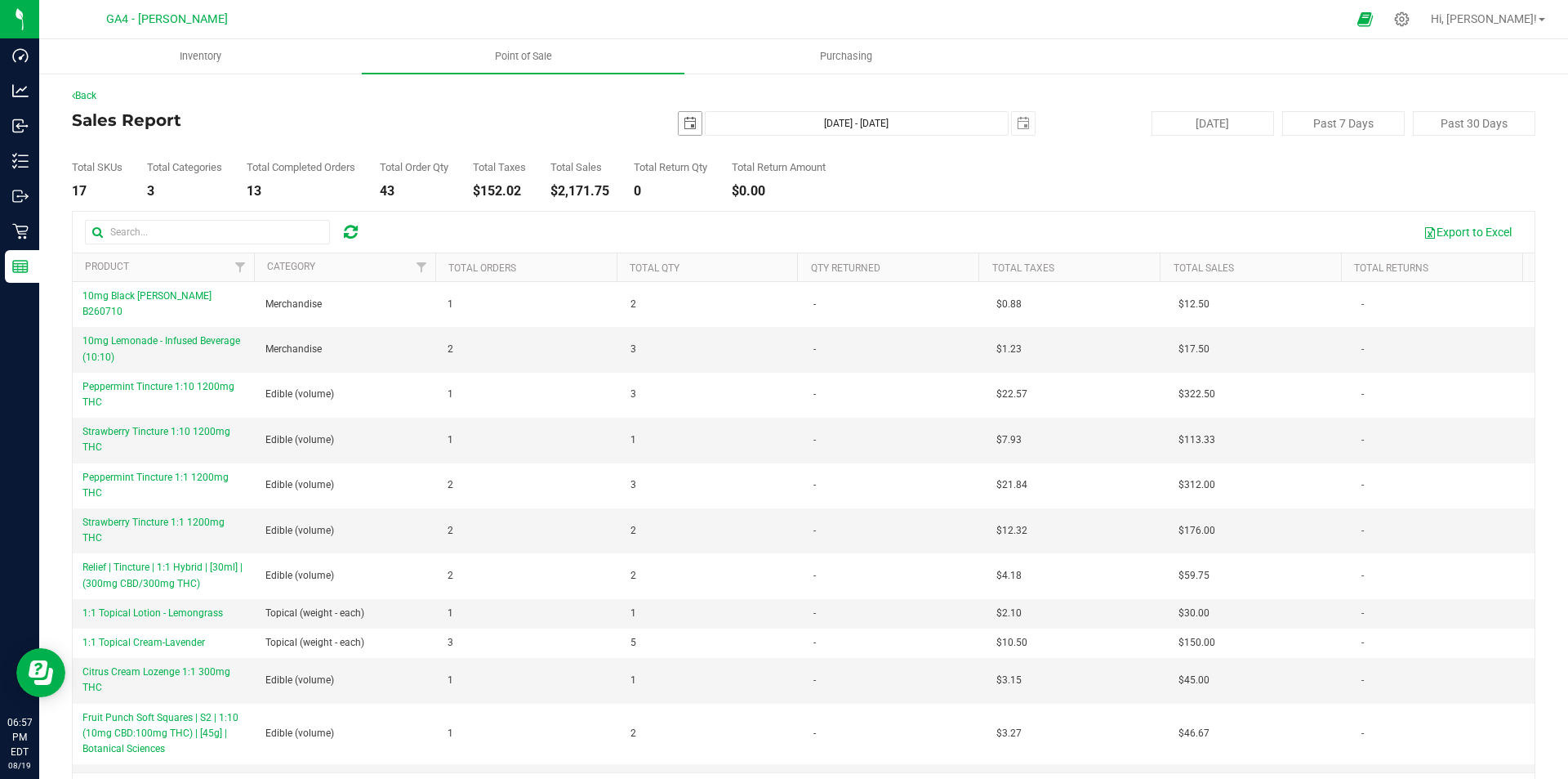
click at [684, 127] on span "select" at bounding box center [690, 123] width 13 height 13
click at [680, 282] on link "17" at bounding box center [684, 289] width 23 height 25
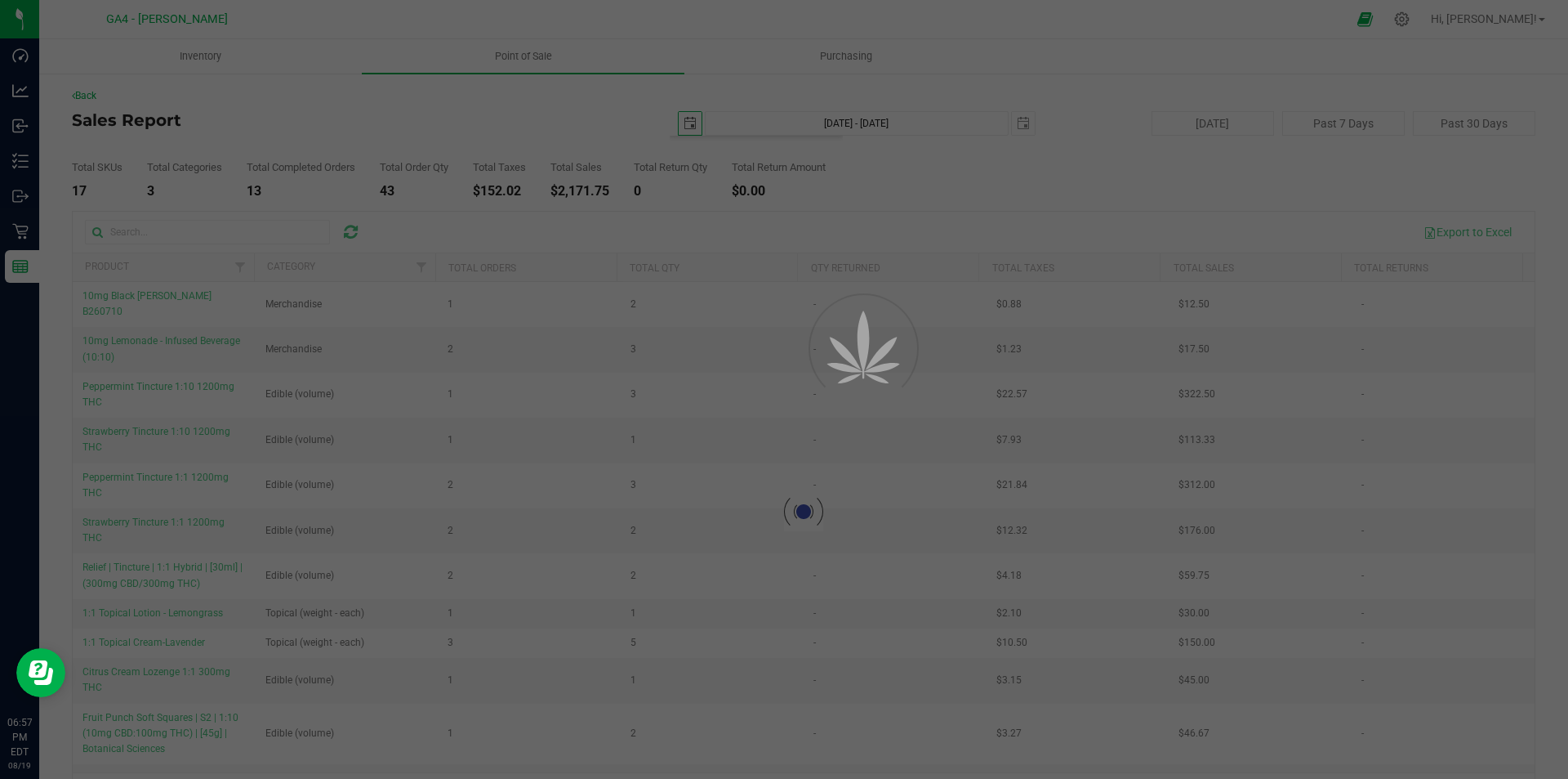
type input "[DATE]"
type input "[DATE] - [DATE]"
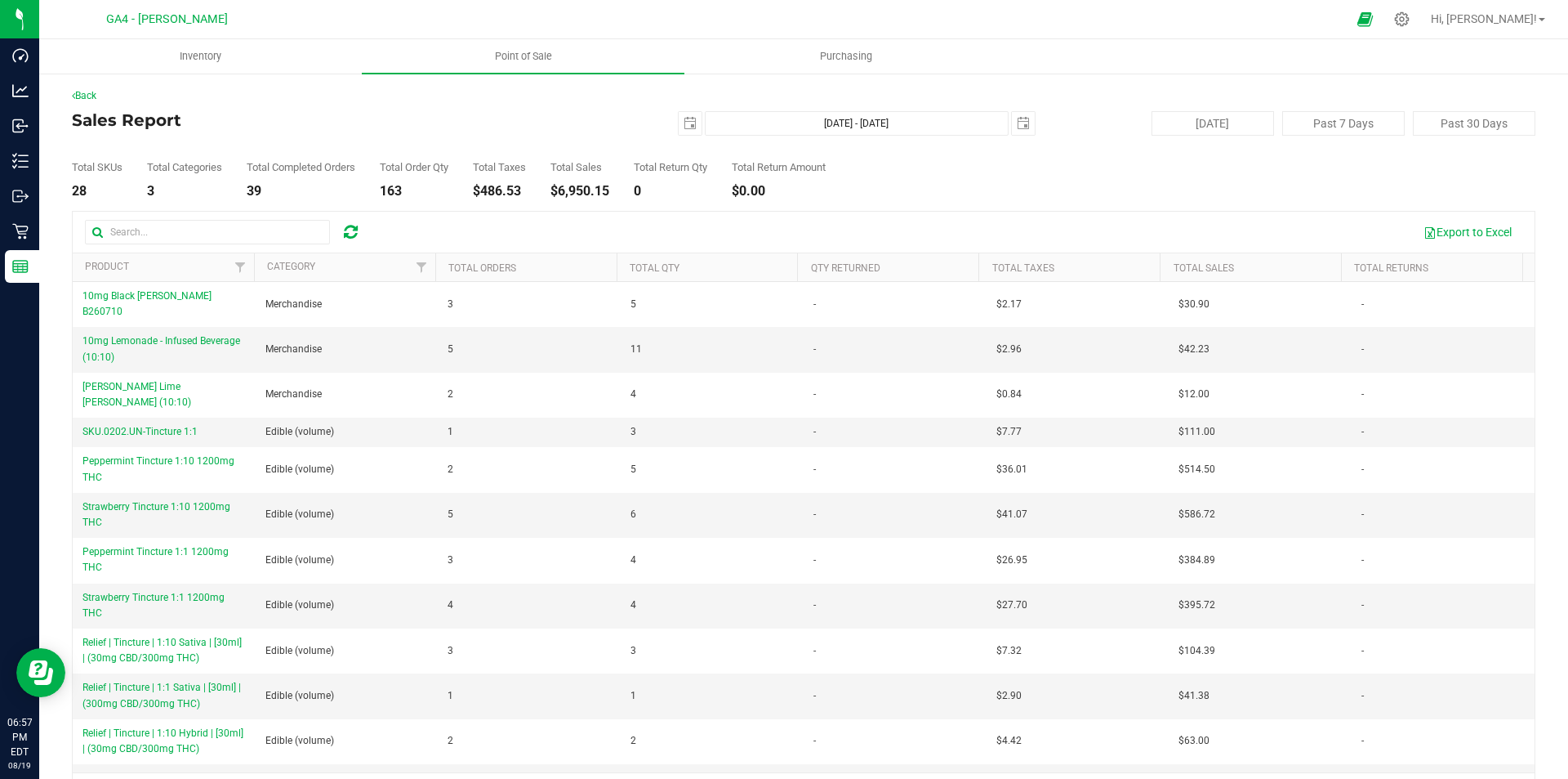
drag, startPoint x: 620, startPoint y: 184, endPoint x: 563, endPoint y: 188, distance: 57.1
click at [563, 188] on div "Total SKUs 28 Total Categories 3 Total Completed Orders 39 Total Order Qty 163 …" at bounding box center [804, 167] width 1464 height 62
click at [607, 192] on div "$6,950.15" at bounding box center [579, 191] width 59 height 13
click at [620, 185] on div "Total SKUs 28 Total Categories 3 Total Completed Orders 39 Total Order Qty 163 …" at bounding box center [804, 167] width 1464 height 62
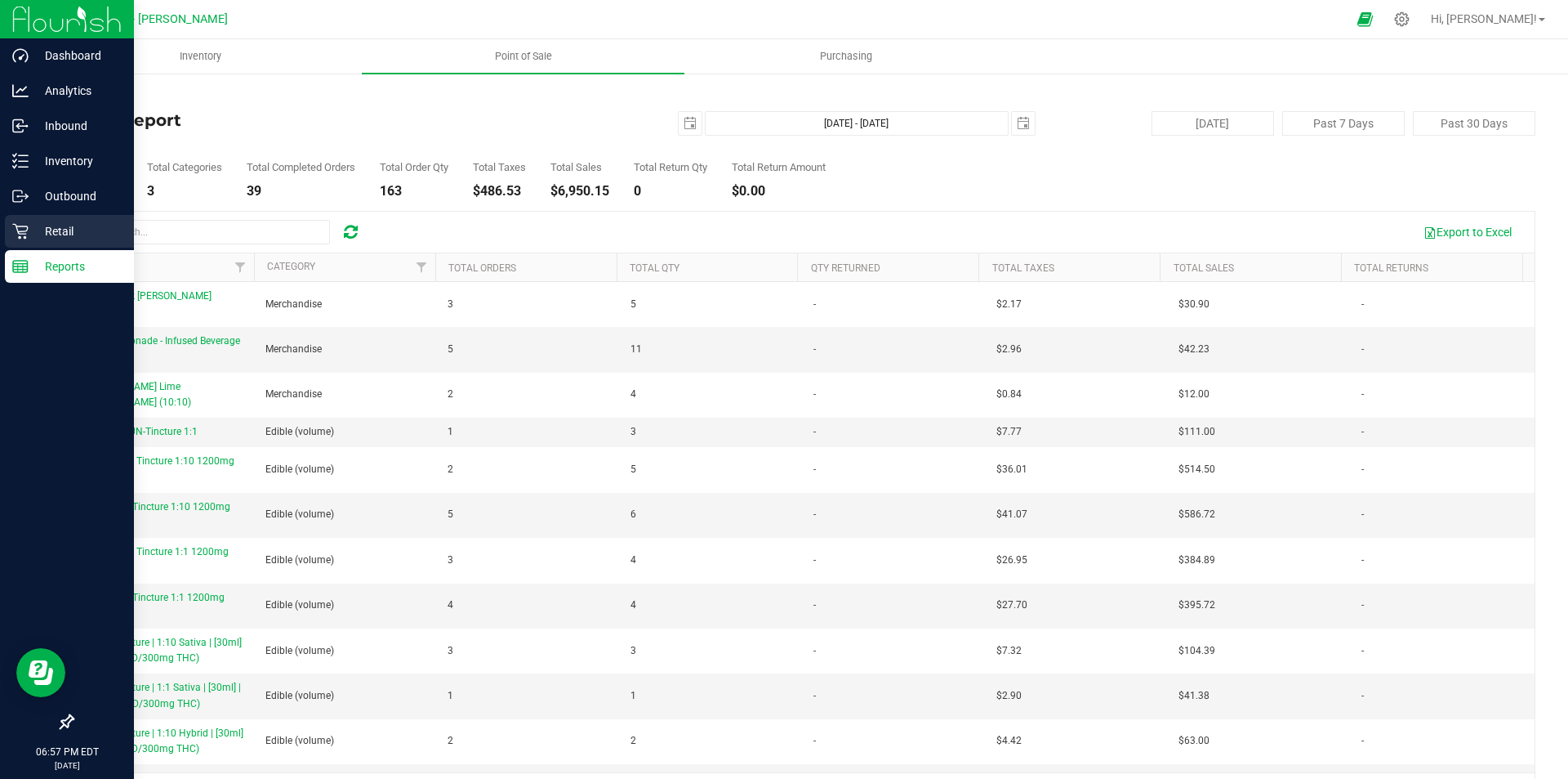
click at [65, 226] on p "Retail" at bounding box center [78, 232] width 98 height 20
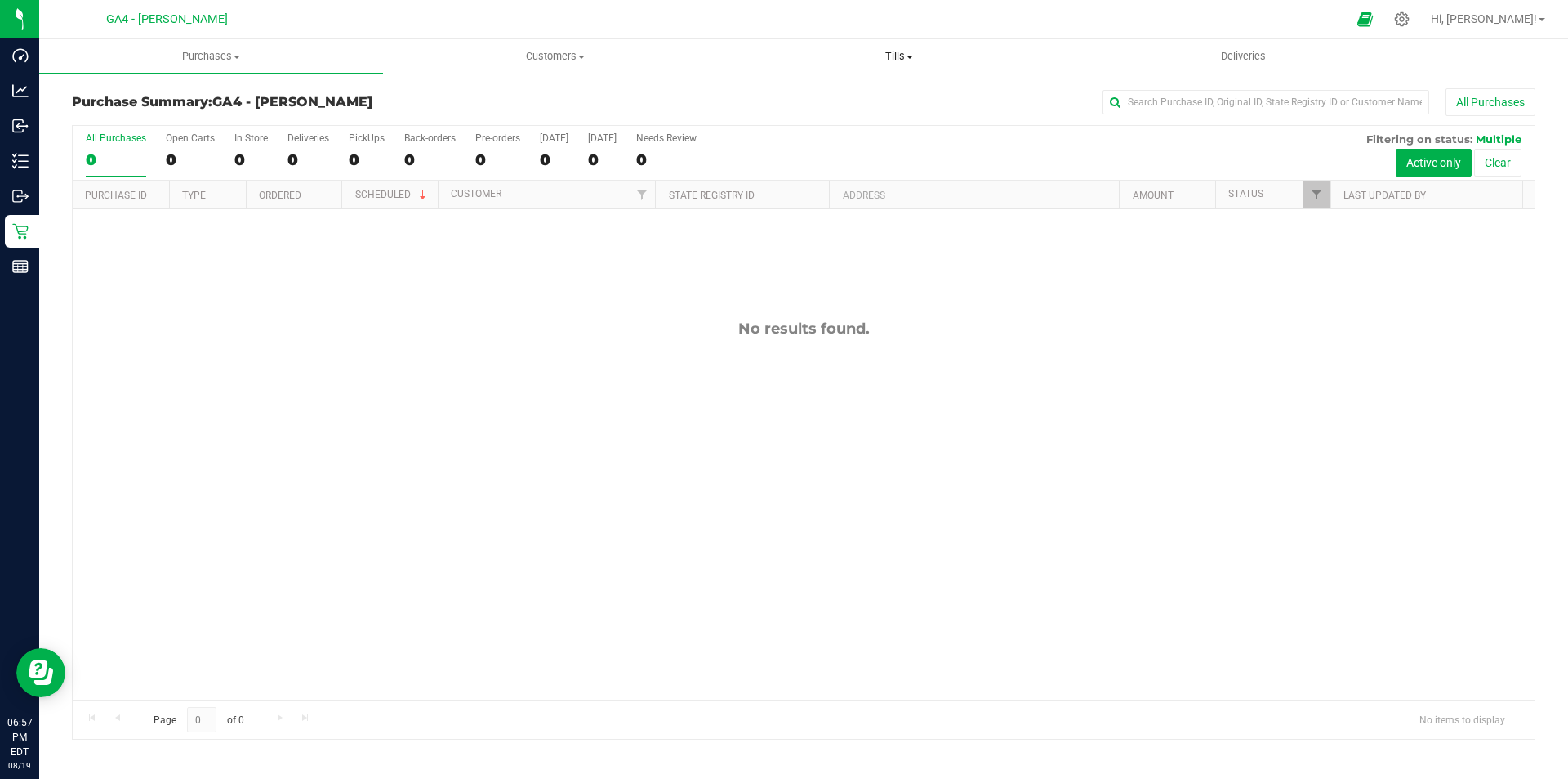
click at [896, 54] on span "Tills" at bounding box center [899, 57] width 343 height 15
click at [817, 93] on span "Manage tills" at bounding box center [782, 98] width 110 height 14
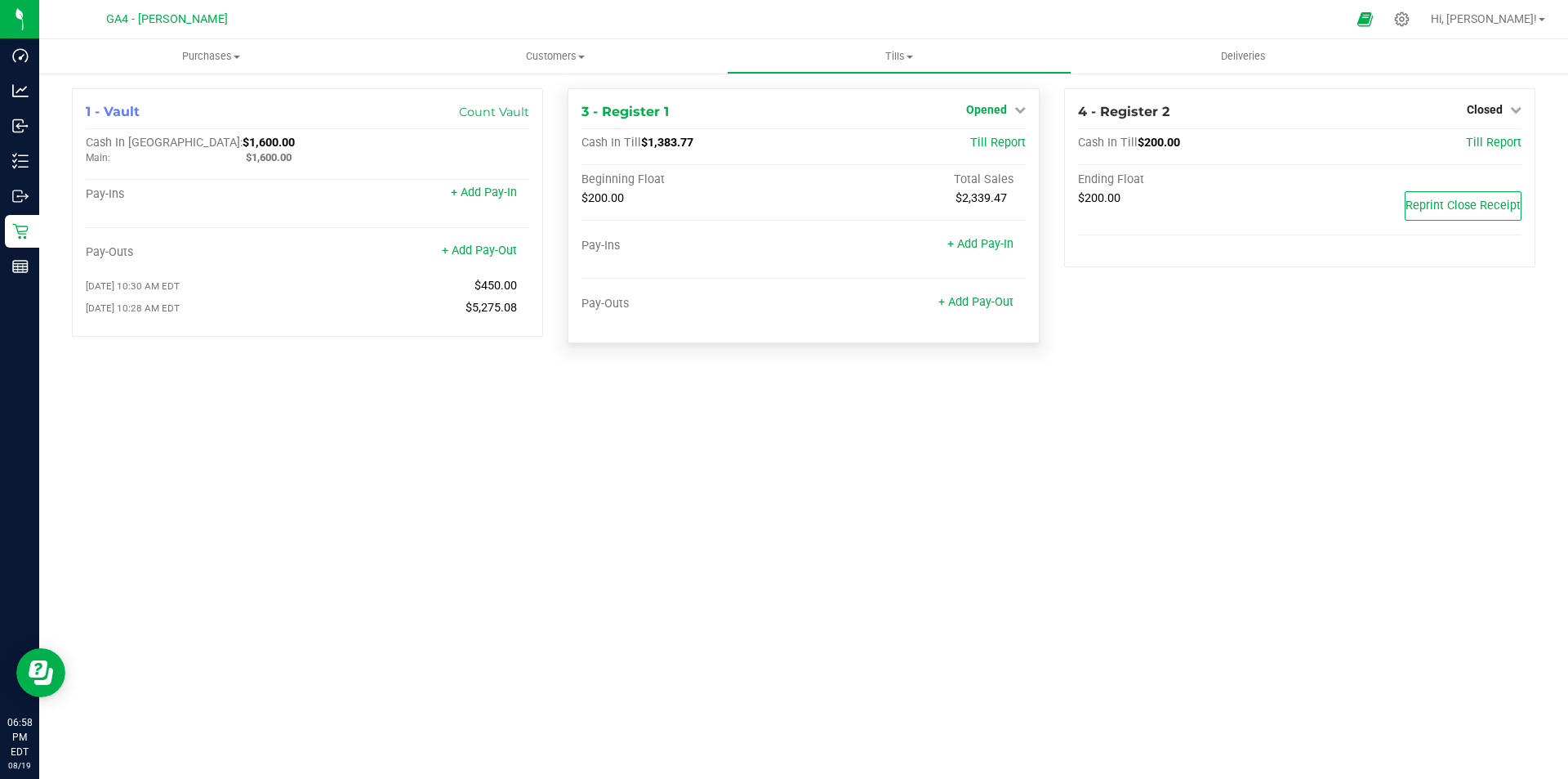
click at [983, 106] on span "Opened" at bounding box center [986, 109] width 41 height 13
click at [980, 145] on link "Close Till" at bounding box center [988, 144] width 44 height 13
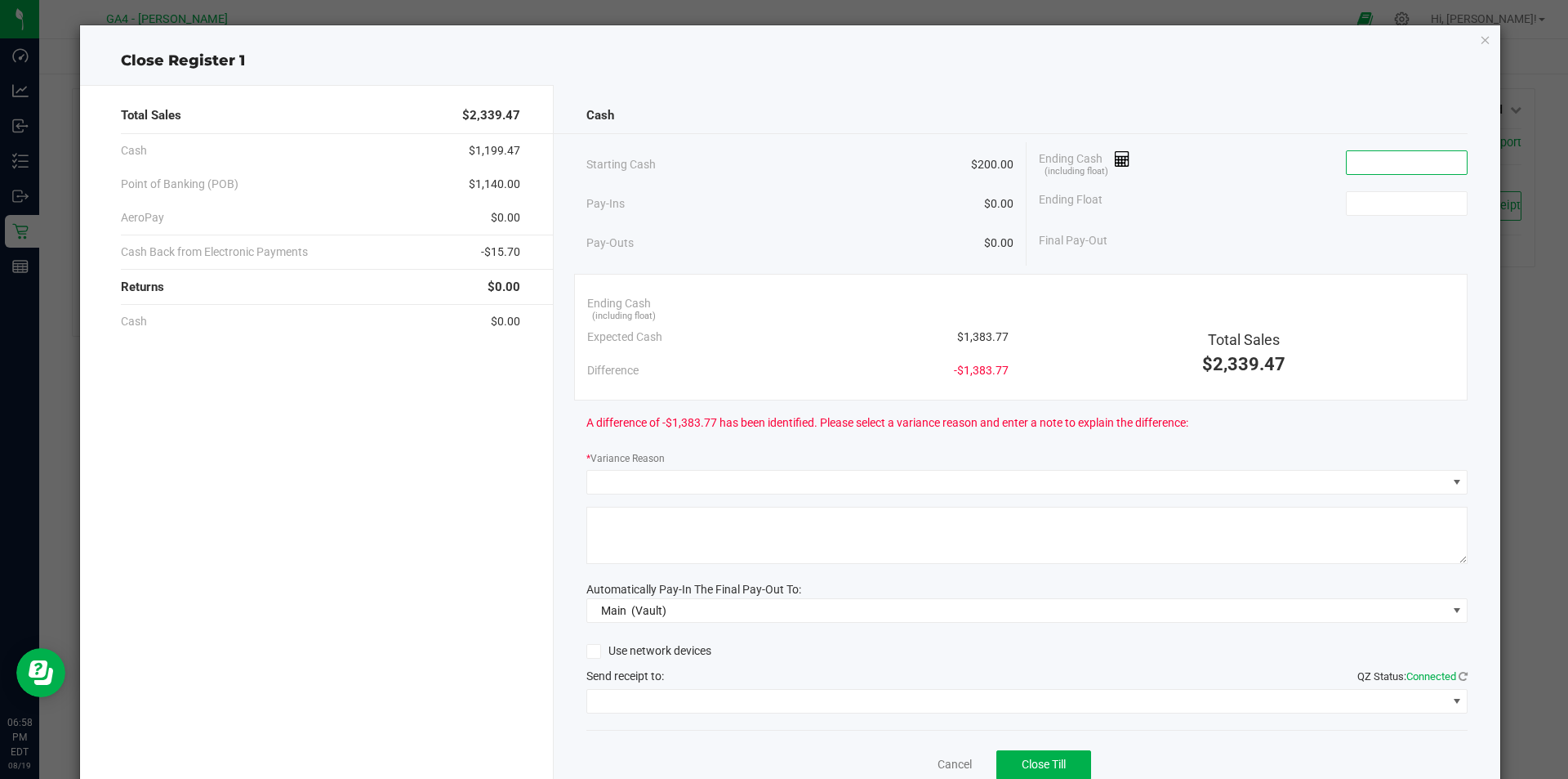
click at [1347, 165] on input at bounding box center [1407, 162] width 120 height 23
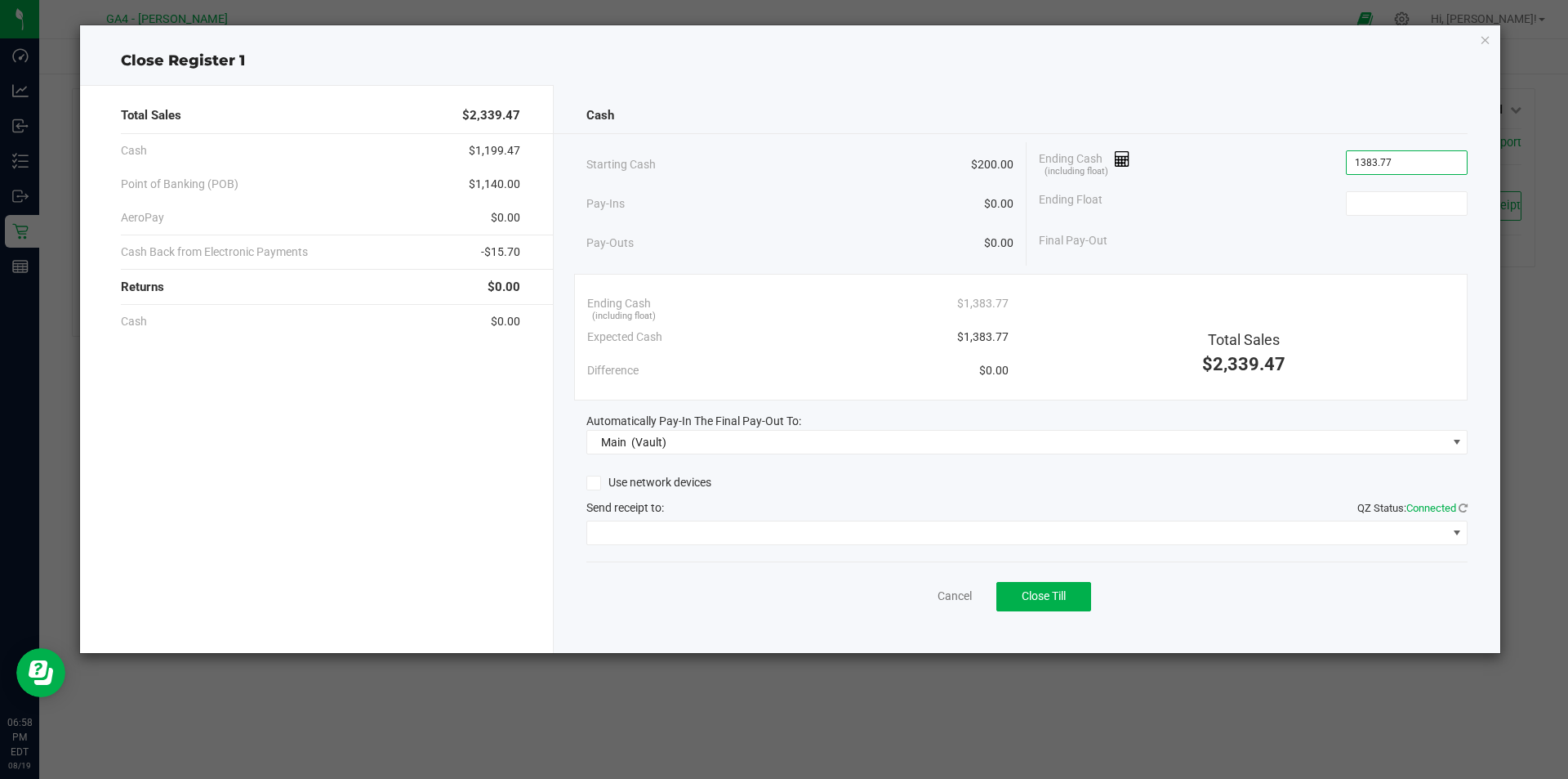
type input "$1,383.77"
type input "$200.00"
click at [1058, 119] on div "Cash" at bounding box center [1028, 116] width 882 height 35
click at [879, 239] on div "Pay-Outs $0.00" at bounding box center [800, 244] width 428 height 45
click at [1048, 591] on span "Close Till" at bounding box center [1044, 596] width 44 height 13
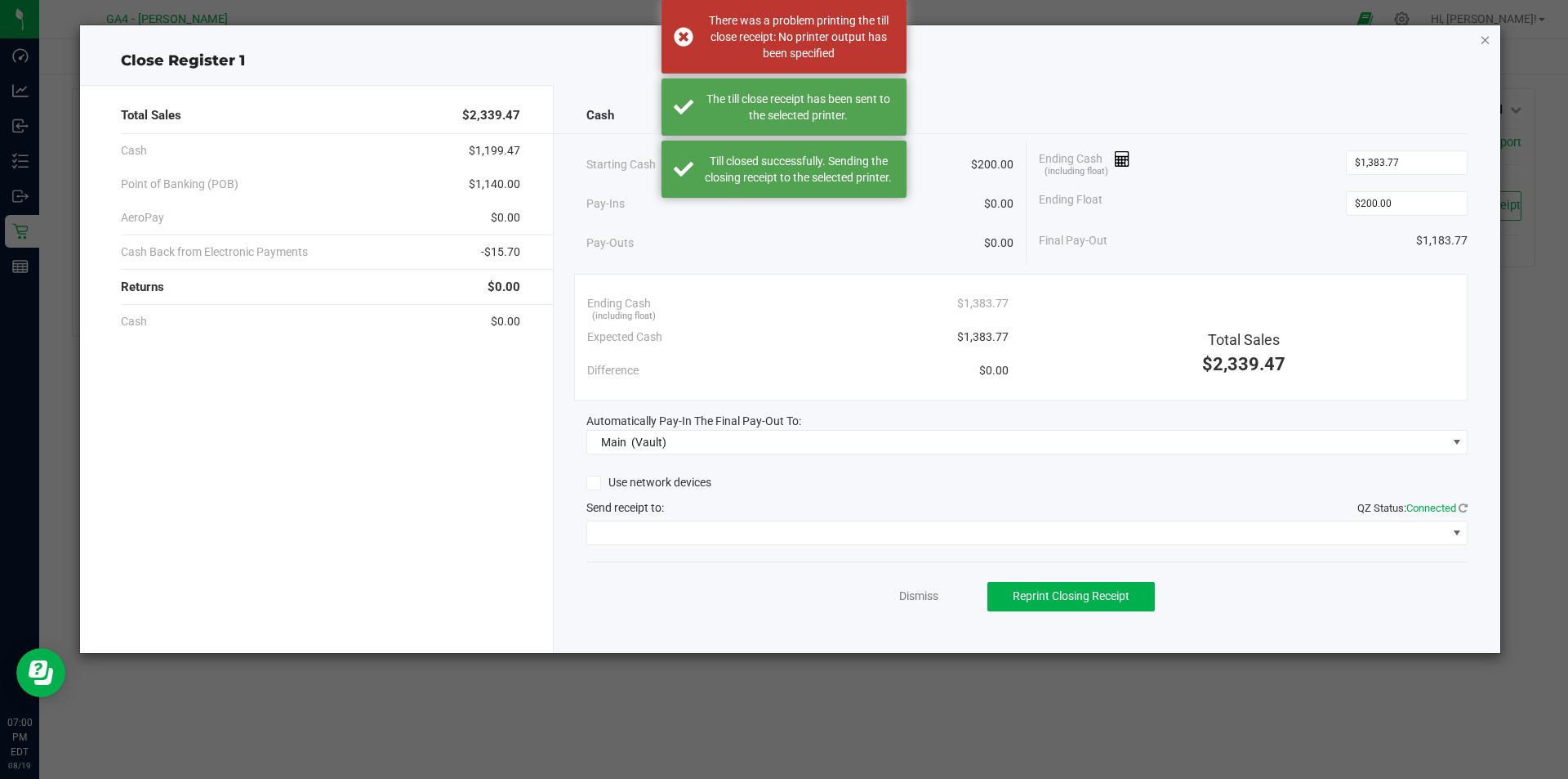
click at [1485, 37] on icon "button" at bounding box center [1486, 39] width 12 height 20
